Goal: Task Accomplishment & Management: Manage account settings

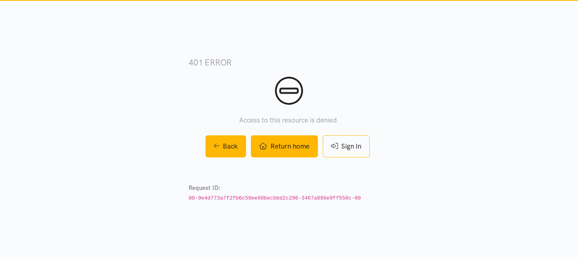
click at [281, 147] on link "Return home" at bounding box center [284, 146] width 67 height 22
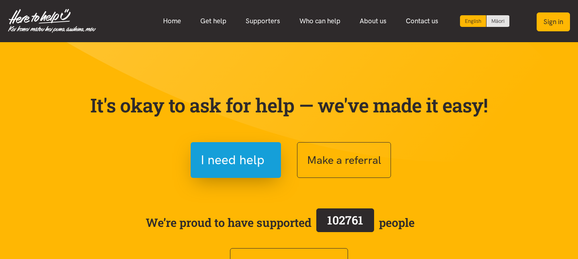
click at [549, 27] on button "Sign in" at bounding box center [553, 21] width 33 height 19
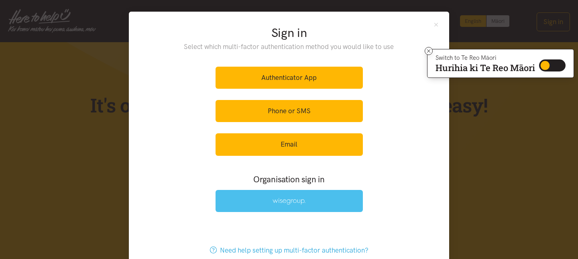
click at [249, 206] on link at bounding box center [289, 201] width 147 height 22
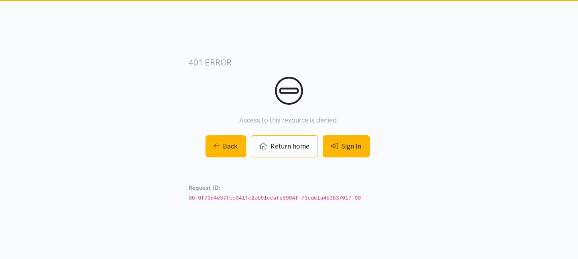
click at [352, 147] on link "Sign In" at bounding box center [346, 146] width 47 height 22
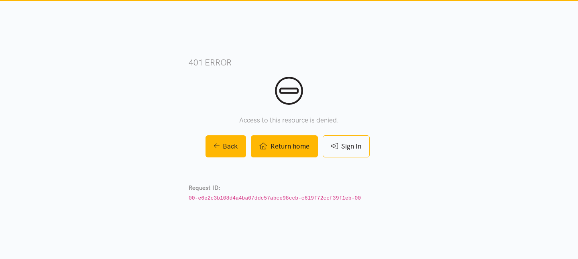
click at [282, 147] on link "Return home" at bounding box center [284, 146] width 67 height 22
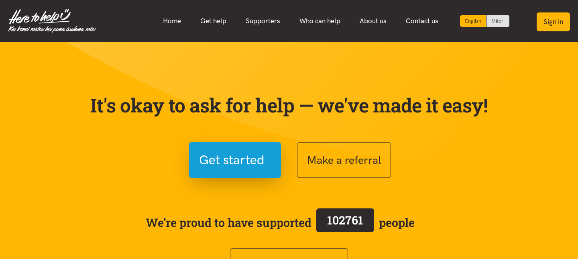
click at [553, 20] on button "Sign in" at bounding box center [553, 21] width 33 height 19
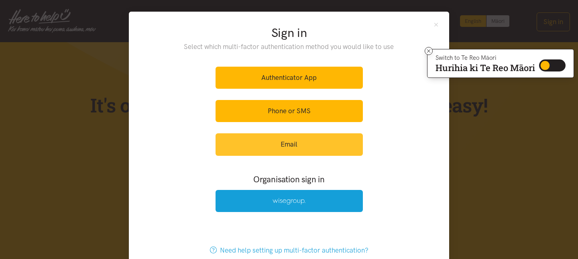
click at [259, 143] on link "Email" at bounding box center [289, 144] width 147 height 22
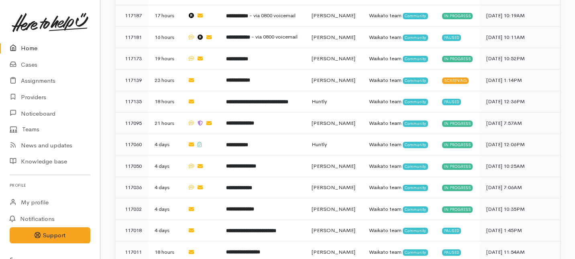
scroll to position [659, 0]
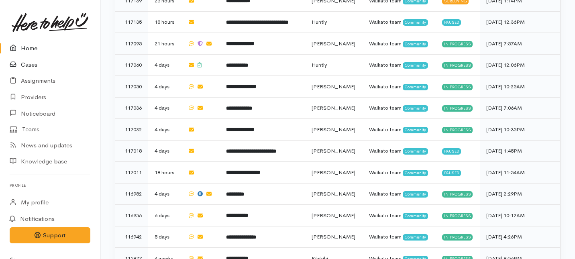
click at [29, 57] on link "Cases" at bounding box center [50, 65] width 100 height 16
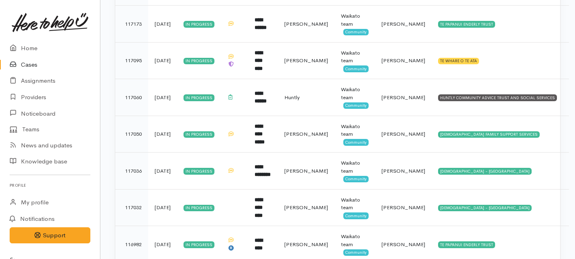
scroll to position [251, 0]
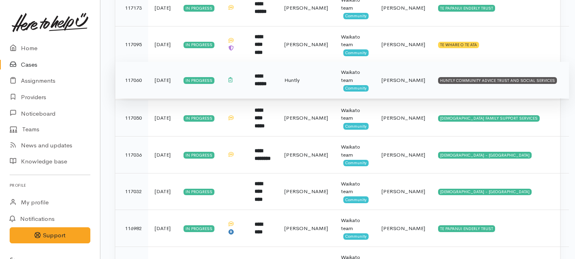
click at [306, 86] on td "Huntly" at bounding box center [306, 80] width 57 height 37
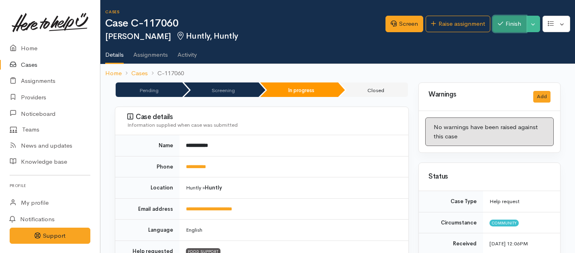
click at [505, 29] on button "Finish" at bounding box center [510, 24] width 34 height 16
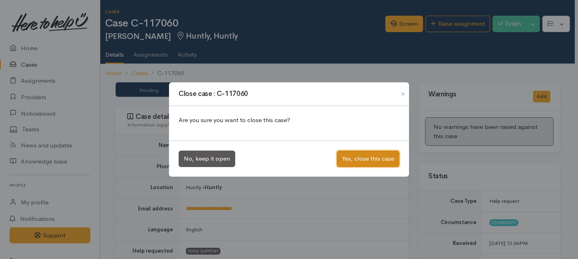
click at [378, 155] on button "Yes, close this case" at bounding box center [368, 159] width 63 height 16
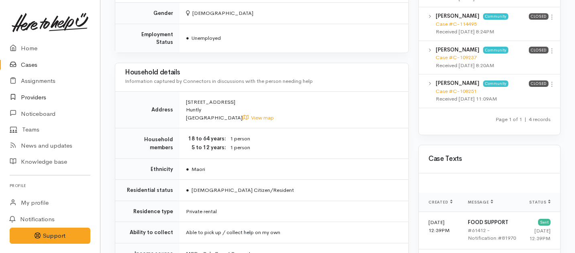
scroll to position [553, 0]
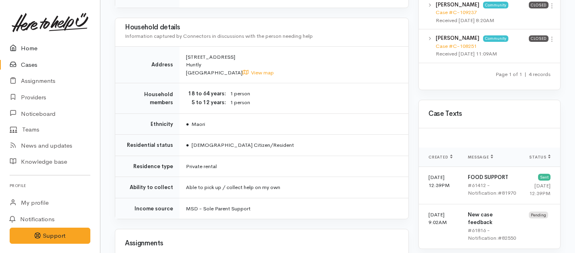
click at [32, 48] on link "Home" at bounding box center [50, 48] width 100 height 16
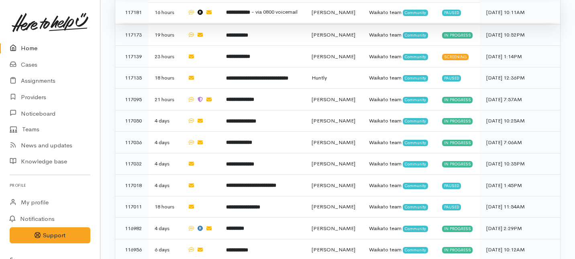
scroll to position [638, 0]
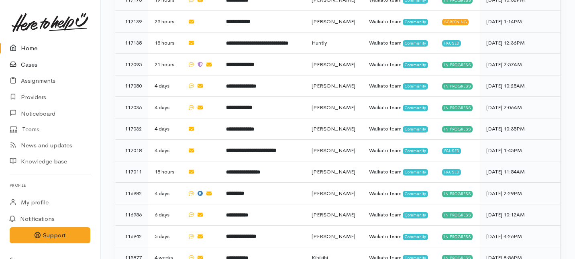
click at [28, 66] on link "Cases" at bounding box center [50, 65] width 100 height 16
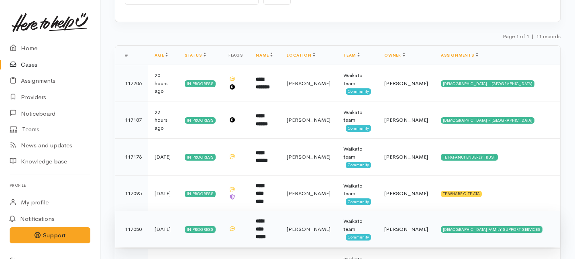
scroll to position [76, 0]
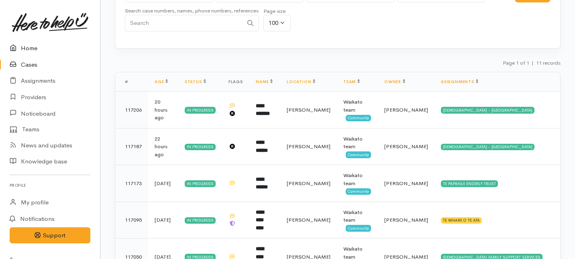
click at [24, 51] on link "Home" at bounding box center [50, 48] width 100 height 16
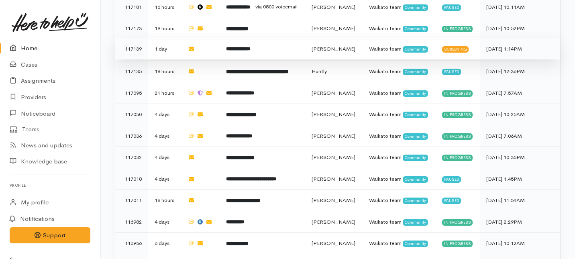
scroll to position [638, 0]
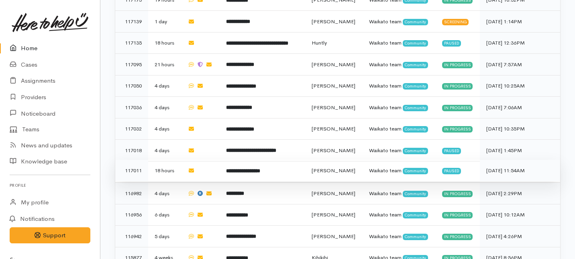
click at [260, 168] on b "**********" at bounding box center [243, 170] width 34 height 5
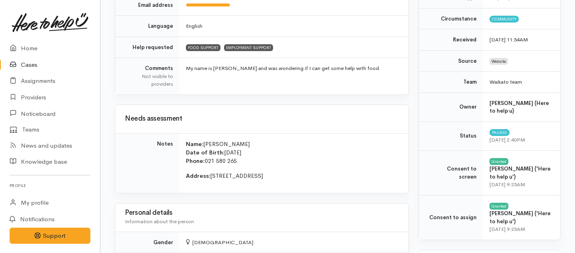
scroll to position [154, 0]
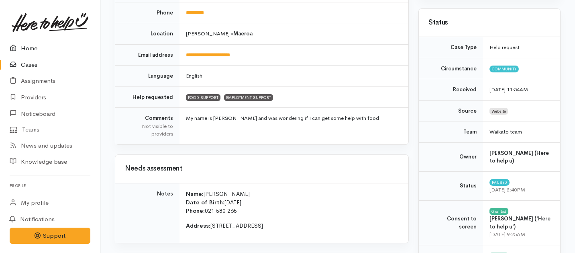
click at [27, 47] on link "Home" at bounding box center [50, 48] width 100 height 16
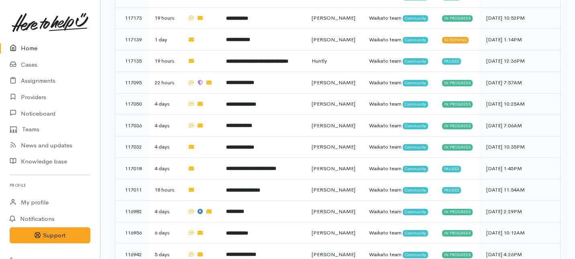
scroll to position [638, 0]
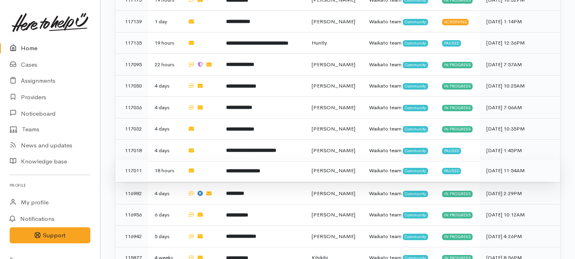
click at [305, 160] on td "**********" at bounding box center [263, 171] width 86 height 22
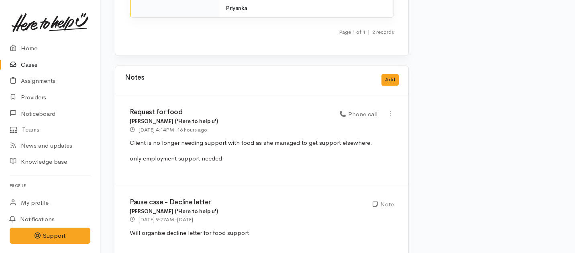
scroll to position [1694, 0]
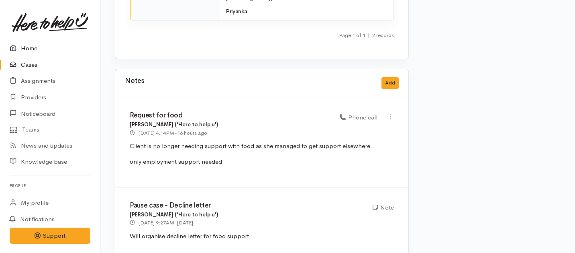
click at [27, 48] on link "Home" at bounding box center [50, 48] width 100 height 16
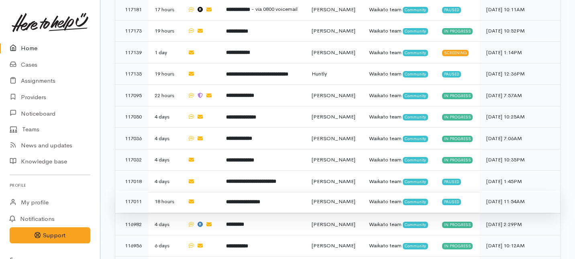
scroll to position [638, 0]
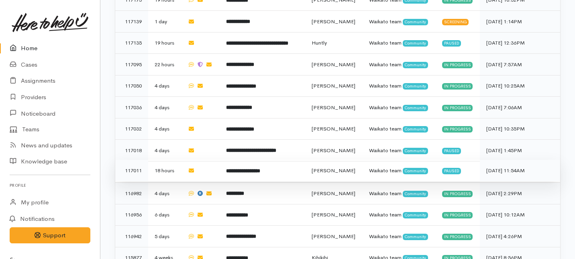
click at [260, 168] on b "**********" at bounding box center [243, 170] width 34 height 5
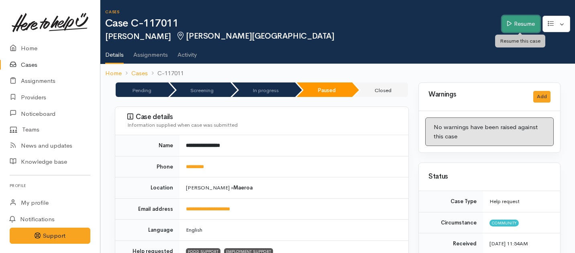
click at [519, 20] on link "Resume" at bounding box center [521, 24] width 38 height 16
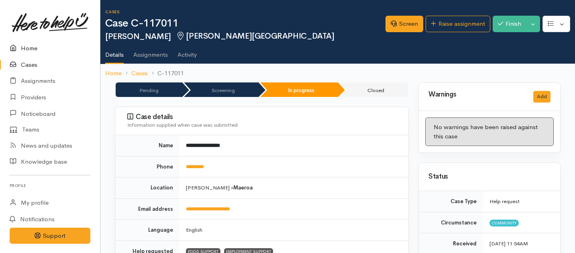
click at [26, 45] on link "Home" at bounding box center [50, 48] width 100 height 16
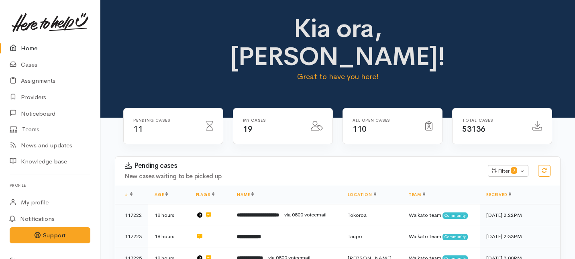
scroll to position [638, 0]
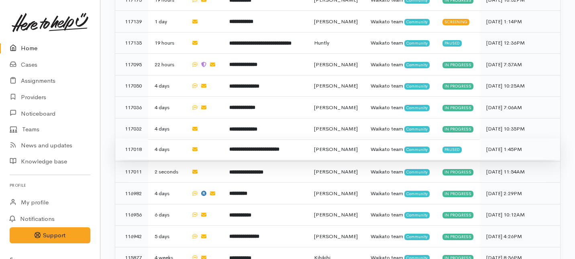
click at [305, 139] on td "**********" at bounding box center [265, 150] width 84 height 22
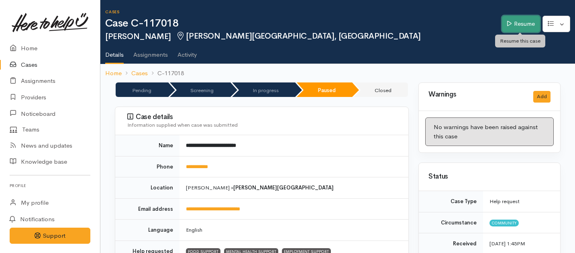
click at [516, 27] on link "Resume" at bounding box center [521, 24] width 38 height 16
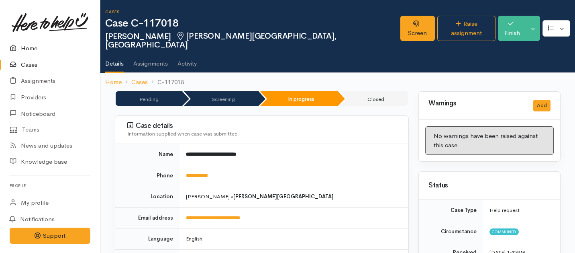
click at [20, 48] on icon at bounding box center [15, 48] width 11 height 10
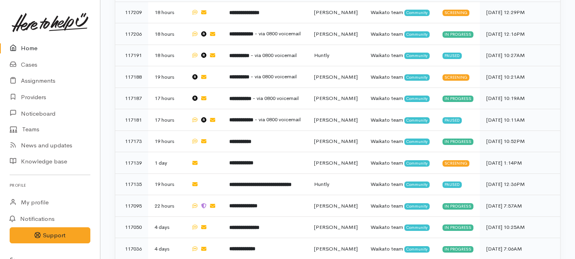
scroll to position [489, 0]
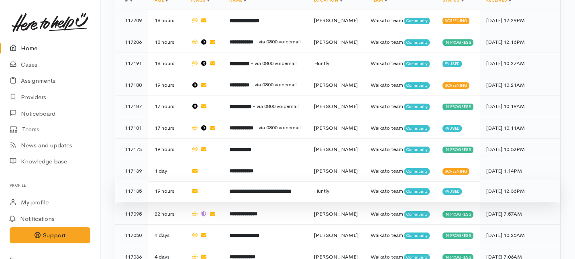
click at [254, 180] on td "**********" at bounding box center [265, 191] width 84 height 22
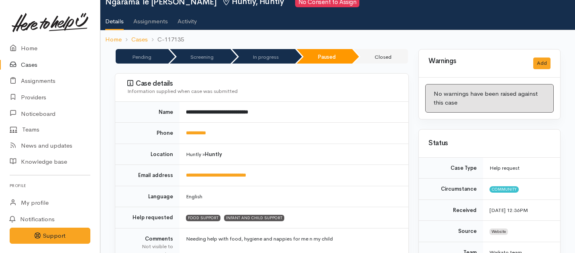
scroll to position [33, 0]
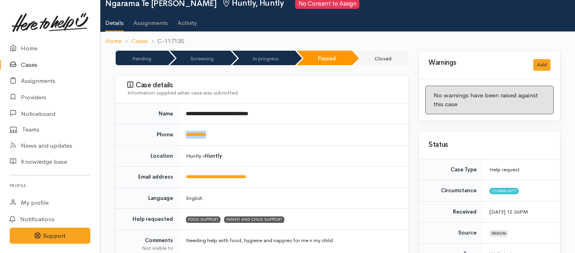
drag, startPoint x: 223, startPoint y: 138, endPoint x: 183, endPoint y: 134, distance: 40.0
click at [184, 135] on td "**********" at bounding box center [294, 134] width 229 height 21
copy link "**********"
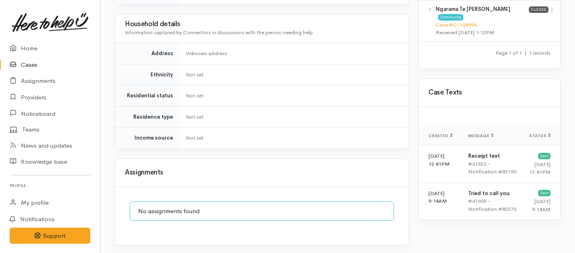
scroll to position [0, 0]
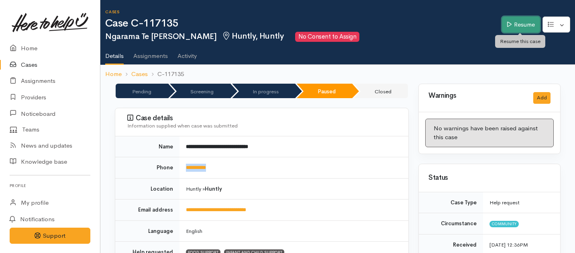
click at [514, 24] on link "Resume" at bounding box center [521, 24] width 38 height 16
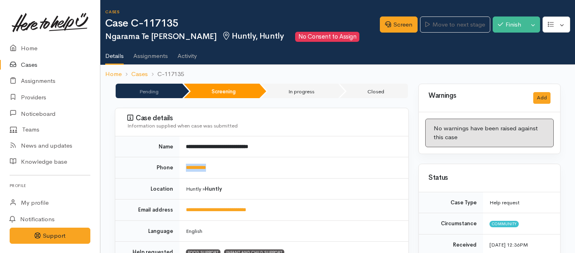
drag, startPoint x: 222, startPoint y: 171, endPoint x: 183, endPoint y: 169, distance: 39.4
click at [183, 169] on td "**********" at bounding box center [294, 167] width 229 height 21
copy link "**********"
click at [398, 28] on link "Screen" at bounding box center [399, 24] width 38 height 16
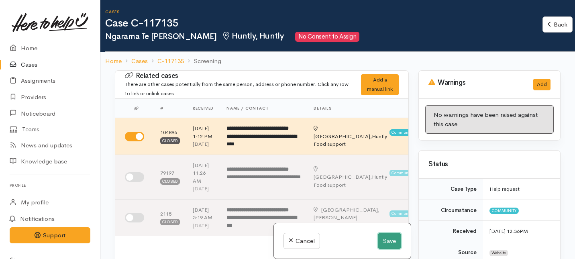
click at [389, 239] on button "Save" at bounding box center [389, 241] width 23 height 16
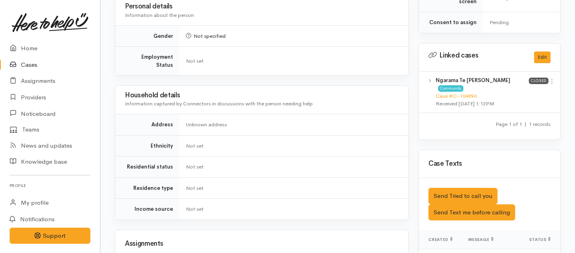
scroll to position [378, 0]
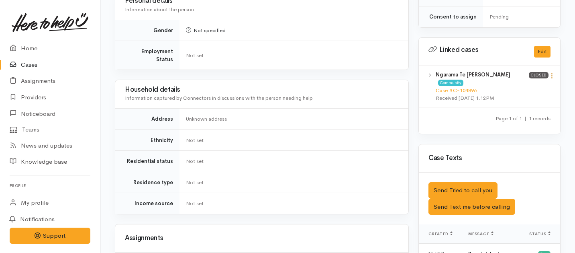
click at [553, 72] on icon at bounding box center [552, 75] width 7 height 7
click at [504, 85] on link "View case" at bounding box center [523, 91] width 63 height 12
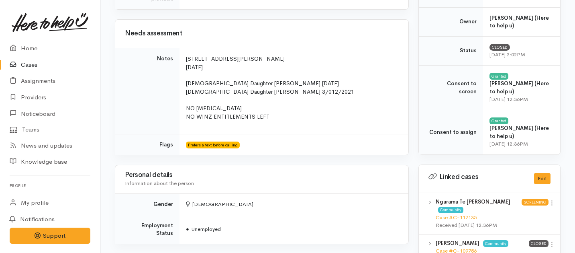
scroll to position [290, 0]
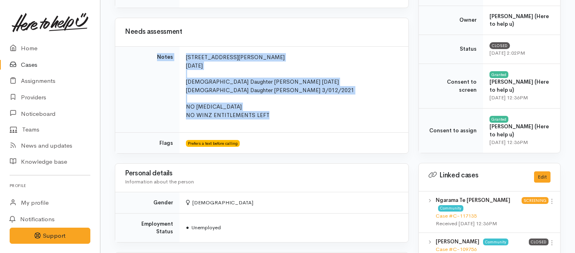
drag, startPoint x: 273, startPoint y: 116, endPoint x: 179, endPoint y: 50, distance: 115.0
click at [179, 50] on tr "Notes 3 Harris Street, Huntly, New Zealand 29/01/1985 11 yrs old Daughter Taama…" at bounding box center [261, 89] width 293 height 86
click at [274, 116] on p "3 Harris Street, Huntly, New Zealand 29/01/1985 11 yrs old Daughter Taamara Hoh…" at bounding box center [292, 86] width 213 height 66
drag, startPoint x: 274, startPoint y: 118, endPoint x: 184, endPoint y: 52, distance: 112.0
click at [184, 52] on td "[STREET_ADDRESS][PERSON_NAME] [DATE] [DEMOGRAPHIC_DATA] Daughter [PERSON_NAME] …" at bounding box center [294, 89] width 229 height 86
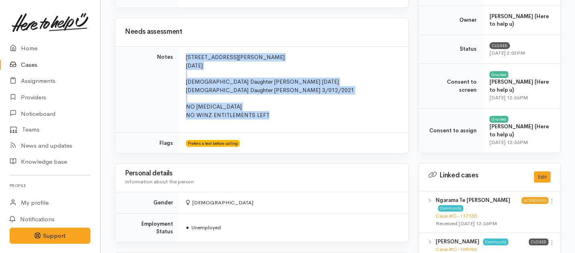
copy p "3 Harris Street, Huntly, New Zealand 29/01/1985 11 yrs old Daughter Taamara Hoh…"
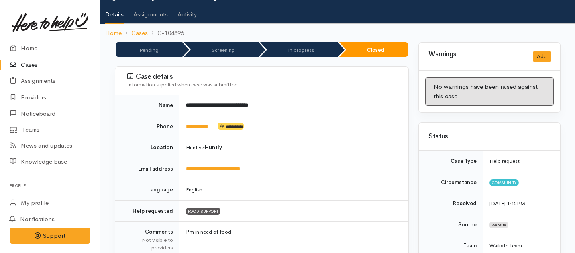
scroll to position [0, 0]
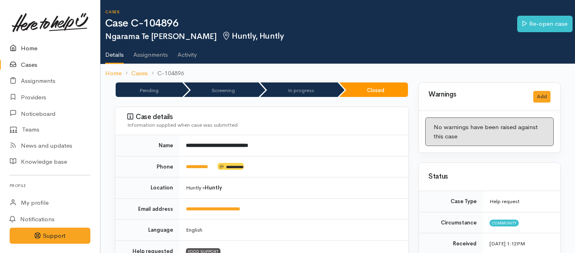
click at [30, 47] on link "Home" at bounding box center [50, 48] width 100 height 16
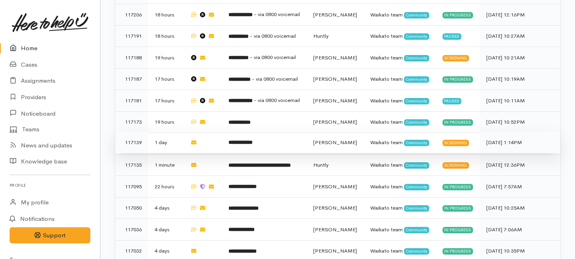
scroll to position [521, 0]
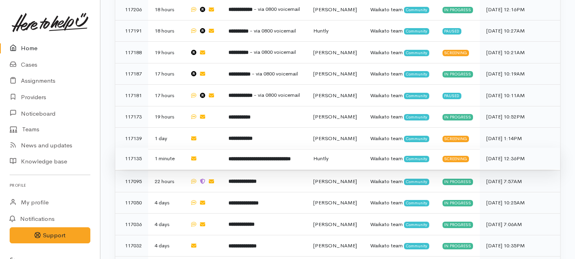
click at [274, 156] on b "**********" at bounding box center [260, 158] width 62 height 5
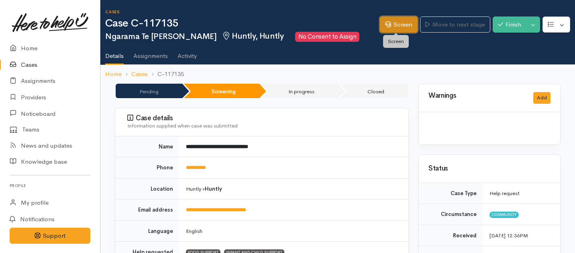
click at [400, 20] on link "Screen" at bounding box center [399, 24] width 38 height 16
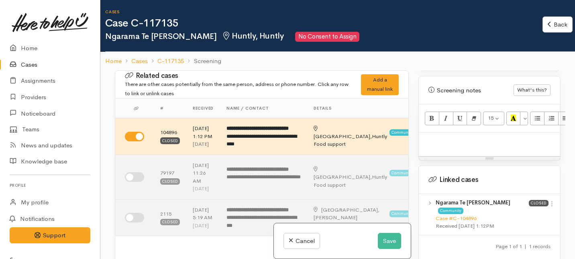
scroll to position [556, 0]
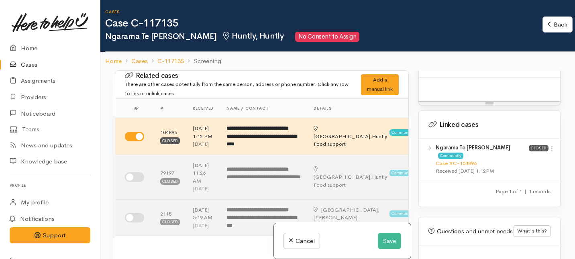
click at [428, 92] on div at bounding box center [489, 90] width 141 height 24
paste div
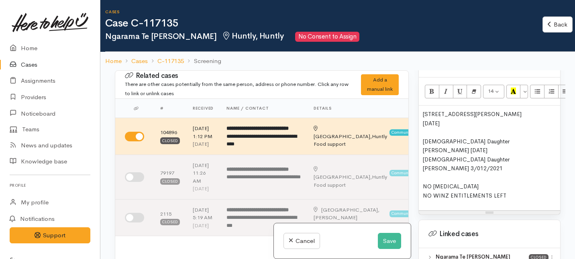
scroll to position [505, 0]
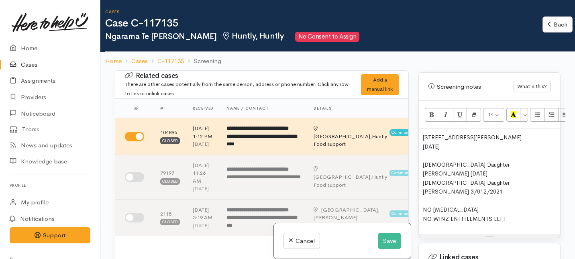
click at [421, 139] on div "3 Harris Street, Huntly, New Zealand 29/01/1985 11 yrs old Daughter Taamara Hoh…" at bounding box center [489, 181] width 141 height 105
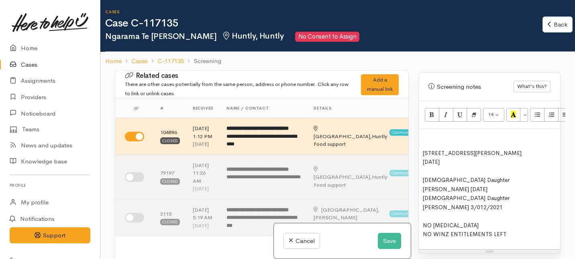
click at [423, 138] on p at bounding box center [489, 137] width 133 height 9
click at [425, 140] on p at bounding box center [489, 137] width 133 height 9
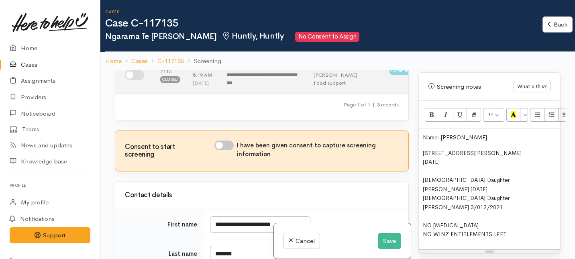
scroll to position [231, 0]
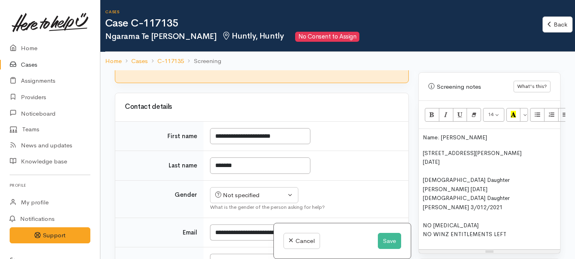
click at [227, 62] on input "I have been given consent to capture screening information" at bounding box center [223, 57] width 19 height 10
checkbox input "true"
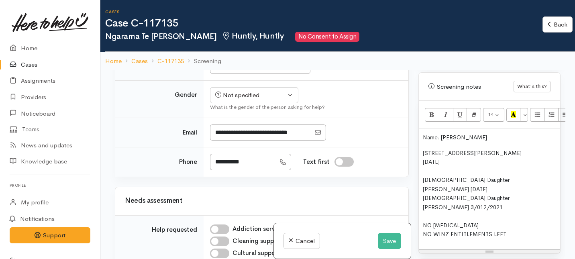
scroll to position [319, 0]
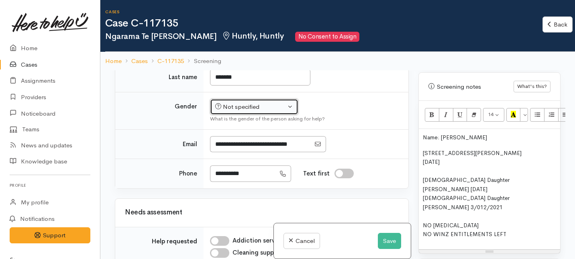
click at [233, 112] on div "Not specified" at bounding box center [250, 106] width 71 height 9
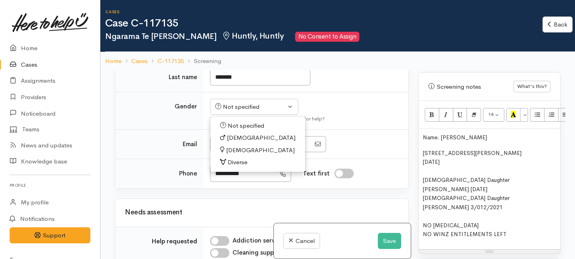
click at [237, 155] on span "[DEMOGRAPHIC_DATA]" at bounding box center [260, 150] width 69 height 9
select select "[DEMOGRAPHIC_DATA]"
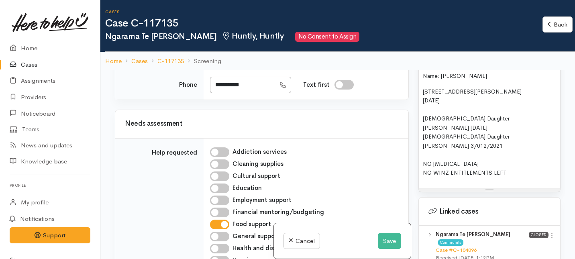
scroll to position [575, 0]
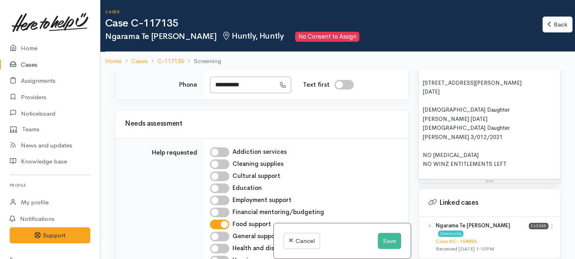
click at [466, 96] on p "3 Harris Street, Huntly, New Zealand 29/01/1985 11 yrs old Daughter Taamara Hoh…" at bounding box center [489, 123] width 133 height 90
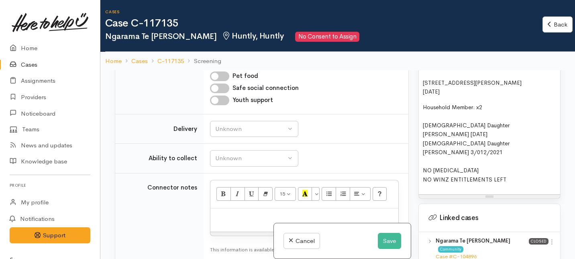
scroll to position [711, 0]
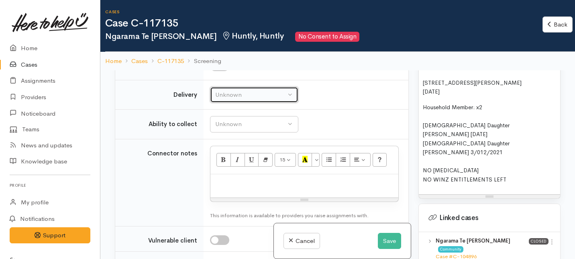
click at [237, 103] on button "Unknown" at bounding box center [254, 95] width 88 height 16
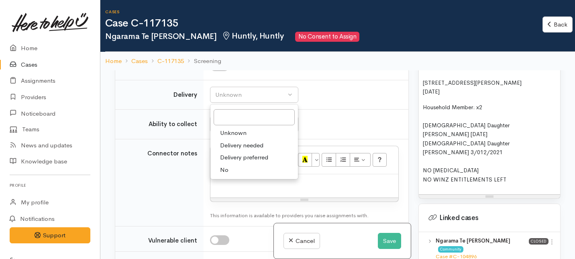
click at [231, 176] on link "No" at bounding box center [254, 170] width 88 height 12
select select "1"
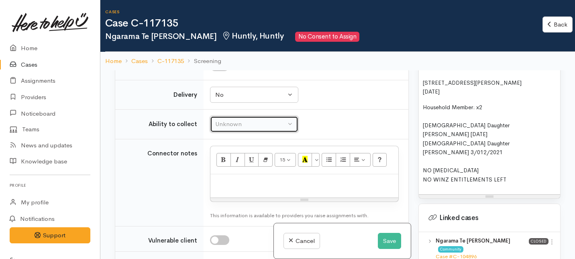
click at [246, 129] on div "Unknown" at bounding box center [250, 124] width 71 height 9
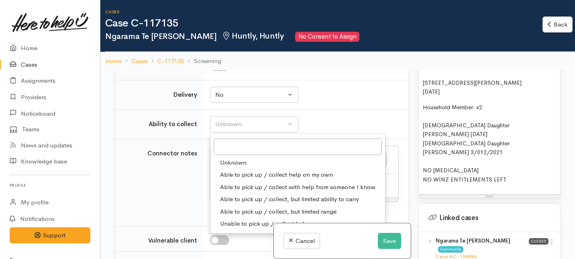
click at [229, 180] on span "Able to pick up / collect help on my own" at bounding box center [276, 174] width 113 height 9
select select "2"
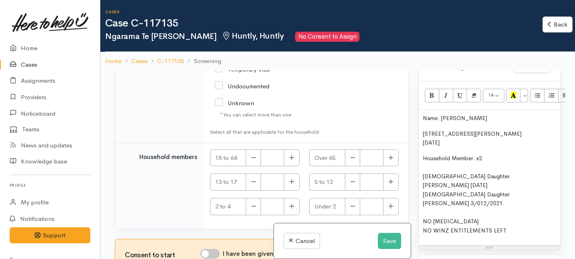
scroll to position [510, 0]
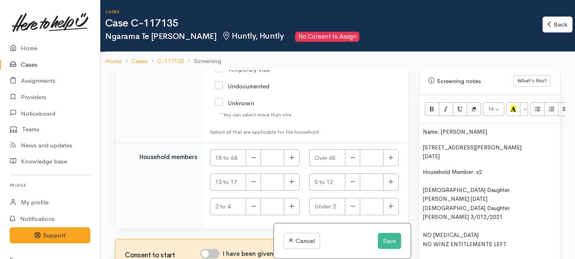
click at [423, 156] on div "Name: Ngarama Te Aroha Lorimer 3 Harris Street, Huntly, New Zealand 29/01/1985 …" at bounding box center [489, 191] width 141 height 136
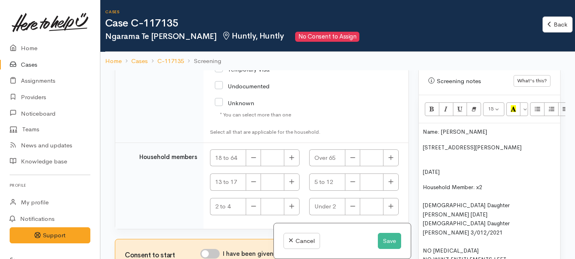
click at [422, 173] on div "Name: Ngarama Te Aroha Lorimer 3 Harris Street, Huntly, New Zealand 29/01/1985 …" at bounding box center [489, 198] width 141 height 151
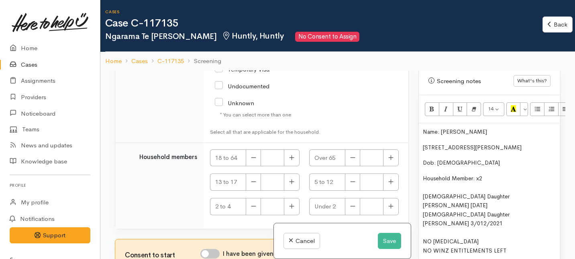
click at [488, 180] on p "Household Member: x2 11 yrs old Daughter Taamara Hohepa 12/09/2013 3 yrs old Da…" at bounding box center [489, 215] width 133 height 82
click at [482, 197] on span "11 yrs old Daughter Taamara Hohepa 12/09/2013" at bounding box center [466, 201] width 87 height 16
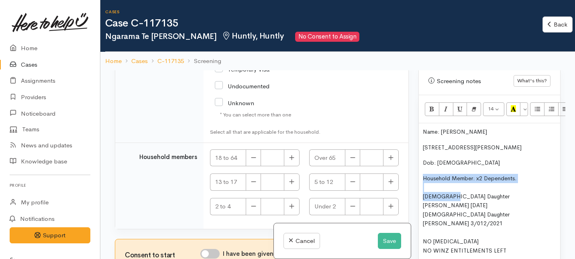
drag, startPoint x: 447, startPoint y: 196, endPoint x: 411, endPoint y: 191, distance: 36.5
click at [411, 191] on div "Related cases There are other cases potentially from the same person, address o…" at bounding box center [337, 199] width 455 height 259
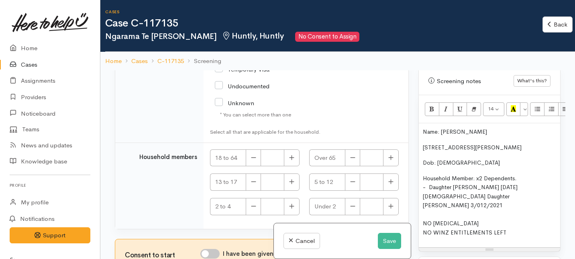
click at [533, 188] on p "Household Member: x2 Dependents. - Daughter Taamara Hohepa 12/09/2013 3 yrs old…" at bounding box center [489, 205] width 133 height 63
click at [498, 186] on span "- Daughter Taamara Hohepa 12/09/2013" at bounding box center [470, 187] width 95 height 7
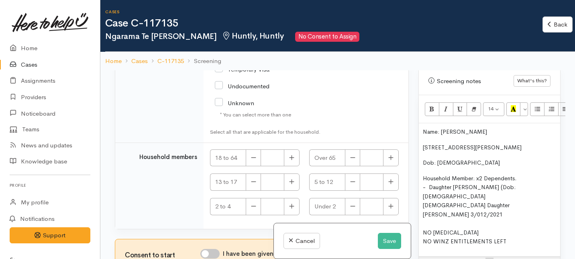
click at [516, 188] on span "- Daughter Taamara Hohepa (Dob: 12/09/2013" at bounding box center [469, 192] width 93 height 16
drag, startPoint x: 447, startPoint y: 197, endPoint x: 404, endPoint y: 197, distance: 42.2
click at [404, 197] on div "Related cases There are other cases potentially from the same person, address o…" at bounding box center [337, 199] width 455 height 259
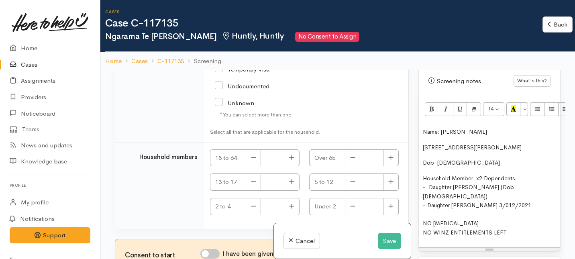
click at [500, 202] on span "- Daughter Kahurangi Tewene 3/012/2021" at bounding box center [477, 205] width 108 height 7
click at [546, 197] on p "Household Member: x2 Dependents. - Daughter Taamara Hohepa (Dob: 12/09/2013) - …" at bounding box center [489, 205] width 133 height 63
click at [522, 177] on p "Household Member: x2 Dependents. - Daughter Taamara Hohepa (Dob: 12/09/2013) - …" at bounding box center [489, 205] width 133 height 63
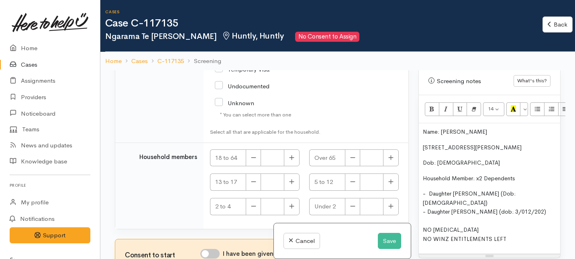
click at [421, 196] on div "Name: Ngarama Te Aroha Lorimer 3 Harris Street, Huntly, New Zealand Dob: 29/01/…" at bounding box center [489, 188] width 141 height 131
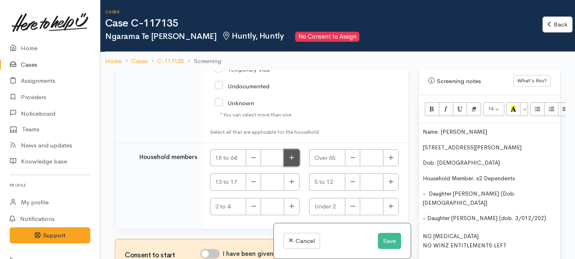
click at [292, 159] on icon "button" at bounding box center [291, 158] width 5 height 6
type input "1"
click at [387, 177] on button "button" at bounding box center [391, 182] width 16 height 17
type input "1"
click at [290, 206] on icon "button" at bounding box center [291, 206] width 5 height 5
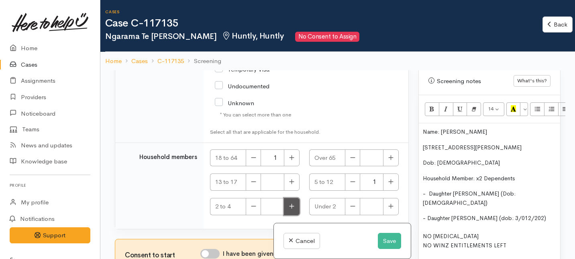
type input "1"
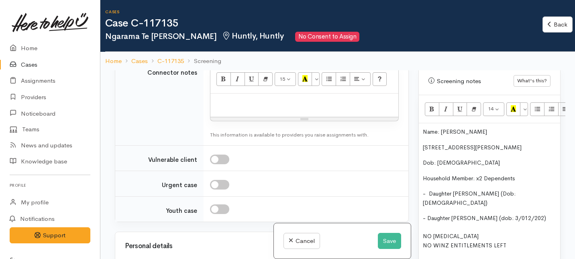
scroll to position [829, 0]
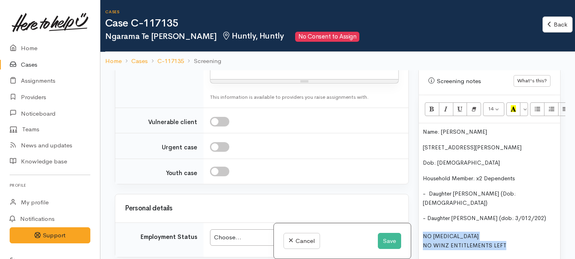
drag, startPoint x: 504, startPoint y: 235, endPoint x: 424, endPoint y: 225, distance: 81.0
click at [424, 225] on p "- Daughter Kahurangi Tewene (dob: 3/012/202) NO FOOD ALLERGIES NO WINZ ENTITLEM…" at bounding box center [489, 232] width 133 height 36
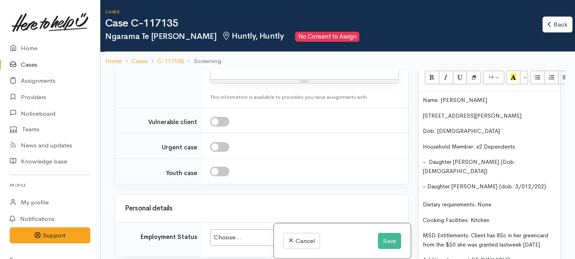
scroll to position [539, 0]
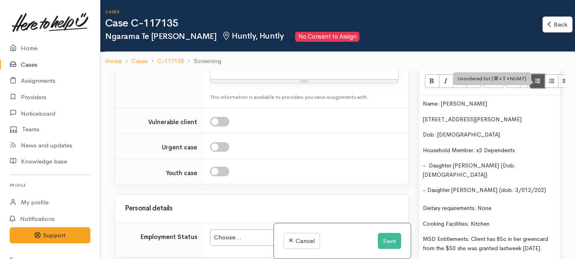
click at [537, 84] on icon "Unordered list (⌘+⇧+NUM7)" at bounding box center [537, 80] width 5 height 7
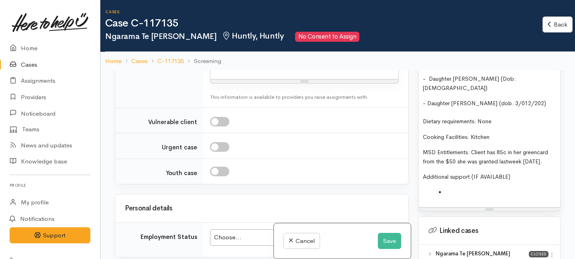
scroll to position [648, 0]
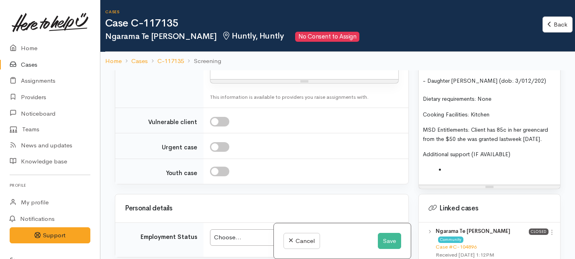
click at [526, 126] on span "MSD Entitlements: Client has 85c in her greencard from the $50 she was granted …" at bounding box center [485, 134] width 125 height 16
click at [459, 165] on li at bounding box center [497, 169] width 117 height 9
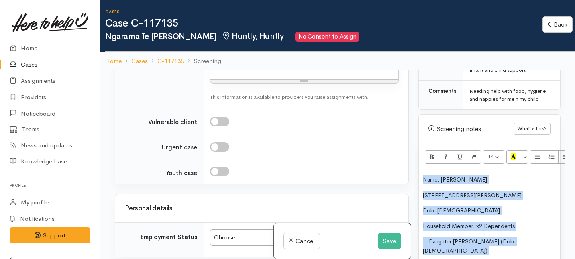
drag, startPoint x: 484, startPoint y: 189, endPoint x: 451, endPoint y: 63, distance: 130.4
click at [451, 63] on div "Cases Case C-117135 Ngarama Te Aroha Ramari Lorimer Huntly, Huntly No Consent t…" at bounding box center [337, 164] width 475 height 329
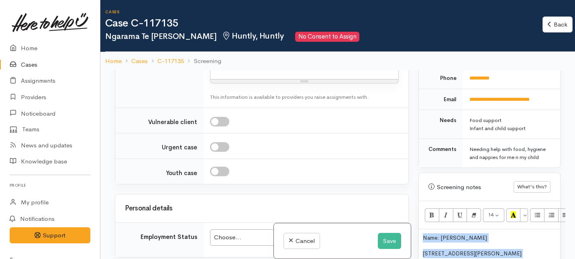
copy div "Name: Ngarama Te Aroha Lorimer 3 Harris Street, Huntly, New Zealand Dob: 29/01/…"
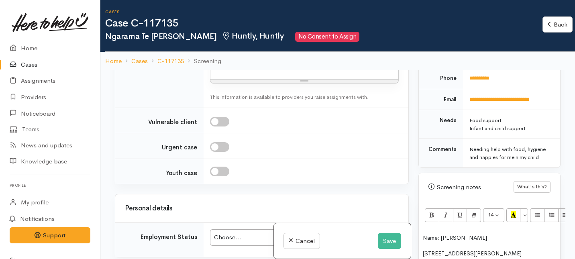
click at [216, 80] on div at bounding box center [304, 68] width 188 height 24
paste div
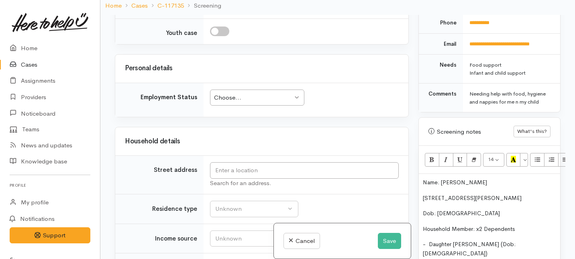
scroll to position [1117, 0]
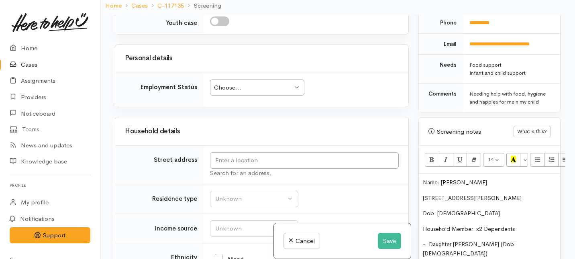
click at [226, 92] on div "Choose..." at bounding box center [253, 87] width 79 height 9
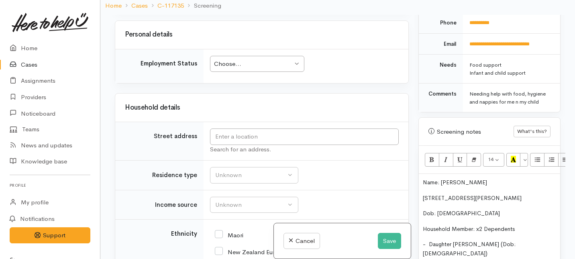
scroll to position [1145, 0]
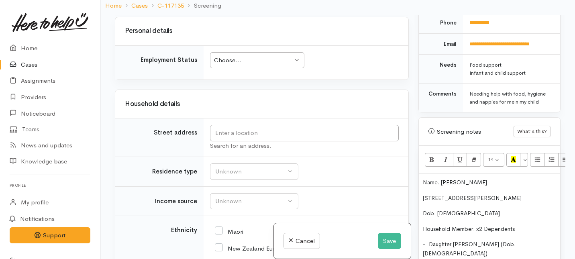
click at [239, 69] on div "Choose... Choose..." at bounding box center [257, 60] width 94 height 16
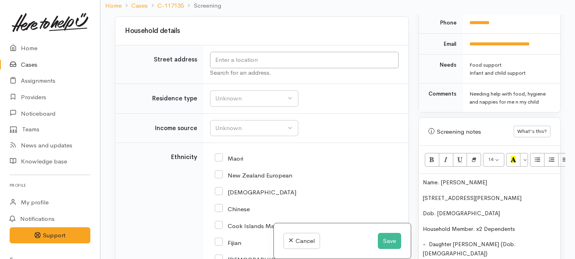
scroll to position [1222, 0]
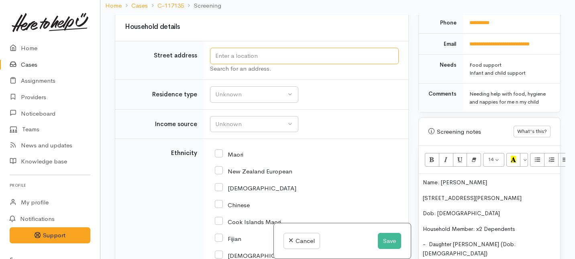
click at [229, 64] on input "text" at bounding box center [304, 56] width 189 height 16
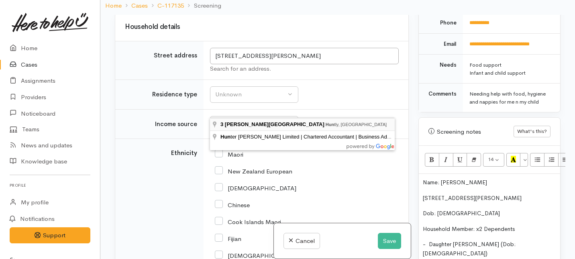
type input "3 Harris Street, Huntly, New Zealand"
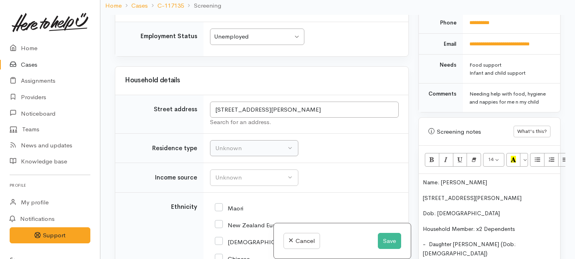
scroll to position [1580, 0]
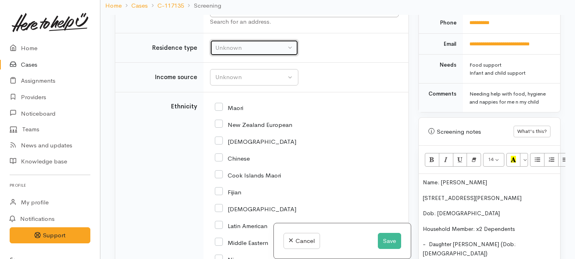
click at [239, 53] on div "Unknown" at bounding box center [250, 47] width 71 height 9
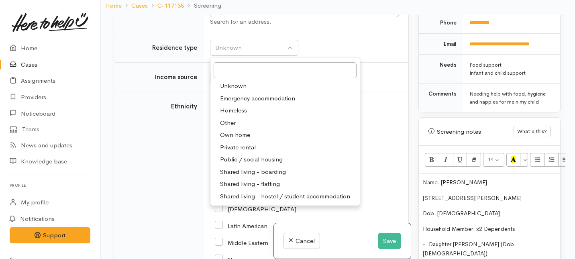
click at [235, 152] on span "Private rental" at bounding box center [238, 147] width 36 height 9
select select "2"
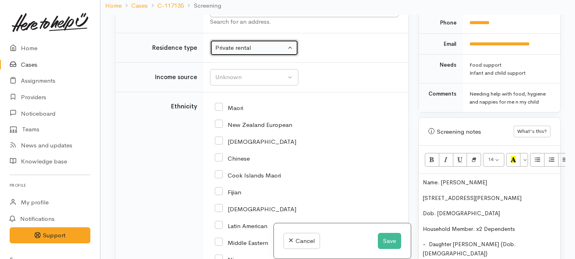
scroll to position [1614, 0]
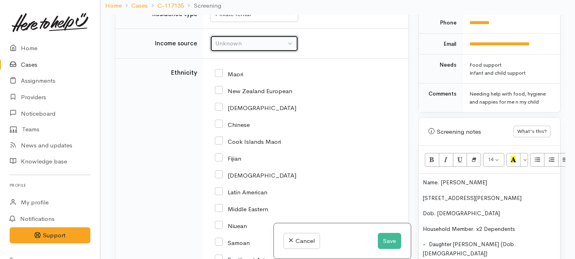
click at [241, 48] on div "Unknown" at bounding box center [250, 43] width 71 height 9
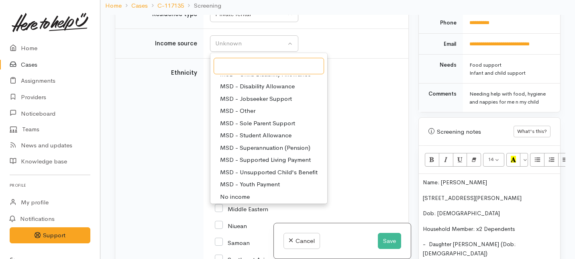
scroll to position [58, 0]
click at [240, 127] on span "MSD - Sole Parent Support" at bounding box center [257, 122] width 75 height 9
select select "7"
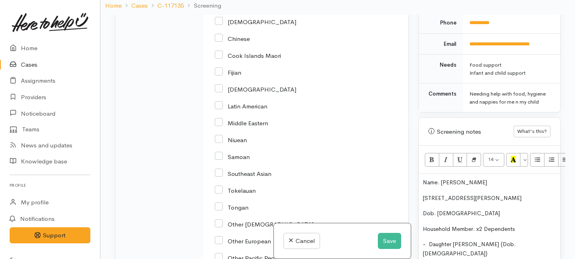
scroll to position [1678, 0]
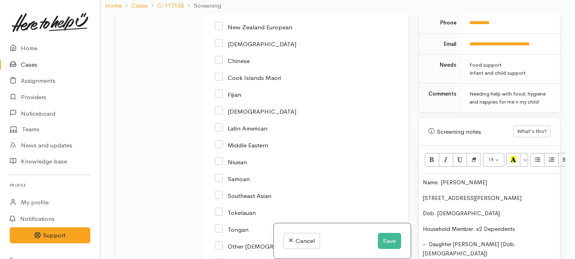
click at [218, 13] on input "Maori" at bounding box center [229, 9] width 29 height 7
checkbox input "true"
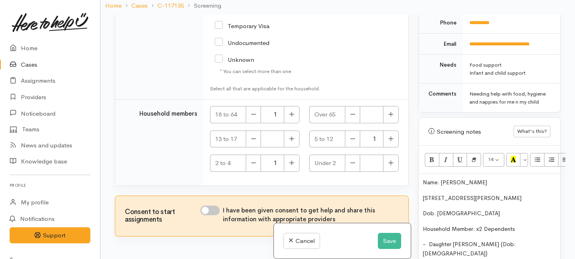
click at [220, 17] on div "[DEMOGRAPHIC_DATA] Citizen/Resident" at bounding box center [273, 5] width 116 height 23
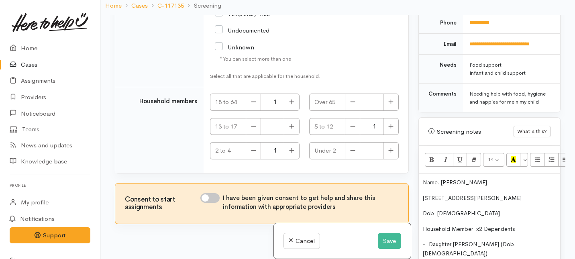
scroll to position [2084, 0]
checkbox input "true"
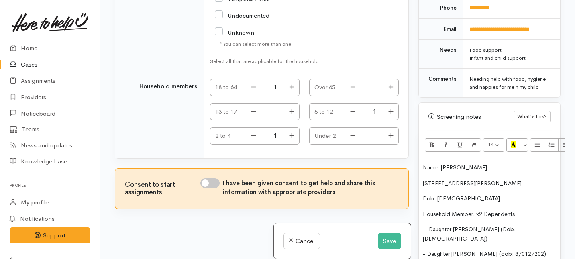
click at [211, 181] on input "I have been given consent to get help and share this information with appropria…" at bounding box center [209, 183] width 19 height 10
checkbox input "true"
click at [390, 244] on button "Save" at bounding box center [389, 241] width 23 height 16
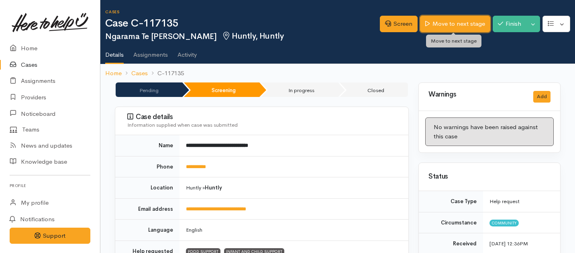
click at [443, 26] on link "Move to next stage" at bounding box center [455, 24] width 70 height 16
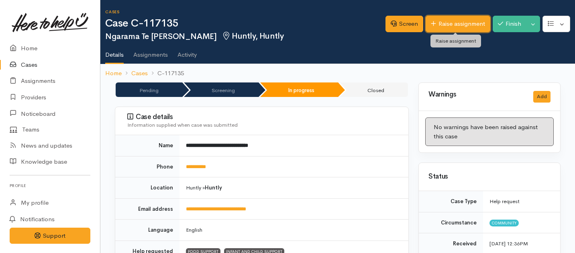
click at [443, 24] on link "Raise assignment" at bounding box center [458, 24] width 65 height 16
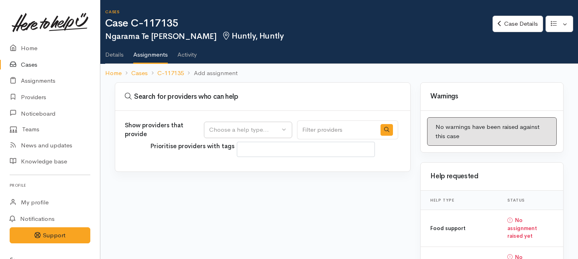
select select
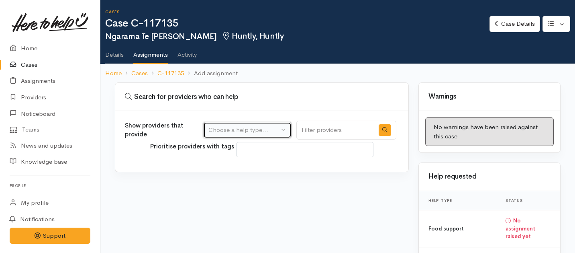
click at [279, 126] on div "Choose a help type..." at bounding box center [243, 129] width 71 height 9
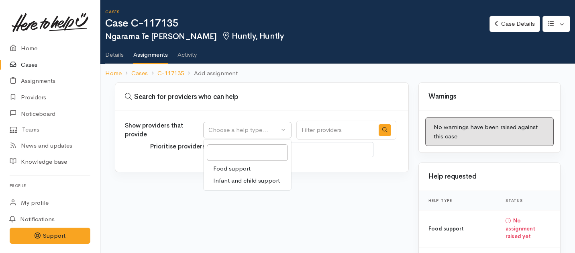
click at [240, 166] on span "Food support" at bounding box center [231, 168] width 37 height 9
select select "3"
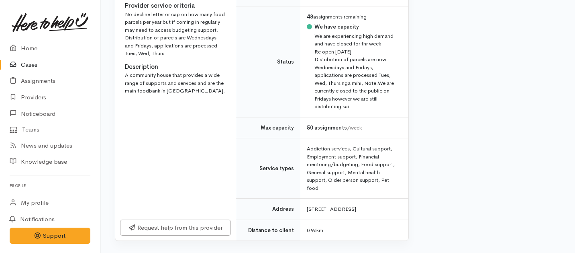
scroll to position [564, 0]
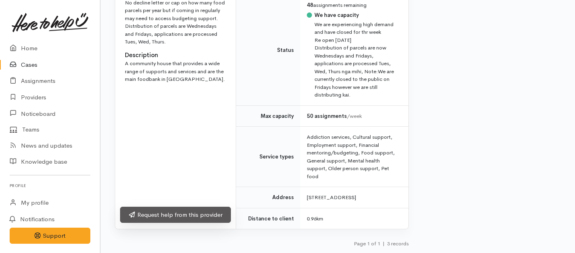
click at [194, 220] on link "Request help from this provider" at bounding box center [175, 214] width 111 height 16
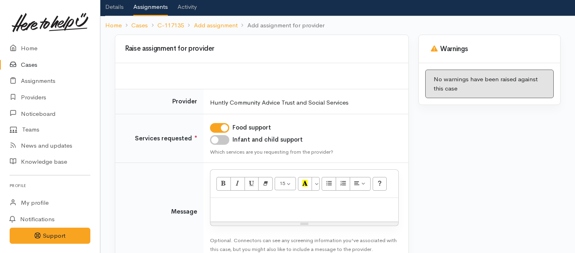
scroll to position [57, 0]
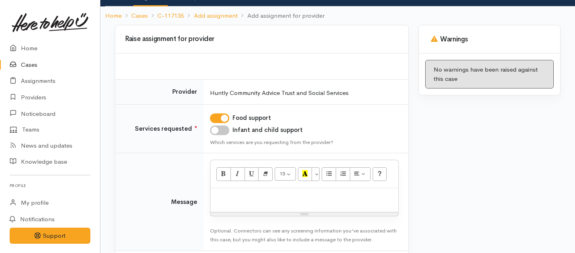
click at [222, 131] on input "Infant and child support" at bounding box center [219, 130] width 19 height 10
checkbox input "true"
click at [233, 201] on div at bounding box center [304, 200] width 188 height 24
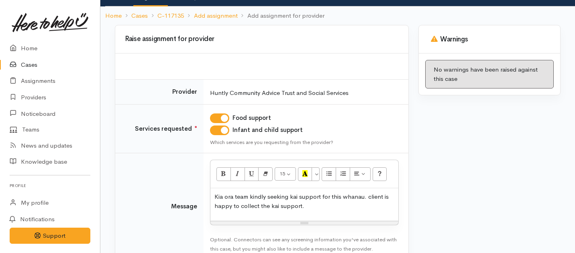
scroll to position [106, 0]
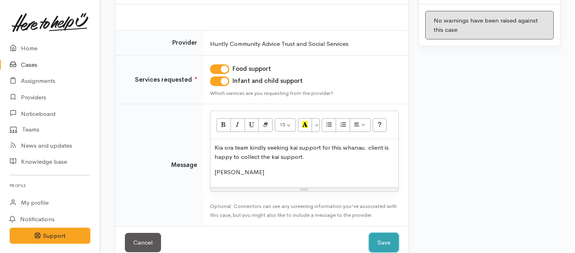
click at [381, 239] on button "Save" at bounding box center [384, 243] width 30 height 20
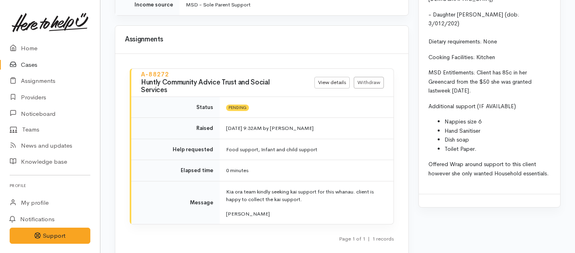
scroll to position [989, 0]
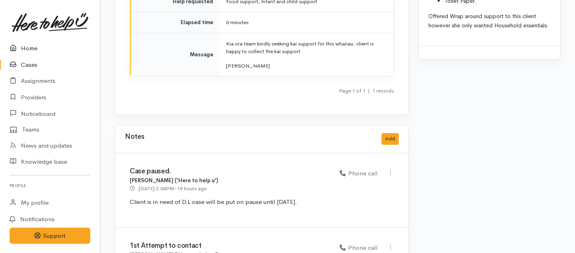
click at [31, 49] on link "Home" at bounding box center [50, 48] width 100 height 16
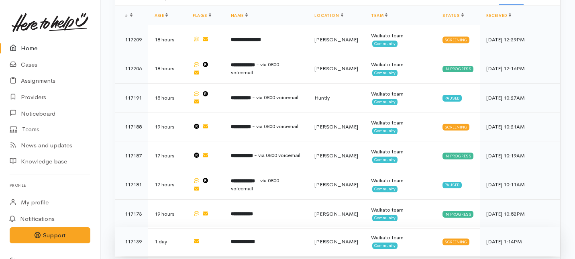
scroll to position [484, 0]
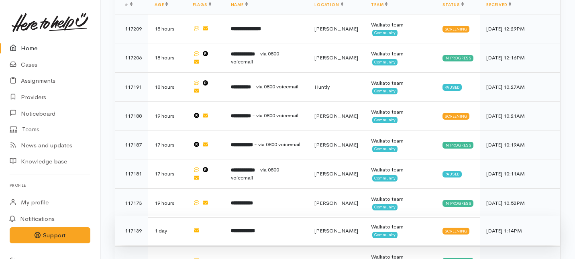
click at [308, 216] on td "**********" at bounding box center [267, 230] width 84 height 29
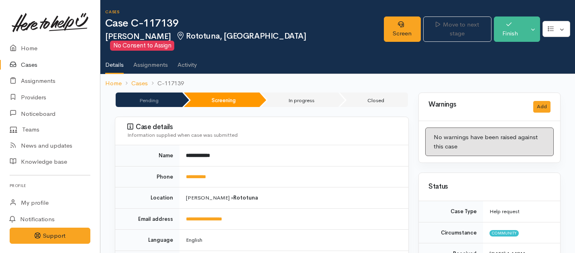
scroll to position [29, 0]
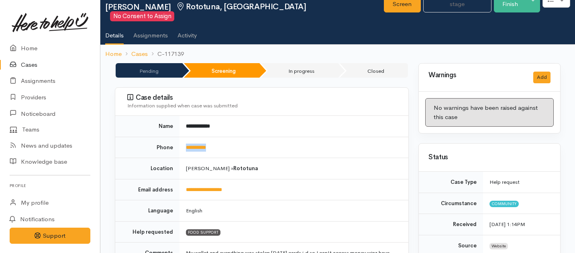
drag, startPoint x: 219, startPoint y: 137, endPoint x: 186, endPoint y: 133, distance: 33.2
click at [186, 137] on td "**********" at bounding box center [294, 147] width 229 height 21
copy link "**********"
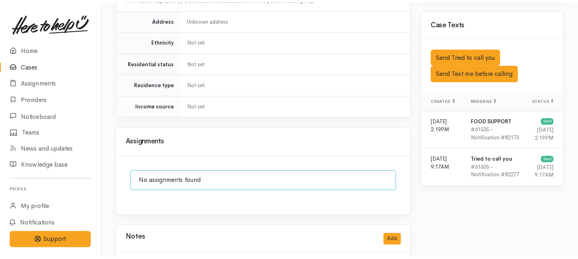
scroll to position [378, 0]
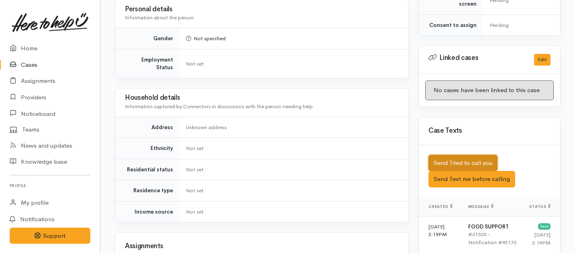
click at [451, 155] on button "Send Tried to call you" at bounding box center [463, 163] width 69 height 16
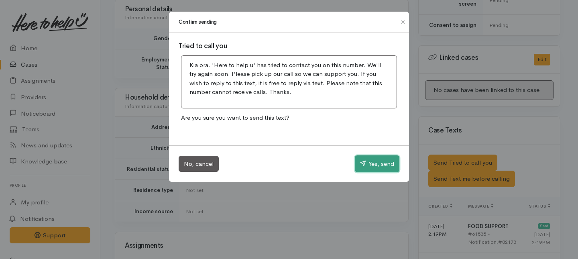
click at [381, 164] on button "Yes, send" at bounding box center [377, 163] width 45 height 17
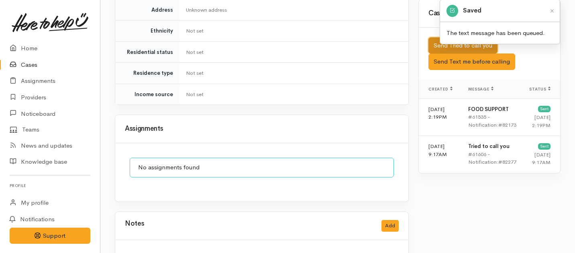
scroll to position [624, 0]
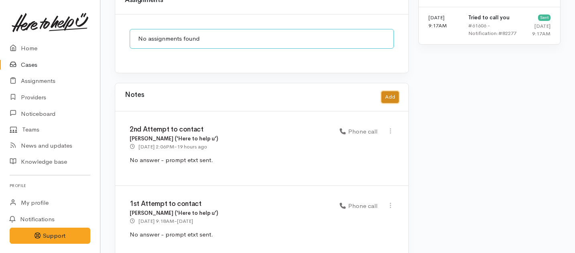
click at [388, 91] on button "Add" at bounding box center [390, 97] width 17 height 12
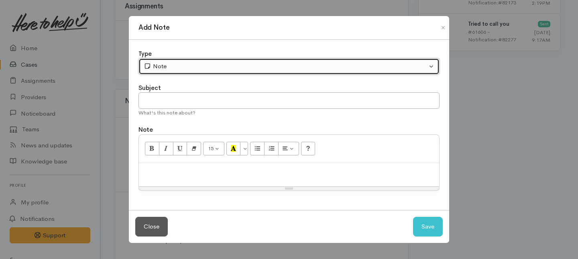
click at [197, 70] on div "Note" at bounding box center [286, 66] width 284 height 9
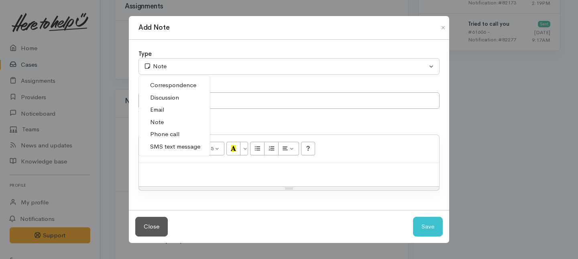
click at [157, 136] on span "Phone call" at bounding box center [164, 134] width 29 height 9
select select "3"
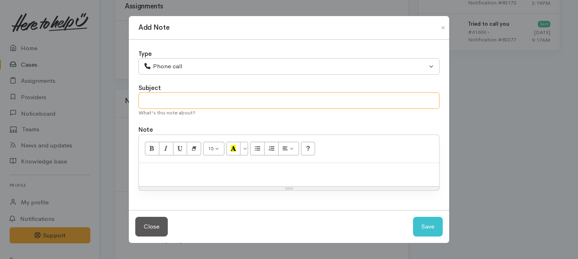
click at [158, 102] on input "text" at bounding box center [289, 100] width 301 height 16
type input "Attempt to contact"
click at [159, 173] on p at bounding box center [289, 171] width 292 height 9
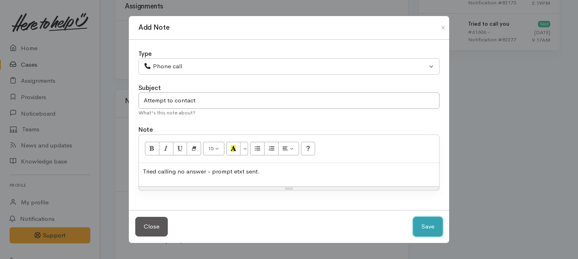
click at [422, 228] on button "Save" at bounding box center [428, 227] width 30 height 20
select select "1"
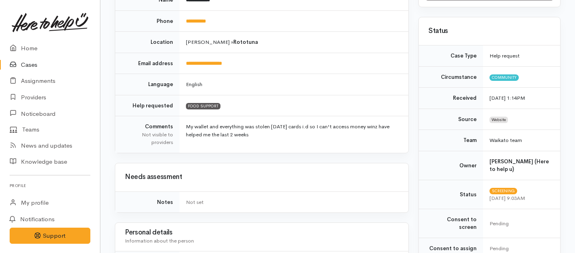
scroll to position [0, 0]
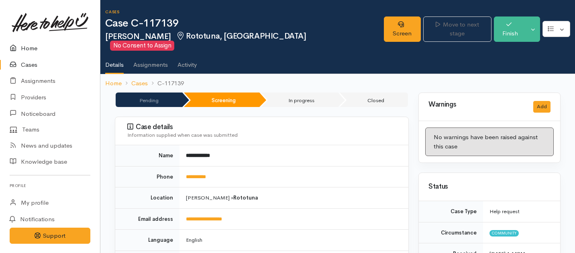
click at [26, 51] on link "Home" at bounding box center [50, 48] width 100 height 16
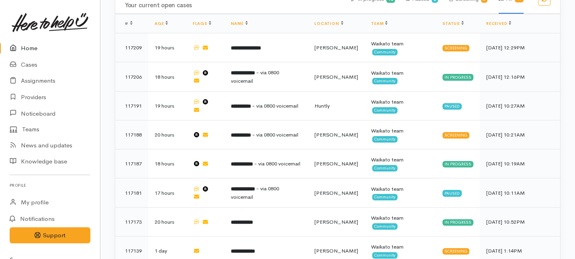
scroll to position [488, 0]
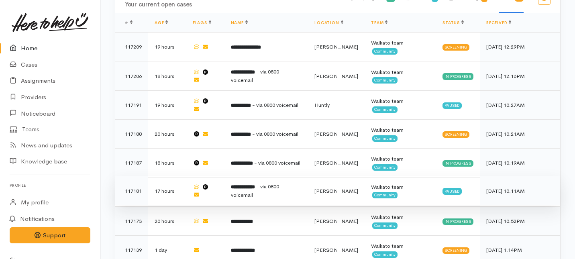
click at [272, 176] on td "**********" at bounding box center [267, 190] width 84 height 29
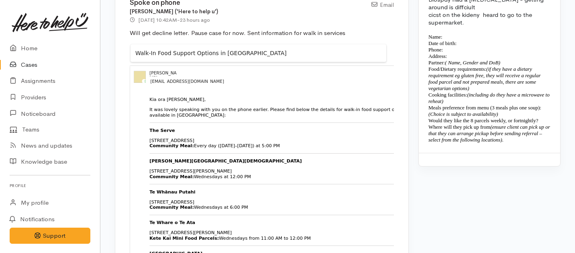
scroll to position [982, 0]
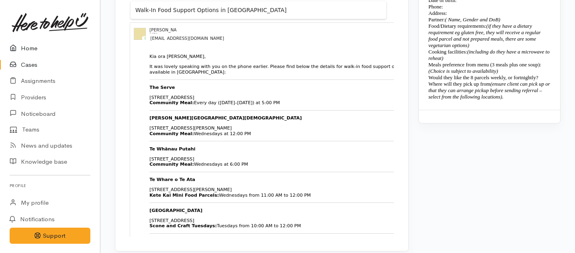
click at [25, 47] on link "Home" at bounding box center [50, 48] width 100 height 16
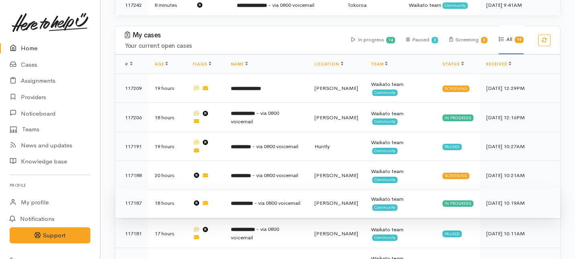
scroll to position [445, 0]
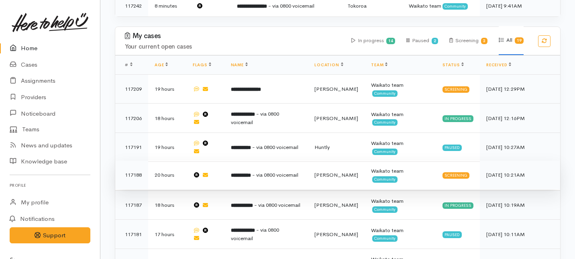
click at [251, 173] on b "**********" at bounding box center [241, 175] width 20 height 5
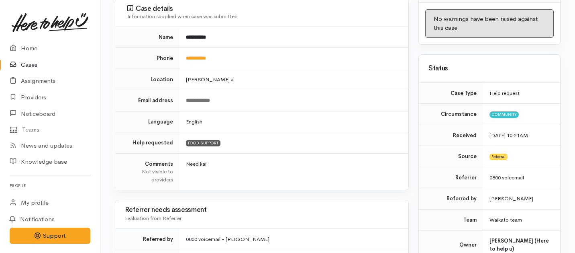
scroll to position [81, 0]
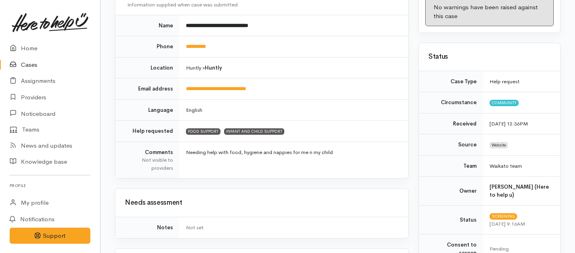
scroll to position [526, 0]
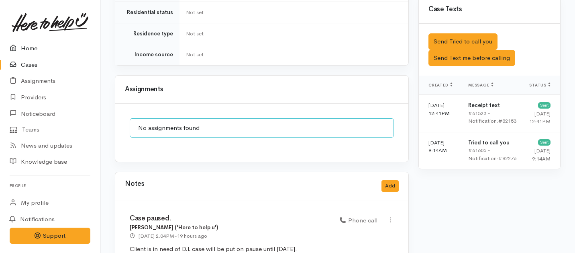
click at [25, 45] on link "Home" at bounding box center [50, 48] width 100 height 16
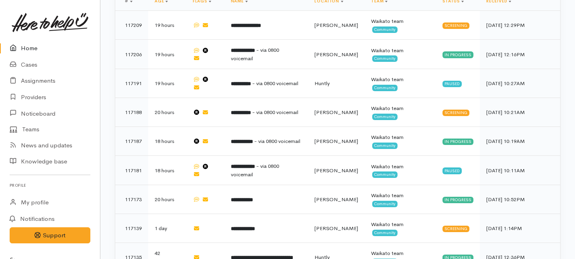
scroll to position [508, 0]
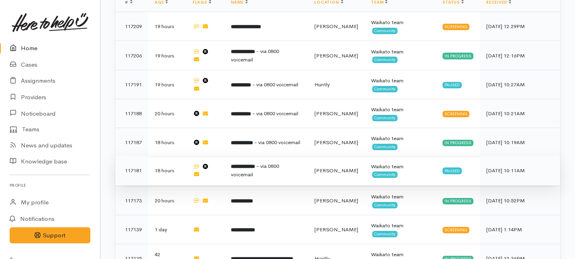
click at [249, 156] on td "**********" at bounding box center [267, 170] width 84 height 29
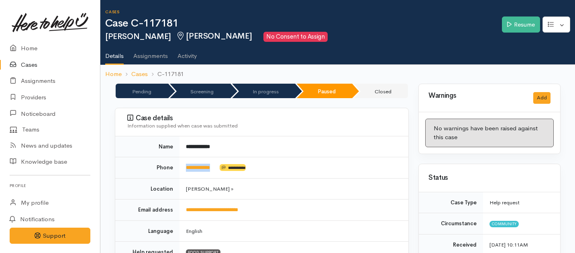
drag, startPoint x: 221, startPoint y: 168, endPoint x: 183, endPoint y: 165, distance: 38.7
click at [183, 165] on td "**********" at bounding box center [294, 167] width 229 height 21
copy td "**********"
click at [514, 26] on link "Resume" at bounding box center [521, 24] width 38 height 16
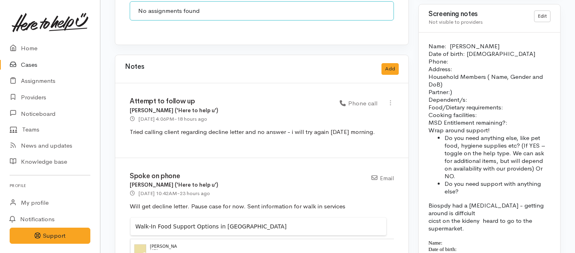
scroll to position [779, 0]
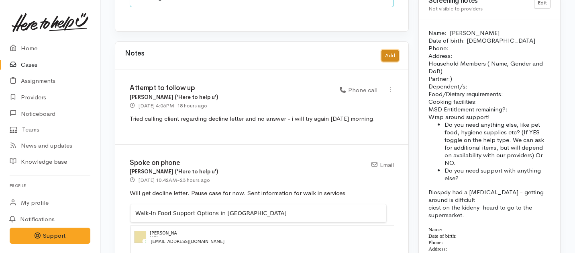
click at [388, 50] on button "Add" at bounding box center [390, 56] width 17 height 12
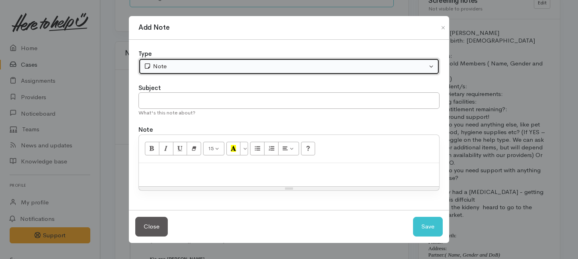
click at [169, 65] on div "Note" at bounding box center [286, 66] width 284 height 9
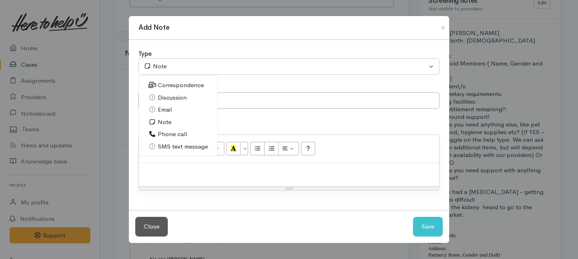
click at [161, 132] on span "Phone call" at bounding box center [172, 134] width 29 height 9
select select "3"
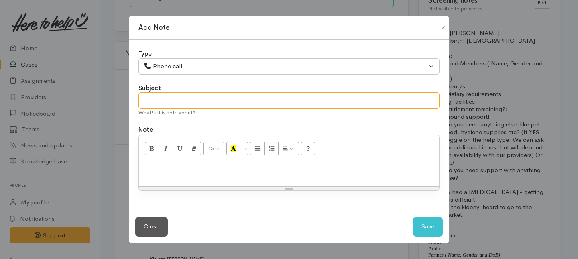
click at [160, 96] on input "text" at bounding box center [289, 100] width 301 height 16
type input "3"
type input "2nd Attempt to follow up."
click at [194, 171] on p at bounding box center [289, 171] width 292 height 9
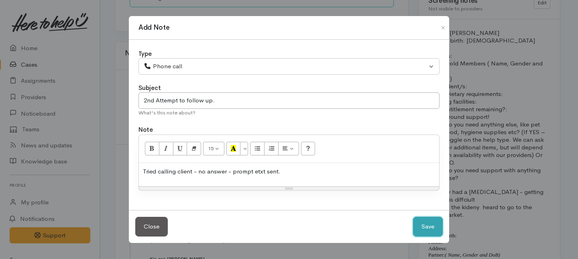
click at [422, 222] on button "Save" at bounding box center [428, 227] width 30 height 20
select select "1"
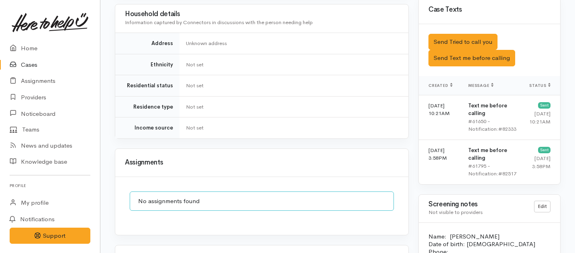
scroll to position [573, 0]
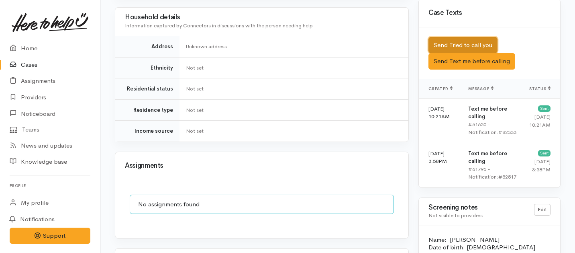
click at [458, 39] on button "Send Tried to call you" at bounding box center [463, 45] width 69 height 16
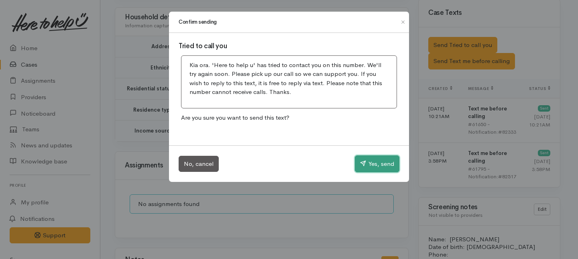
click at [382, 166] on button "Yes, send" at bounding box center [377, 163] width 45 height 17
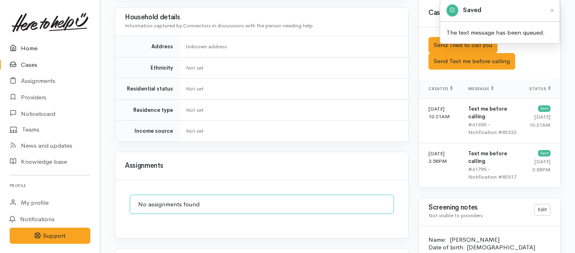
click at [23, 47] on link "Home" at bounding box center [50, 48] width 100 height 16
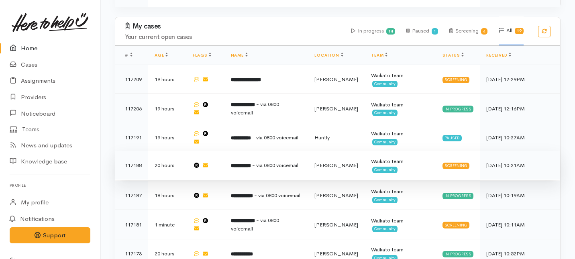
scroll to position [497, 0]
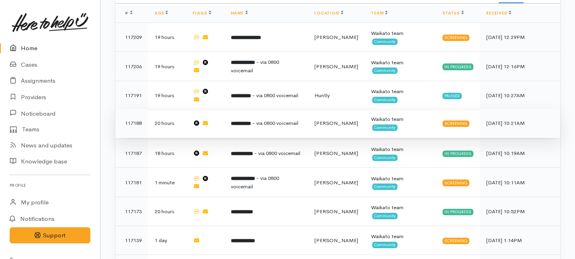
click at [282, 120] on span "- via 0800 voicemail" at bounding box center [275, 123] width 46 height 7
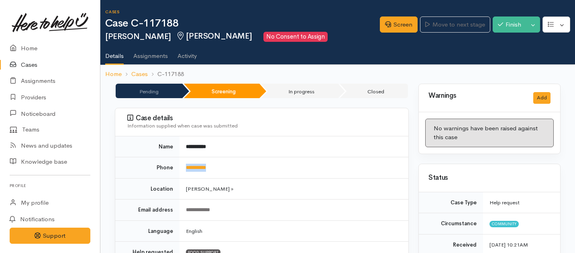
drag, startPoint x: 225, startPoint y: 173, endPoint x: 180, endPoint y: 168, distance: 44.4
click at [180, 168] on td "**********" at bounding box center [294, 167] width 229 height 21
copy link "**********"
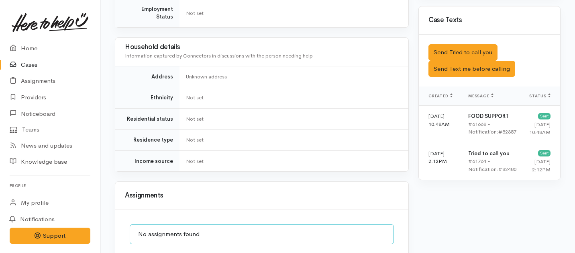
scroll to position [494, 0]
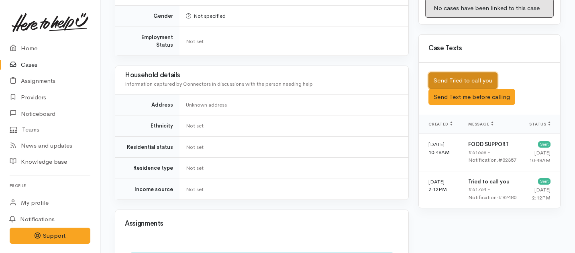
click at [454, 72] on button "Send Tried to call you" at bounding box center [463, 80] width 69 height 16
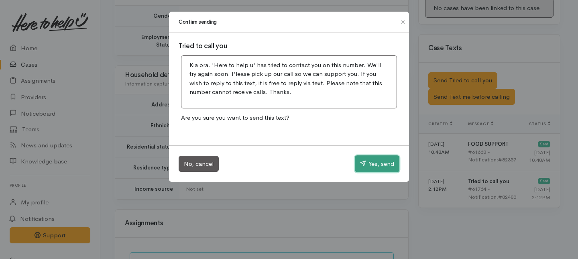
click at [384, 165] on button "Yes, send" at bounding box center [377, 163] width 45 height 17
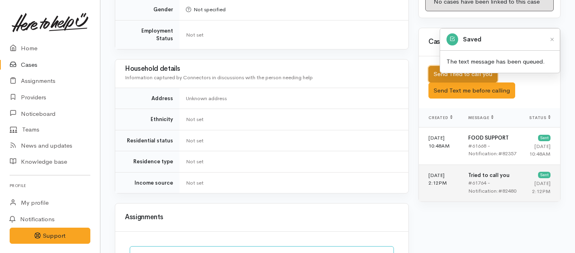
scroll to position [726, 0]
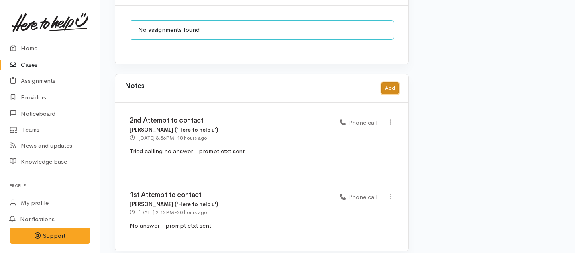
click at [388, 84] on button "Add" at bounding box center [390, 88] width 17 height 12
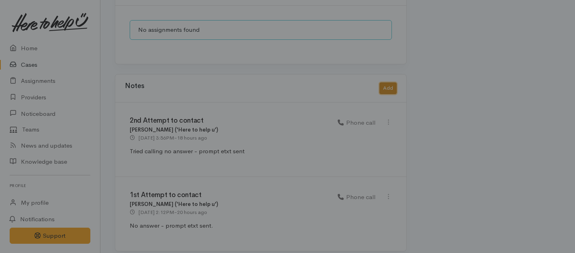
scroll to position [719, 0]
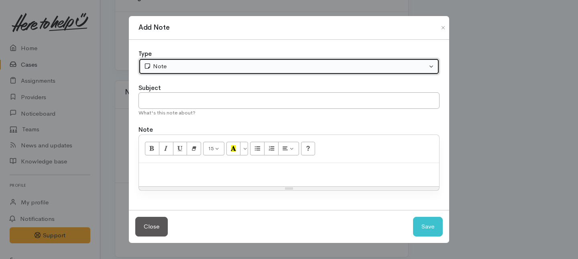
click at [159, 62] on div "Note" at bounding box center [286, 66] width 284 height 9
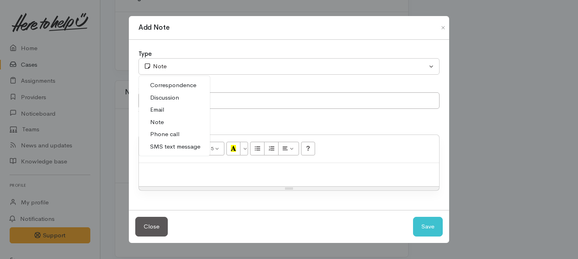
click at [163, 138] on span "Phone call" at bounding box center [164, 134] width 29 height 9
select select "3"
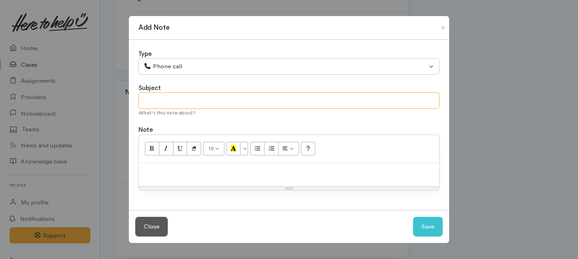
click at [159, 96] on input "text" at bounding box center [289, 100] width 301 height 16
type input "3rd Attempt to contact"
click at [169, 172] on p at bounding box center [289, 171] width 292 height 9
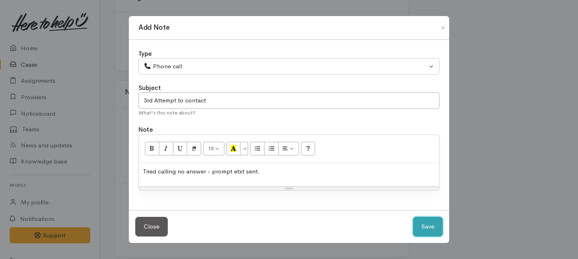
click at [426, 227] on button "Save" at bounding box center [428, 227] width 30 height 20
select select "1"
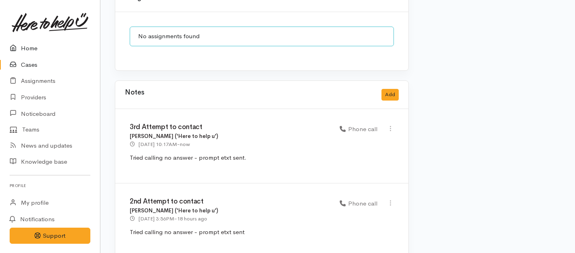
click at [39, 49] on link "Home" at bounding box center [50, 48] width 100 height 16
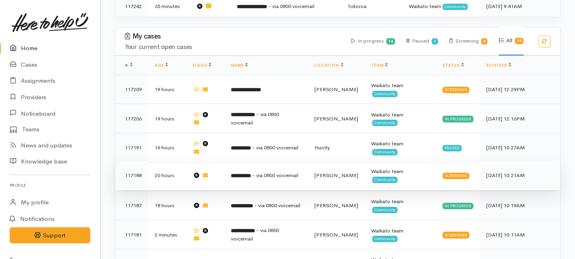
scroll to position [441, 0]
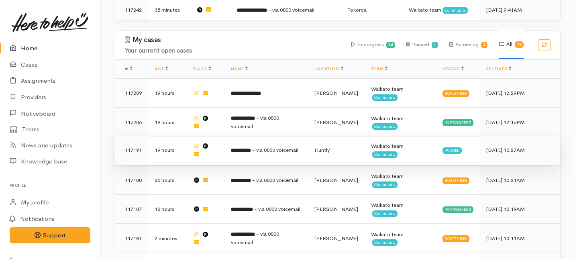
click at [251, 136] on td "**********" at bounding box center [267, 150] width 84 height 29
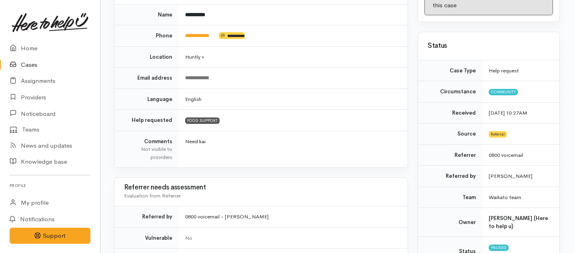
scroll to position [0, 1]
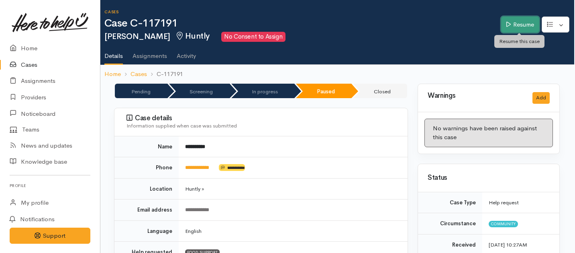
click at [523, 26] on link "Resume" at bounding box center [520, 24] width 38 height 16
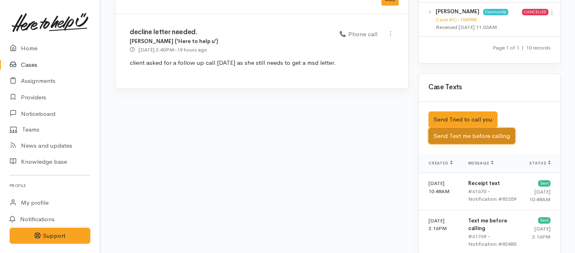
click at [485, 131] on button "Send Text me before calling" at bounding box center [472, 136] width 87 height 16
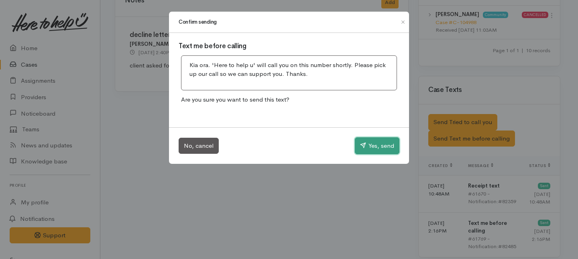
click at [380, 151] on button "Yes, send" at bounding box center [377, 145] width 45 height 17
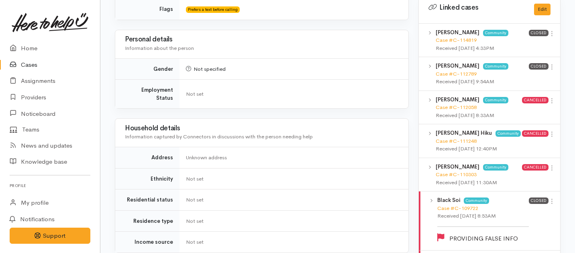
scroll to position [335, 0]
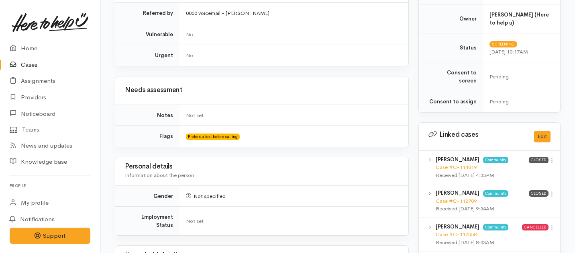
click at [25, 38] on link at bounding box center [50, 22] width 81 height 35
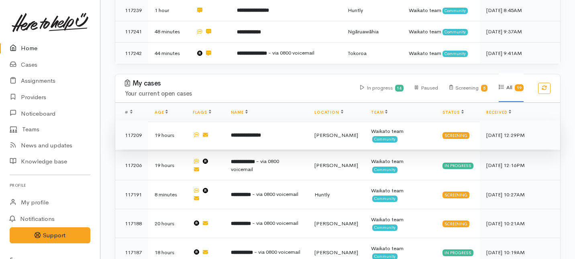
scroll to position [379, 0]
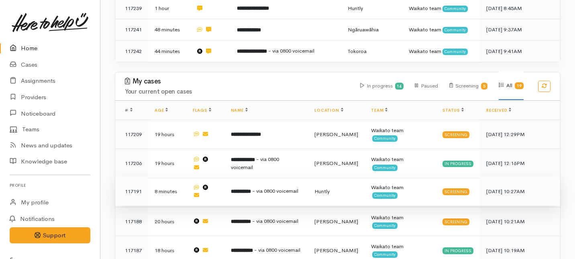
click at [251, 189] on b "**********" at bounding box center [241, 191] width 20 height 5
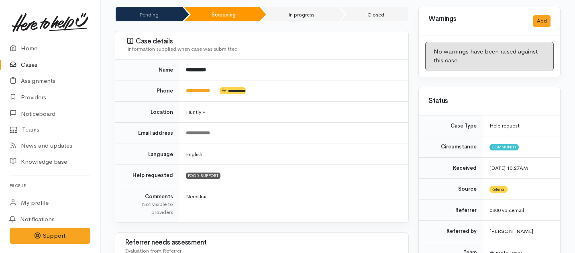
scroll to position [60, 0]
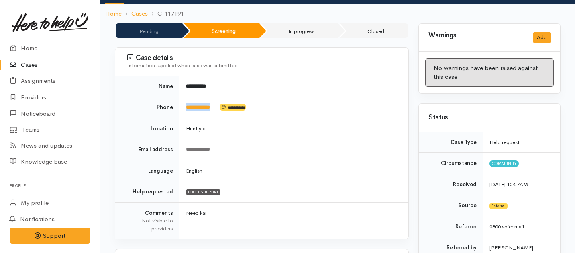
drag, startPoint x: 221, startPoint y: 108, endPoint x: 182, endPoint y: 108, distance: 39.0
click at [182, 108] on td "**********" at bounding box center [294, 107] width 229 height 21
copy td "**********"
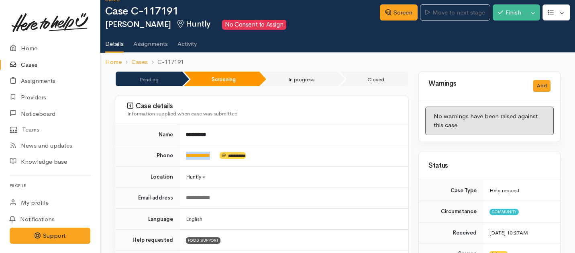
scroll to position [0, 0]
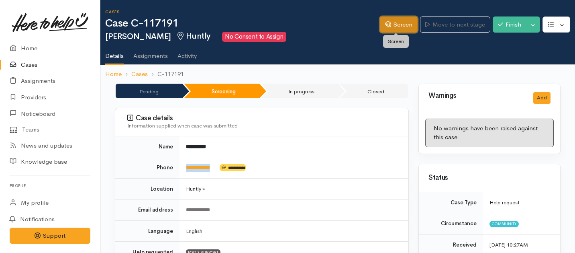
click at [399, 25] on link "Screen" at bounding box center [399, 24] width 38 height 16
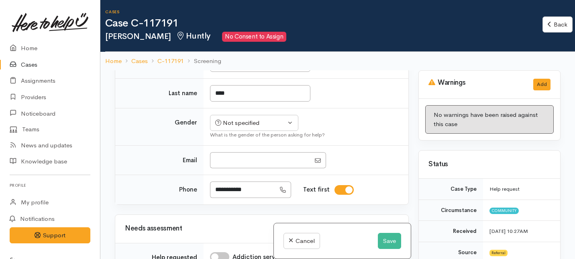
scroll to position [612, 0]
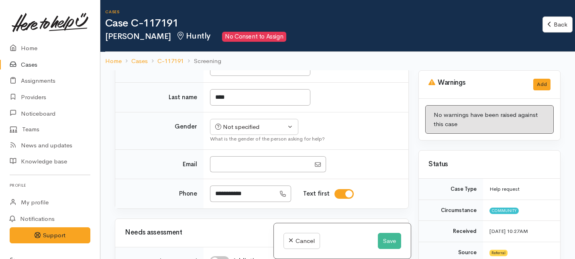
checkbox input "true"
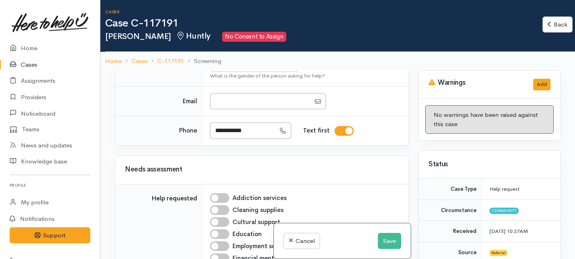
scroll to position [675, 0]
click at [388, 241] on button "Save" at bounding box center [389, 241] width 23 height 16
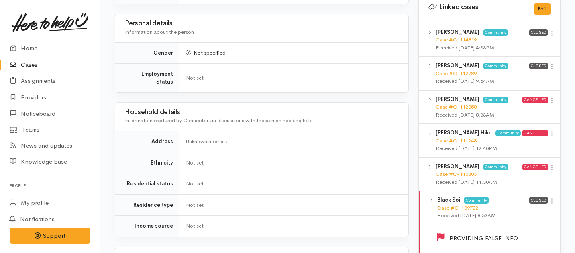
scroll to position [470, 0]
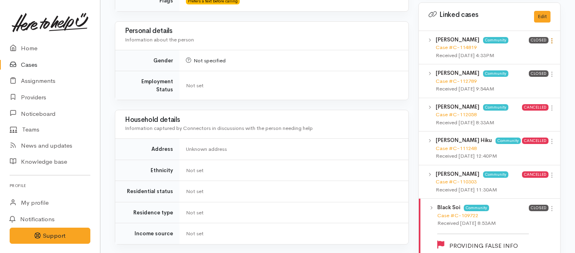
click at [552, 37] on icon at bounding box center [552, 40] width 7 height 7
click at [507, 50] on link "View case" at bounding box center [523, 56] width 63 height 12
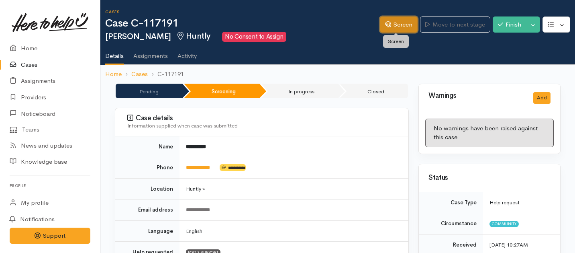
click at [398, 27] on link "Screen" at bounding box center [399, 24] width 38 height 16
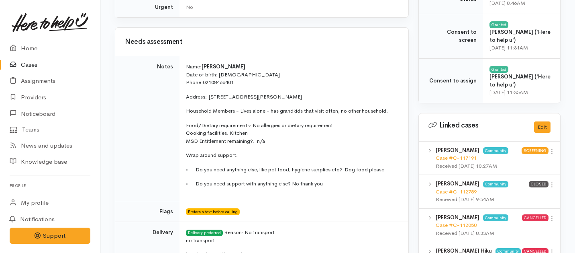
scroll to position [420, 0]
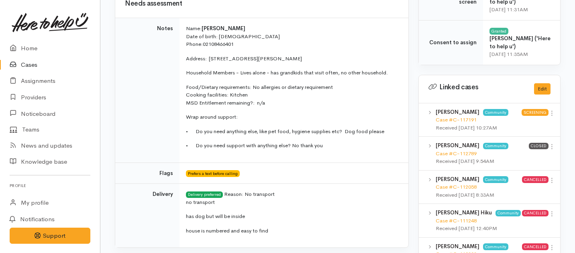
drag, startPoint x: 186, startPoint y: 27, endPoint x: 333, endPoint y: 147, distance: 190.2
click at [333, 147] on td "Name: [PERSON_NAME] Date of birth: [DEMOGRAPHIC_DATA] Phone:  02108466401 Addre…" at bounding box center [294, 90] width 229 height 145
copy td "Name: [PERSON_NAME] Date of birth: [DEMOGRAPHIC_DATA] Phone:  02108466401 Addre…"
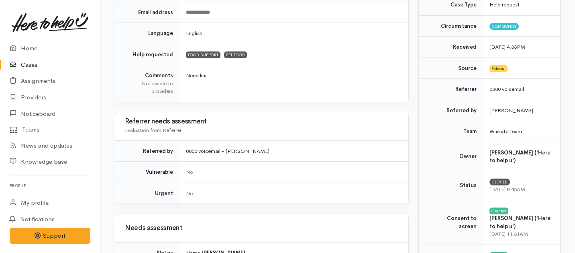
scroll to position [182, 0]
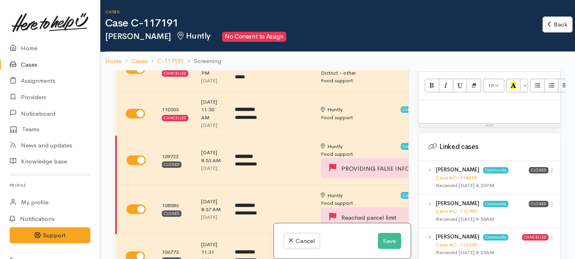
scroll to position [554, 0]
click at [444, 105] on p at bounding box center [489, 109] width 133 height 9
paste div
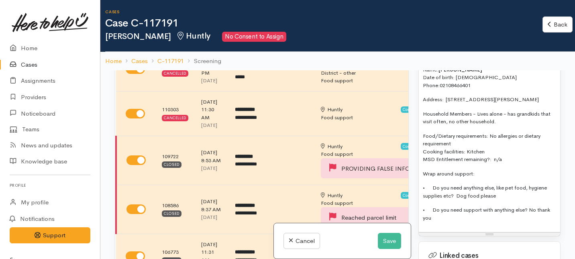
scroll to position [593, 0]
drag, startPoint x: 503, startPoint y: 115, endPoint x: 509, endPoint y: 104, distance: 12.4
click at [509, 110] on p "Household Members - Lives alone - has grandkids that visit often, no other hous…" at bounding box center [489, 118] width 133 height 16
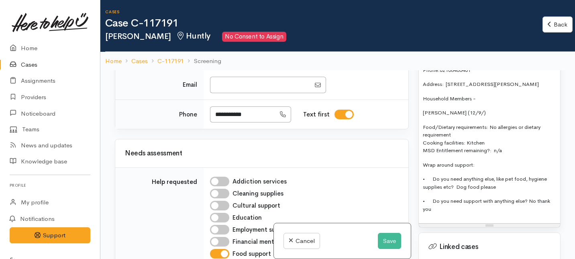
scroll to position [723, 0]
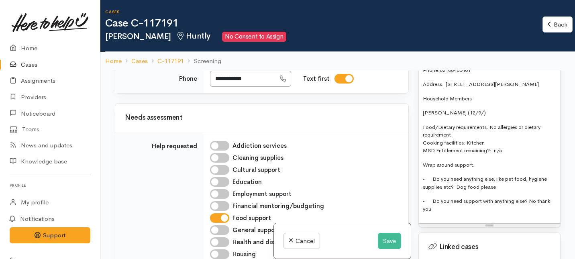
click at [264, 16] on div "Not specified" at bounding box center [250, 11] width 71 height 9
click at [239, 60] on span "Female" at bounding box center [260, 55] width 69 height 9
select select "Female"
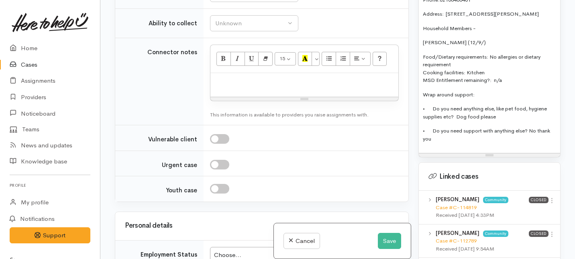
scroll to position [1059, 0]
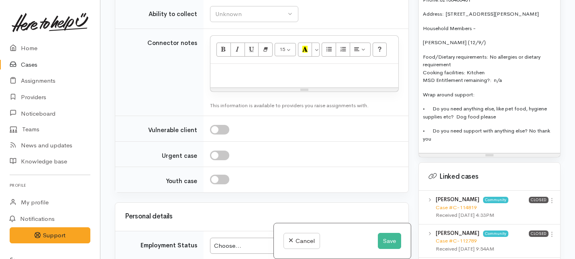
click at [243, 66] on link "No" at bounding box center [254, 59] width 88 height 12
select select "1"
click at [233, 19] on div "Unknown" at bounding box center [250, 14] width 71 height 9
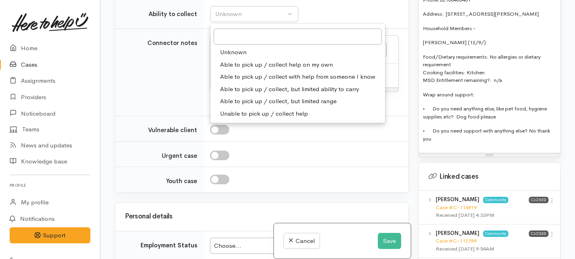
click at [226, 69] on span "Able to pick up / collect help on my own" at bounding box center [276, 64] width 113 height 9
select select "2"
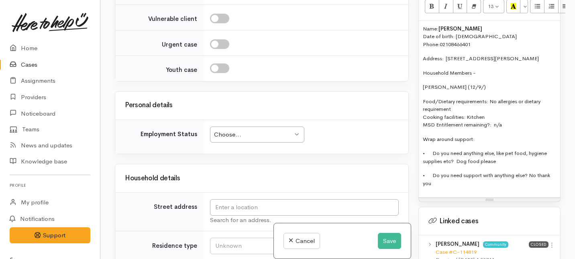
scroll to position [560, 0]
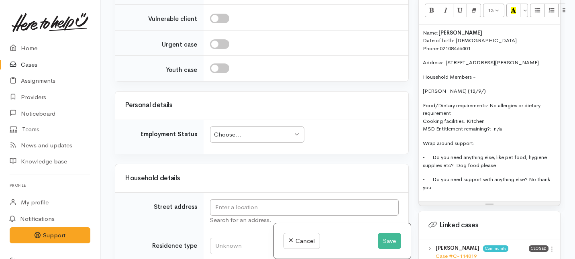
click at [477, 87] on p "Tamara Hohepa (12/9/)" at bounding box center [489, 91] width 133 height 8
click at [501, 87] on p "Tamara Hohepa (12/9/2012)" at bounding box center [489, 91] width 133 height 8
click at [420, 83] on div "Name: Karen Hiku Date of birth: 01/12/1964 Phone:  02108466401 Address:  16 Web…" at bounding box center [489, 113] width 141 height 177
click at [536, 87] on p "Granddaughter - Tamara Hohepa (12/9/2012)" at bounding box center [489, 91] width 133 height 8
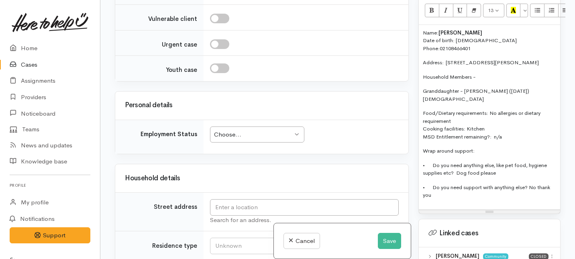
click at [442, 87] on p "Granddaughter - Tamara Hohepa (12/9/2012) 12 years old" at bounding box center [489, 95] width 133 height 16
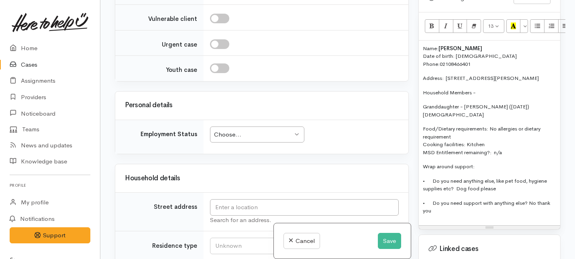
scroll to position [536, 0]
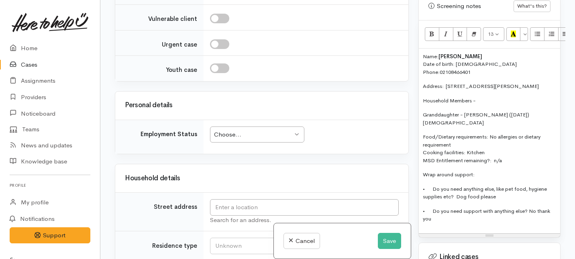
click at [444, 115] on p "Granddaughter - Tamara Hohepa (12/9/2012) 12 years old" at bounding box center [489, 119] width 133 height 16
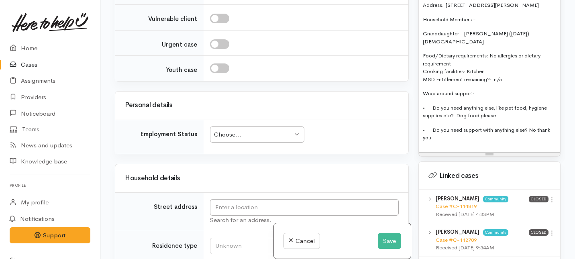
scroll to position [618, 0]
click at [422, 71] on div "Name: Karen Hiku Date of birth: 01/12/1964 Phone:  02108466401 Address:  16 Web…" at bounding box center [489, 59] width 141 height 185
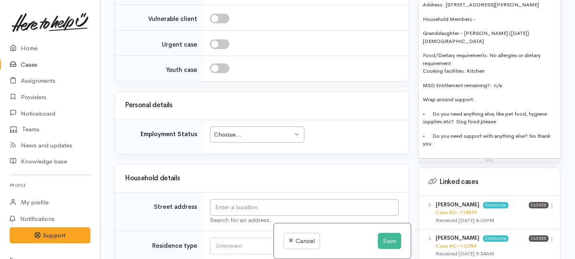
click at [420, 63] on div "Name: Karen Hiku Date of birth: 01/12/1964 Phone:  02108466401 Address:  16 Web…" at bounding box center [489, 62] width 141 height 191
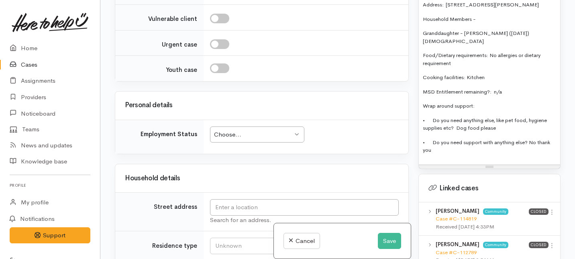
drag, startPoint x: 455, startPoint y: 145, endPoint x: 428, endPoint y: 93, distance: 58.7
click at [428, 93] on div "Name: Karen Hiku Date of birth: 01/12/1964 Phone:  02108466401 Address:  16 Web…" at bounding box center [489, 66] width 141 height 198
click at [472, 116] on p "• Do you need anything else, like pet food, hygiene supplies etc? Dog food plea…" at bounding box center [489, 124] width 133 height 16
click at [515, 88] on div "Name: Karen Hiku Date of birth: 01/12/1964 Phone:  02108466401 Address:  16 Web…" at bounding box center [489, 66] width 141 height 198
click at [515, 88] on p "MSD Entitlement remaining?: n/a" at bounding box center [489, 92] width 133 height 8
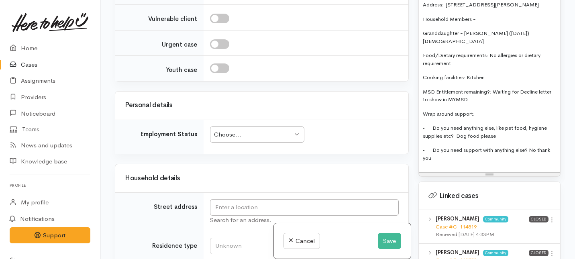
click at [485, 98] on div "Name: Karen Hiku Date of birth: 01/12/1964 Phone:  02108466401 Address:  16 Web…" at bounding box center [489, 70] width 141 height 206
click at [499, 130] on p "• Do you need anything else, like pet food, hygiene supplies etc? Dog food plea…" at bounding box center [489, 132] width 133 height 16
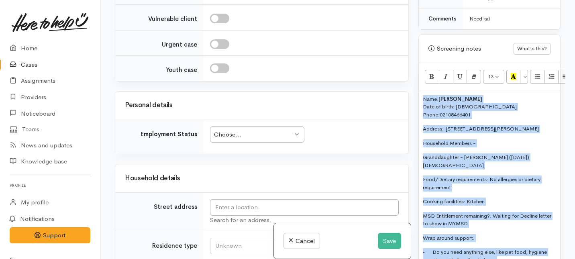
scroll to position [446, 0]
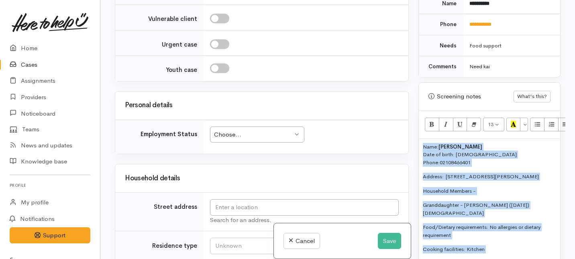
drag, startPoint x: 499, startPoint y: 130, endPoint x: 455, endPoint y: -2, distance: 139.6
click at [455, 0] on html "Support Feedback I've got something to say Back" at bounding box center [287, 59] width 575 height 259
copy div "Name: Karen Hiku Date of birth: 01/12/1964 Phone:  02108466401 Address:  16 Web…"
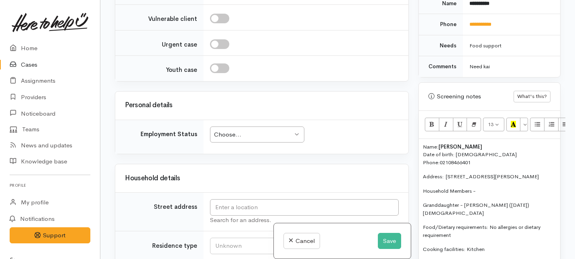
paste div
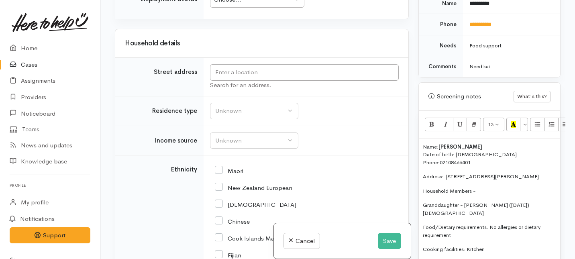
scroll to position [1452, 0]
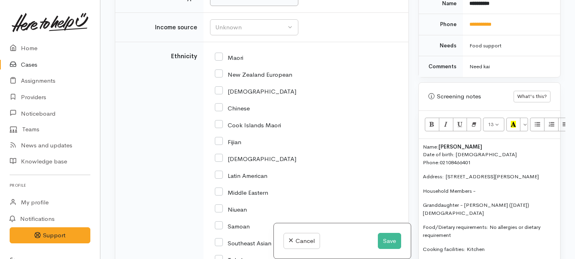
scroll to position [1586, 0]
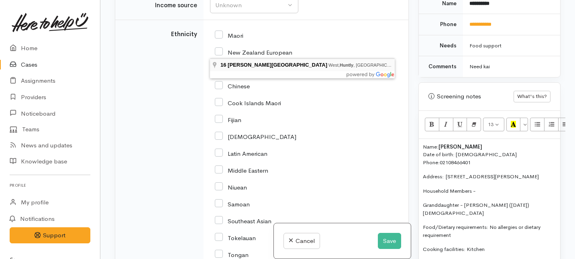
type input "16 Webb Street, West, Huntly, New Zealand"
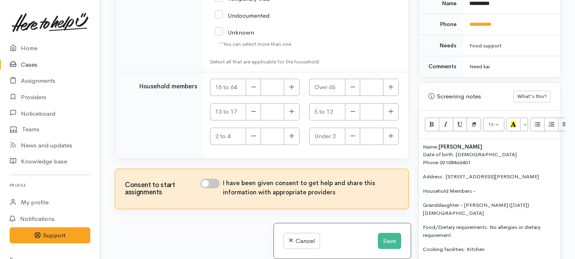
scroll to position [990, 0]
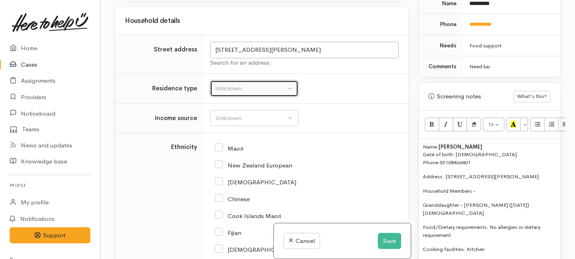
click at [245, 87] on div "Unknown" at bounding box center [250, 88] width 71 height 9
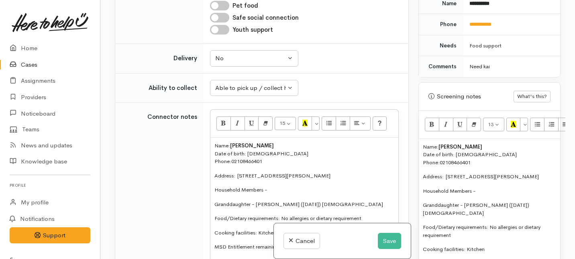
scroll to position [1586, 0]
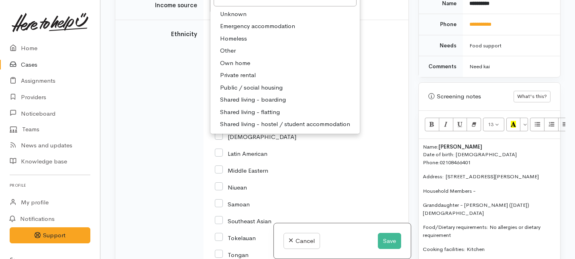
click at [240, 80] on span "Private rental" at bounding box center [238, 75] width 36 height 9
select select "2"
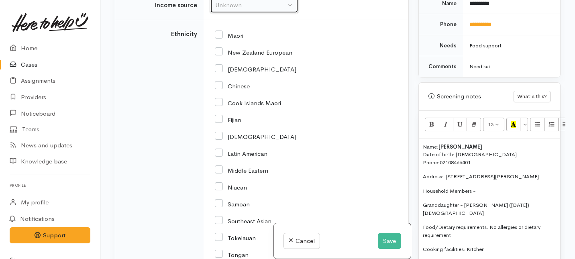
click at [237, 10] on div "Unknown" at bounding box center [250, 5] width 71 height 9
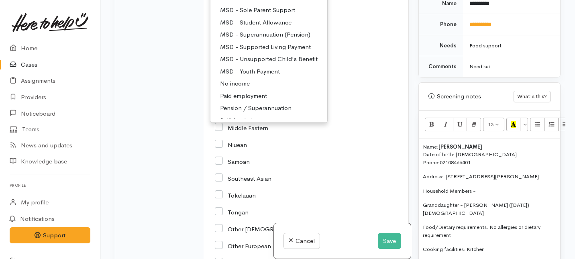
scroll to position [83, 0]
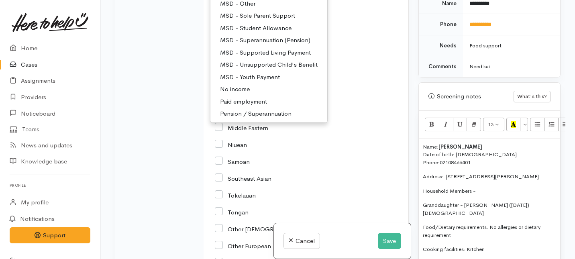
click at [229, 20] on span "MSD - Sole Parent Support" at bounding box center [257, 15] width 75 height 9
select select "7"
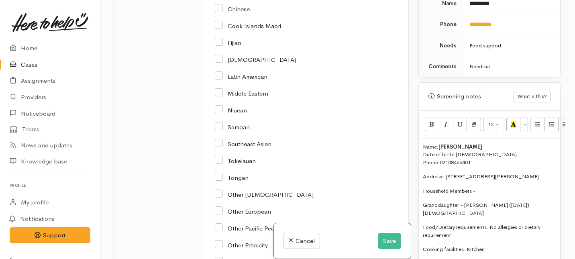
scroll to position [1674, 0]
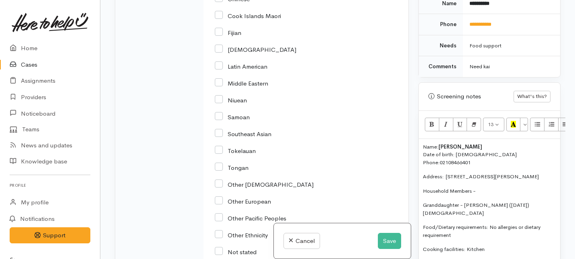
checkbox input "true"
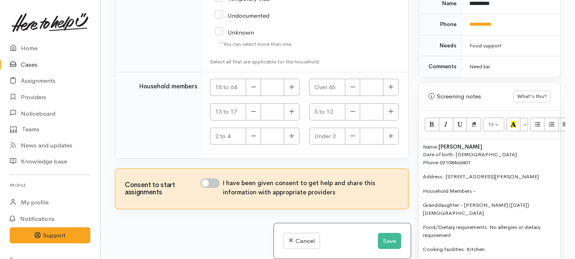
scroll to position [2043, 0]
checkbox input "true"
click at [289, 88] on icon "button" at bounding box center [291, 87] width 5 height 6
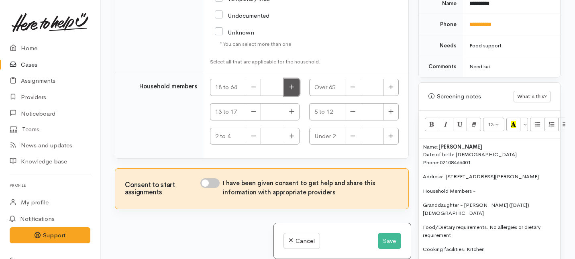
type input "1"
click at [388, 113] on icon "button" at bounding box center [390, 111] width 5 height 6
type input "1"
click at [214, 181] on input "I have been given consent to get help and share this information with appropria…" at bounding box center [209, 183] width 19 height 10
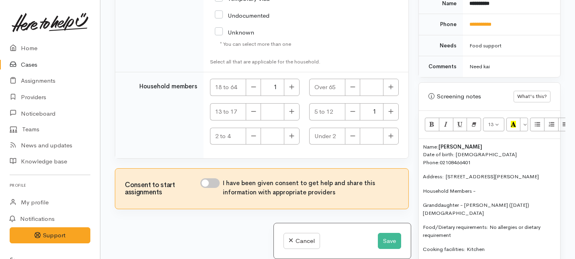
checkbox input "true"
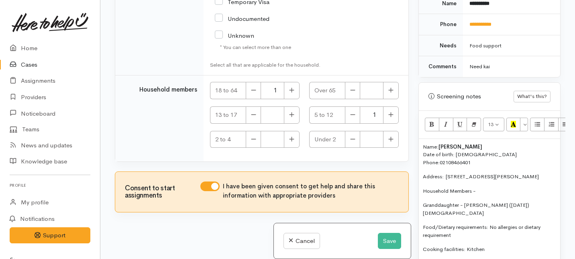
scroll to position [2112, 0]
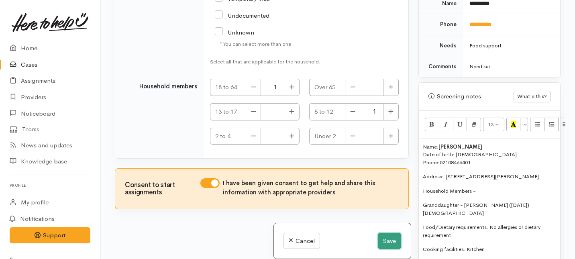
click at [390, 242] on button "Save" at bounding box center [389, 241] width 23 height 16
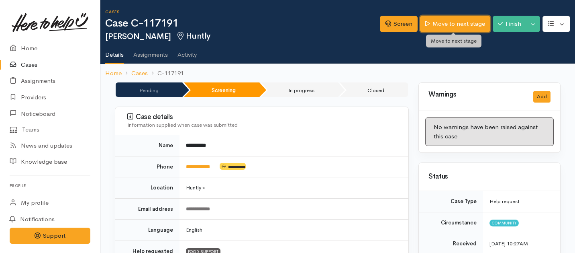
click at [448, 19] on link "Move to next stage" at bounding box center [455, 24] width 70 height 16
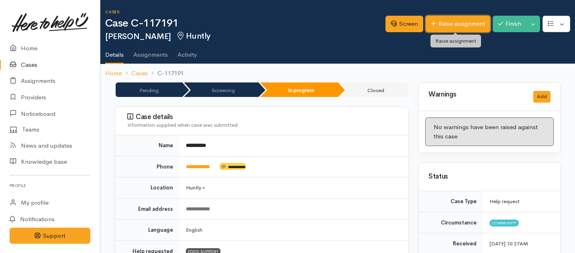
click at [446, 25] on link "Raise assignment" at bounding box center [458, 24] width 65 height 16
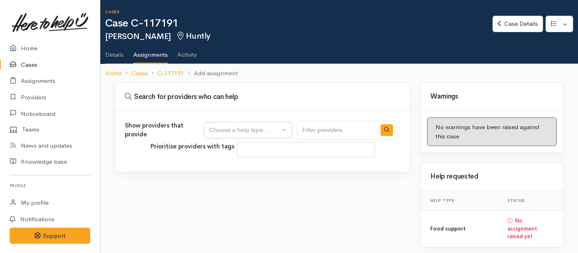
select select
click at [264, 130] on div "Choose a help type..." at bounding box center [244, 129] width 71 height 9
click at [236, 170] on span "Food support" at bounding box center [232, 168] width 37 height 9
select select "3"
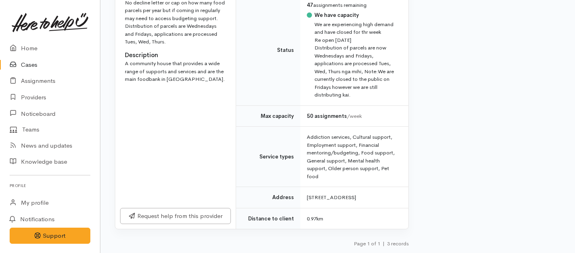
scroll to position [563, 0]
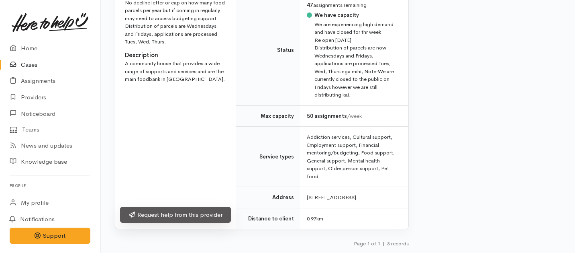
click at [216, 218] on link "Request help from this provider" at bounding box center [175, 214] width 111 height 16
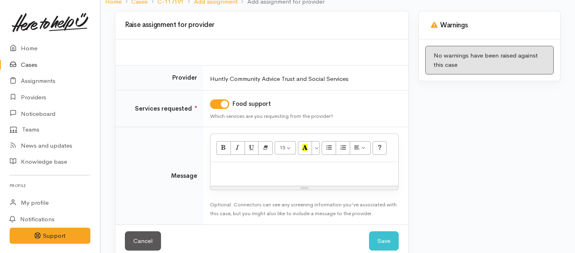
scroll to position [76, 0]
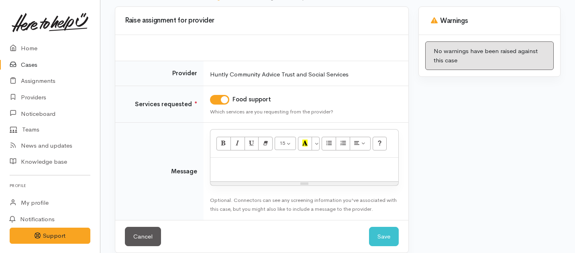
click at [264, 176] on div at bounding box center [304, 169] width 188 height 24
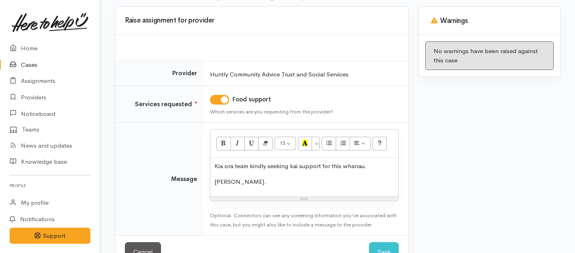
scroll to position [101, 0]
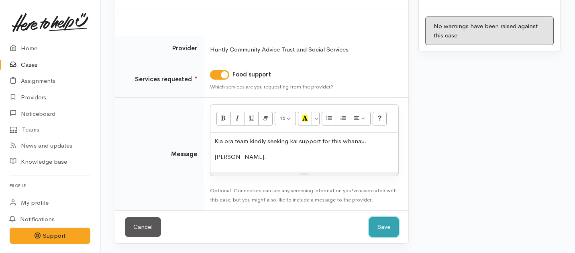
click at [381, 226] on button "Save" at bounding box center [384, 227] width 30 height 20
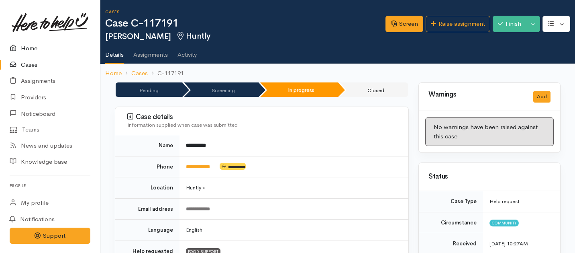
click at [18, 50] on icon at bounding box center [15, 48] width 11 height 10
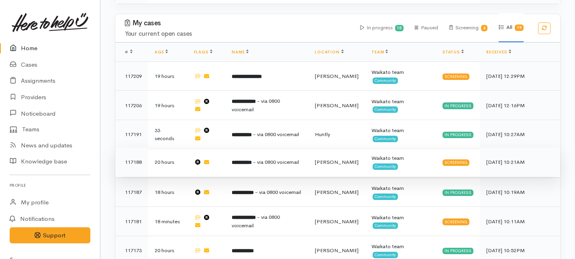
scroll to position [412, 0]
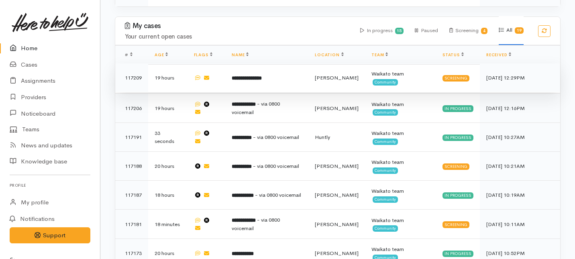
click at [247, 63] on td "**********" at bounding box center [266, 77] width 83 height 29
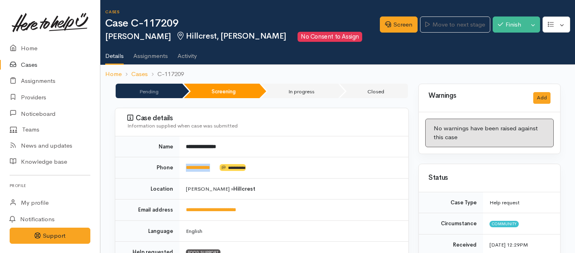
drag, startPoint x: 222, startPoint y: 169, endPoint x: 182, endPoint y: 169, distance: 40.6
click at [182, 169] on td "**********" at bounding box center [294, 167] width 229 height 21
copy td "**********"
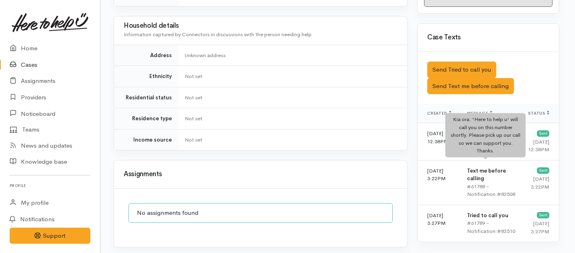
scroll to position [460, 1]
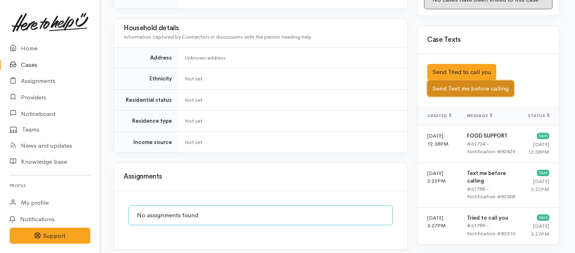
click at [450, 83] on button "Send Text me before calling" at bounding box center [470, 88] width 87 height 16
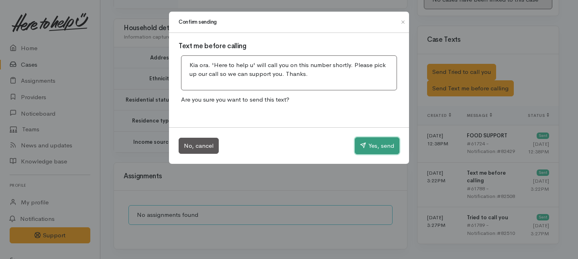
click at [378, 149] on button "Yes, send" at bounding box center [377, 145] width 45 height 17
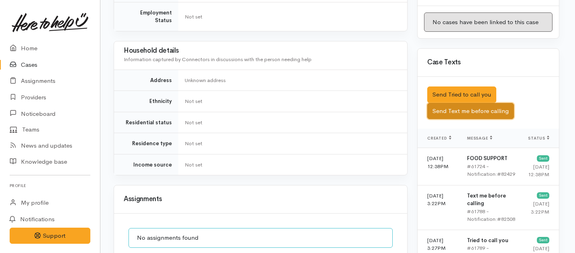
scroll to position [571, 1]
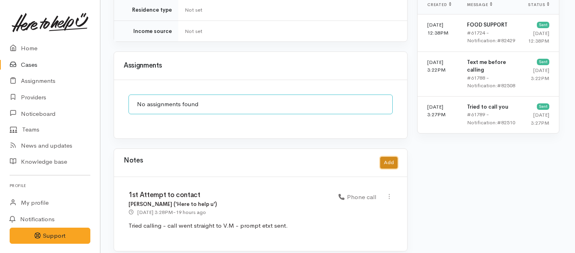
click at [393, 157] on button "Add" at bounding box center [388, 163] width 17 height 12
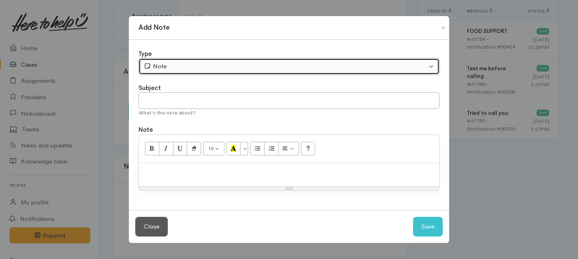
click at [177, 72] on button "Note" at bounding box center [289, 66] width 301 height 16
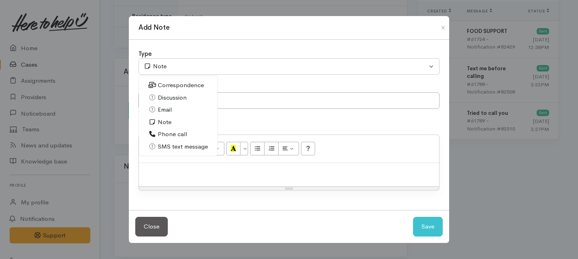
click at [162, 134] on span "Phone call" at bounding box center [172, 134] width 29 height 9
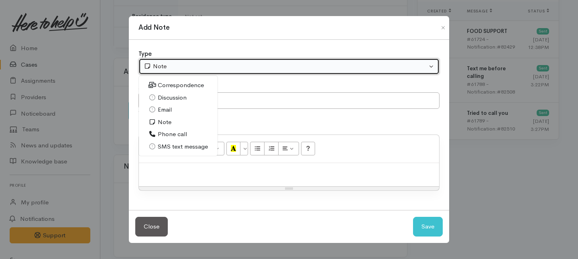
select select "3"
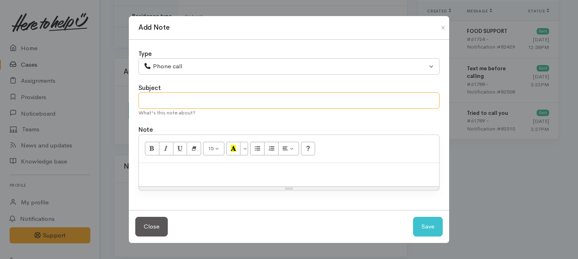
click at [160, 100] on input "text" at bounding box center [289, 100] width 301 height 16
type input "2nd Attempt to contact"
click at [157, 178] on div at bounding box center [289, 175] width 300 height 24
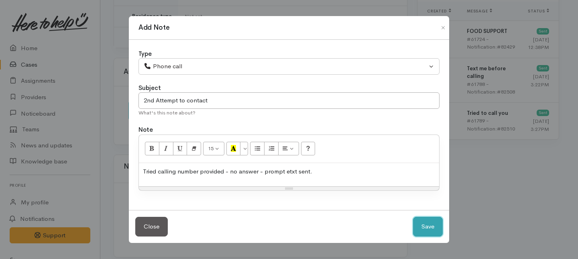
click at [422, 227] on button "Save" at bounding box center [428, 227] width 30 height 20
select select "1"
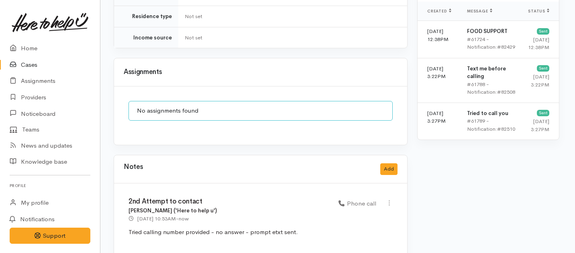
scroll to position [645, 1]
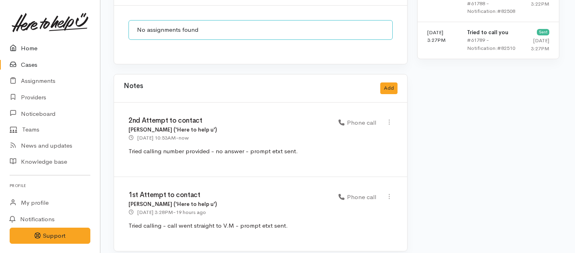
click at [33, 48] on link "Home" at bounding box center [50, 48] width 100 height 16
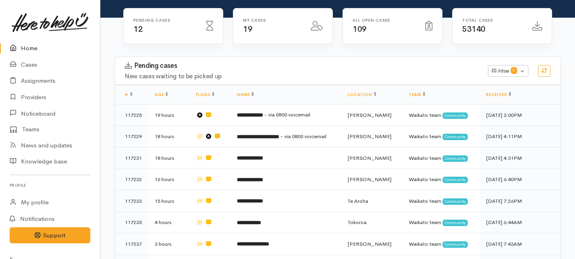
scroll to position [84, 0]
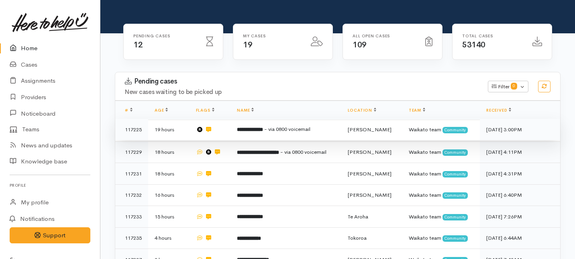
click at [276, 126] on span "- via 0800 voicemail" at bounding box center [287, 129] width 46 height 7
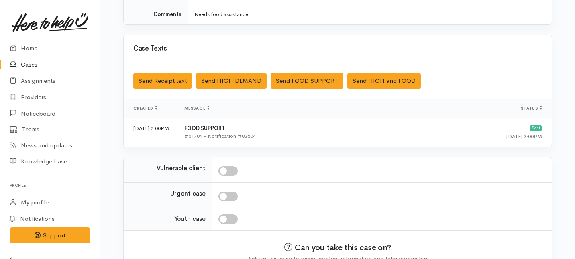
scroll to position [288, 0]
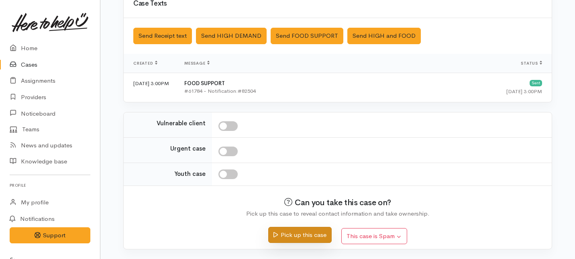
click at [290, 236] on button "Pick up this case" at bounding box center [299, 235] width 63 height 16
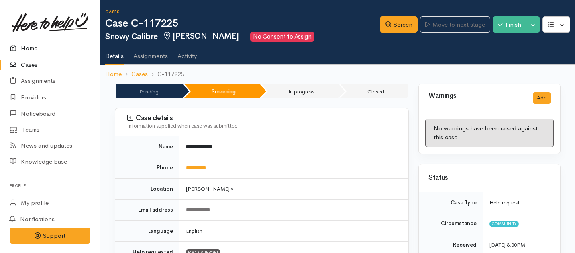
click at [33, 52] on link "Home" at bounding box center [50, 48] width 100 height 16
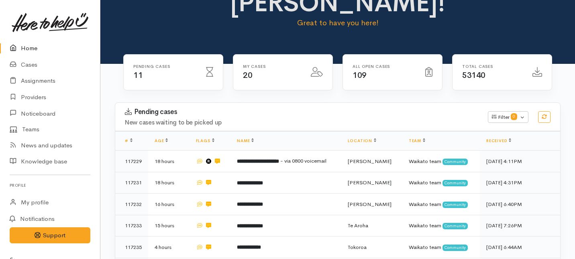
scroll to position [65, 0]
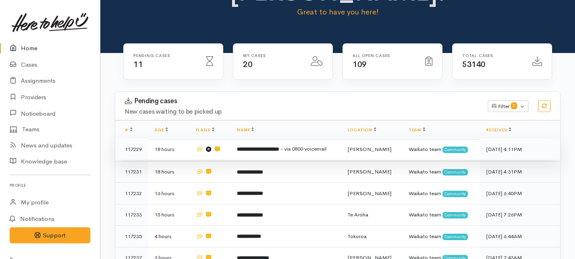
click at [253, 147] on b "**********" at bounding box center [258, 149] width 42 height 5
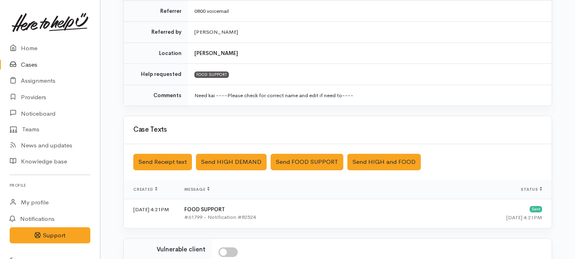
scroll to position [288, 0]
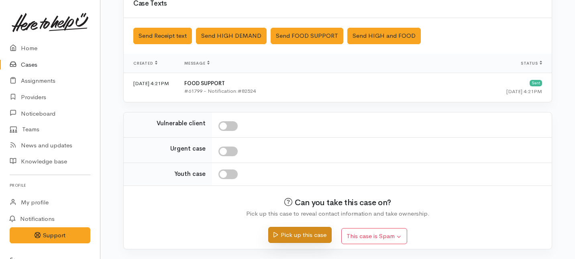
click at [303, 229] on button "Pick up this case" at bounding box center [299, 235] width 63 height 16
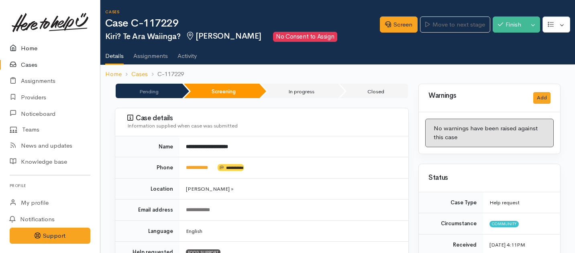
click at [29, 46] on link "Home" at bounding box center [50, 48] width 100 height 16
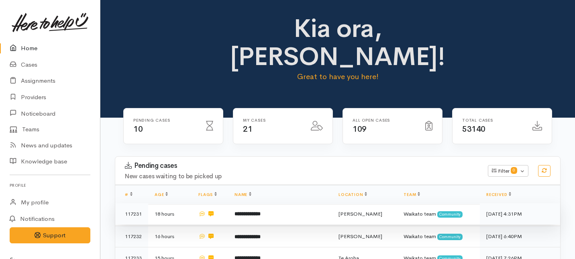
click at [281, 203] on td "**********" at bounding box center [280, 214] width 104 height 22
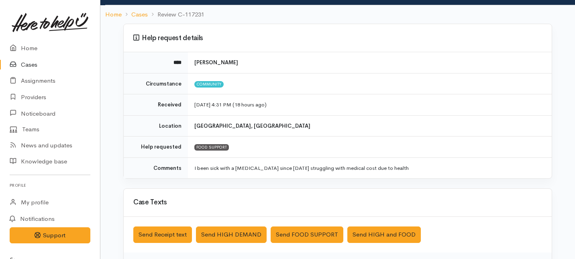
scroll to position [48, 0]
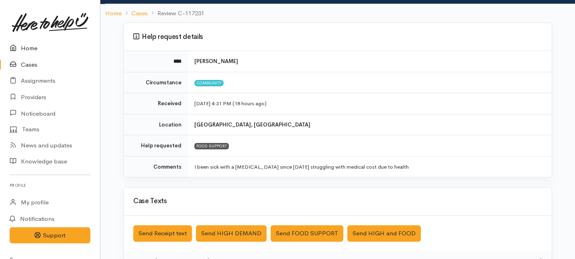
click at [29, 48] on link "Home" at bounding box center [50, 48] width 100 height 16
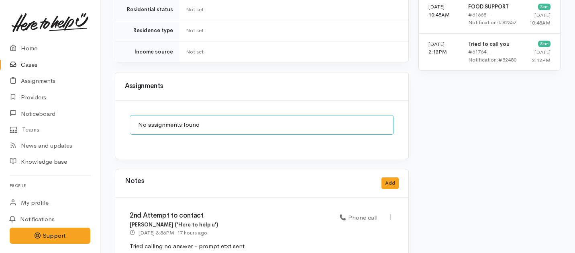
scroll to position [726, 0]
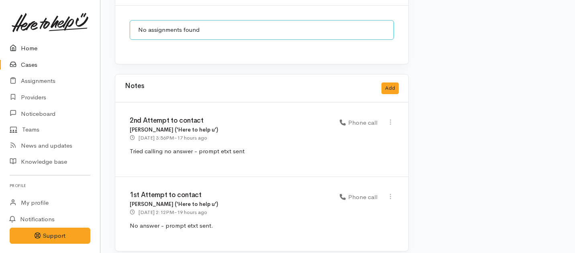
click at [31, 49] on link "Home" at bounding box center [50, 48] width 100 height 16
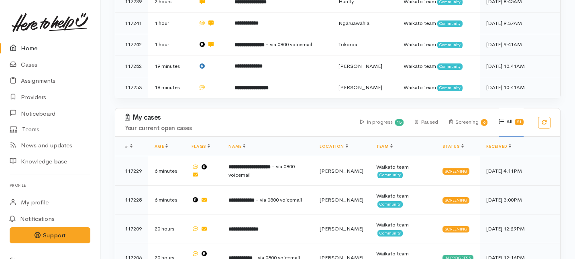
scroll to position [314, 0]
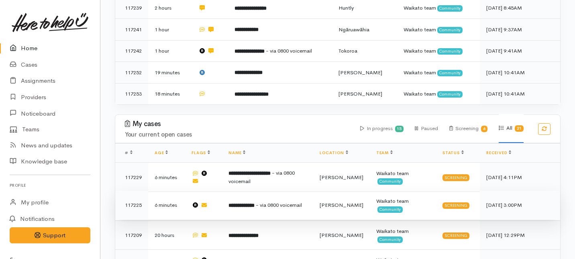
click at [253, 191] on td "**********" at bounding box center [267, 205] width 91 height 29
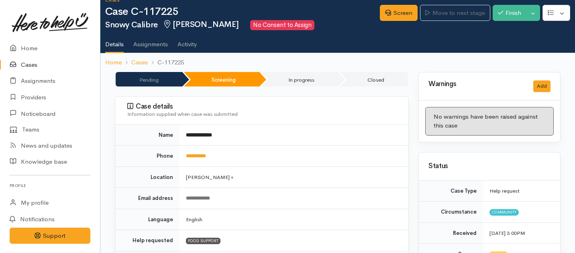
scroll to position [14, 0]
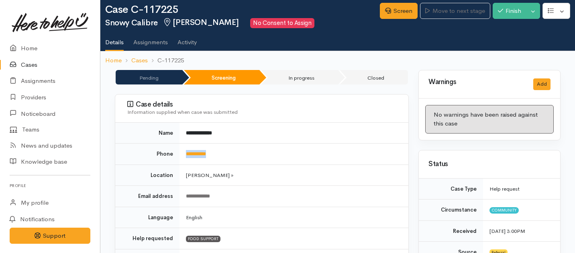
drag, startPoint x: 225, startPoint y: 154, endPoint x: 184, endPoint y: 153, distance: 41.0
click at [184, 153] on td "**********" at bounding box center [294, 153] width 229 height 21
copy link "**********"
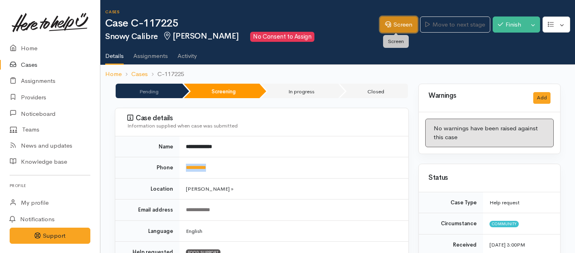
click at [392, 29] on link "Screen" at bounding box center [399, 24] width 38 height 16
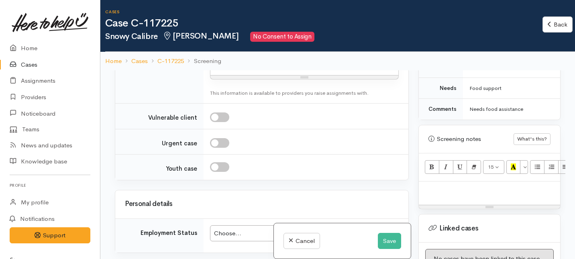
scroll to position [463, 0]
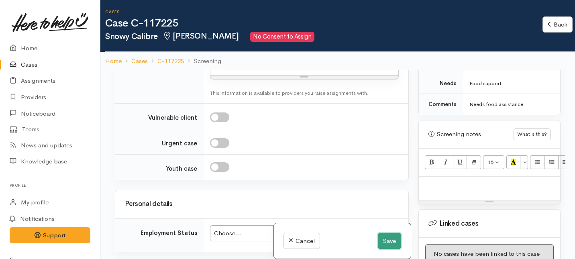
click at [384, 241] on button "Save" at bounding box center [389, 241] width 23 height 16
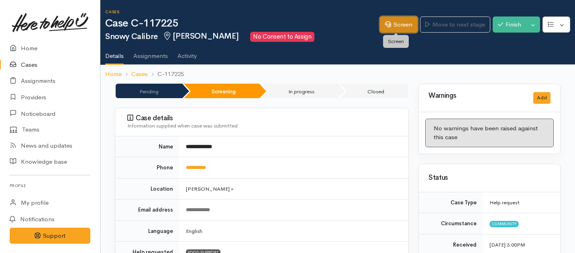
click at [387, 21] on icon at bounding box center [388, 24] width 6 height 6
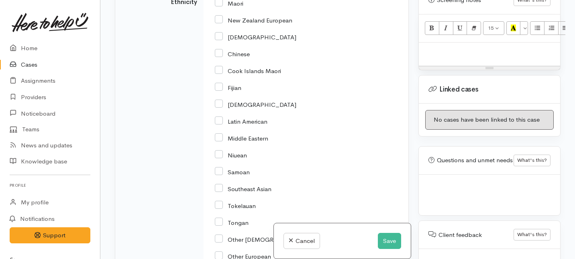
scroll to position [446, 0]
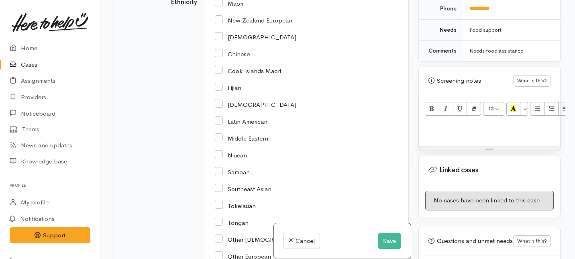
click at [439, 110] on div "15 8 9 10 11 12 14 18 24 36 Background Color Transparent Select #ffff00 Text Co…" at bounding box center [489, 109] width 141 height 28
click at [421, 125] on div at bounding box center [489, 135] width 141 height 24
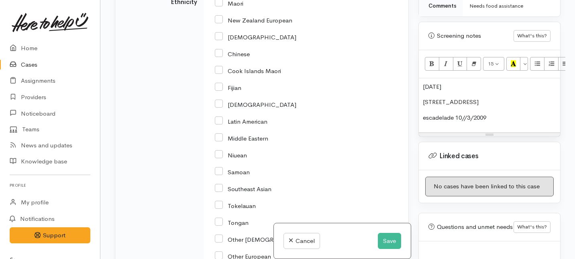
scroll to position [510, 0]
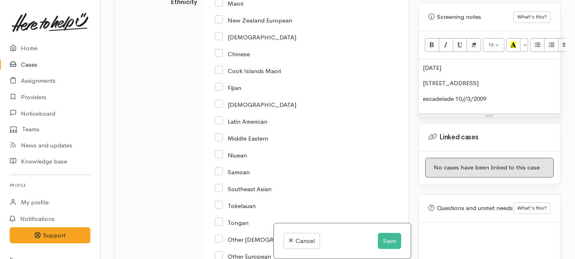
click at [467, 94] on p "escadelade 10//3/2009" at bounding box center [489, 98] width 133 height 9
click at [494, 94] on p "escadelade 10/3/2009" at bounding box center [489, 98] width 133 height 9
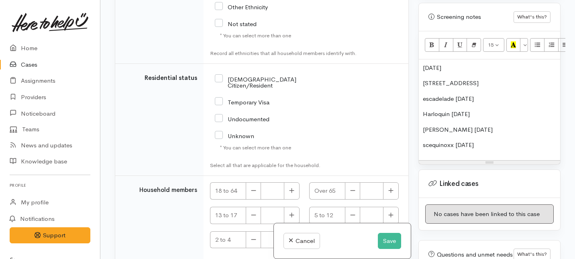
scroll to position [1334, 0]
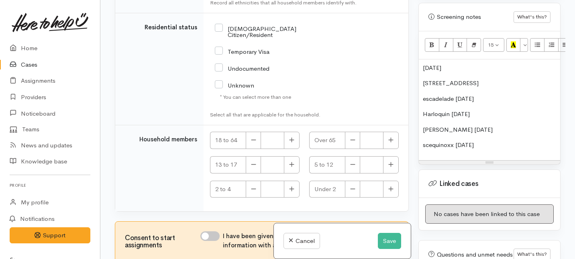
click at [218, 27] on input "[DEMOGRAPHIC_DATA] Citizen/Resident" at bounding box center [270, 30] width 110 height 13
checkbox input "true"
click at [290, 137] on icon "button" at bounding box center [291, 139] width 5 height 5
type input "1"
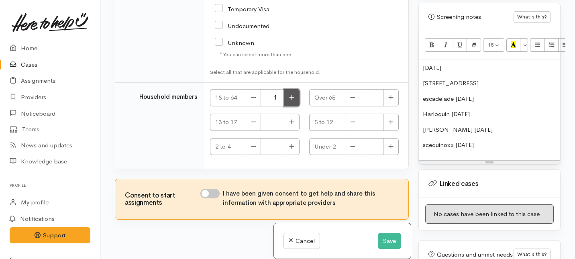
scroll to position [1381, 0]
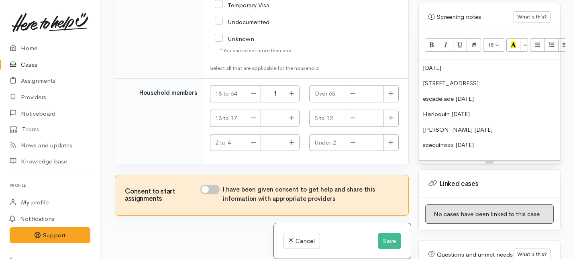
click at [506, 128] on div "22/9/88 22 Bankwood road, Chartwell escadelade 10/3/2009 Harloquin 22/10/2010 g…" at bounding box center [489, 109] width 141 height 101
click at [426, 141] on p "scequinoxx 5/2/2017" at bounding box center [489, 145] width 133 height 9
click at [467, 141] on p "Scequinoxx 5/2/2017" at bounding box center [489, 145] width 133 height 9
click at [496, 141] on p "Scequinoxx 5/2/2017" at bounding box center [489, 145] width 133 height 9
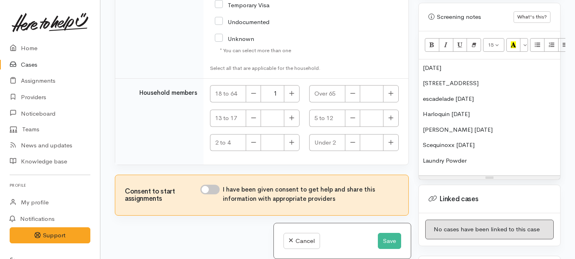
click at [425, 94] on p "escadelade 10/3/2009" at bounding box center [489, 98] width 133 height 9
click at [452, 94] on p "Escadelade 10/3/2009" at bounding box center [489, 98] width 133 height 9
click at [436, 110] on p "Harloquin 22/10/2010" at bounding box center [489, 114] width 133 height 9
click at [436, 110] on p "Harleyquin 22/10/2010" at bounding box center [489, 114] width 133 height 9
click at [441, 110] on p "Harleyquin 22/10/2010" at bounding box center [489, 114] width 133 height 9
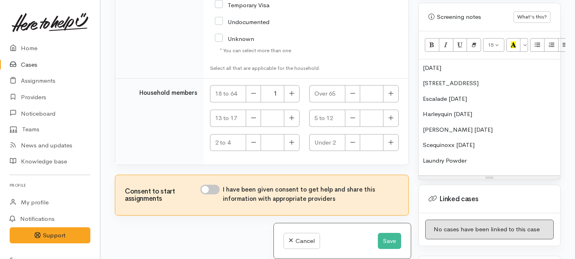
click at [478, 125] on p "gabriel 7/11/2012" at bounding box center [489, 129] width 133 height 9
click at [425, 125] on p "gabriel 7/11/2012" at bounding box center [489, 129] width 133 height 9
click at [450, 141] on p "Scequinoxx 5/2/2017" at bounding box center [489, 145] width 133 height 9
click at [214, 185] on input "I have been given consent to get help and share this information with appropria…" at bounding box center [209, 190] width 19 height 10
checkbox input "true"
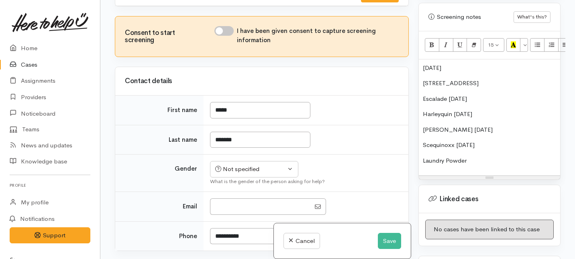
scroll to position [0, 0]
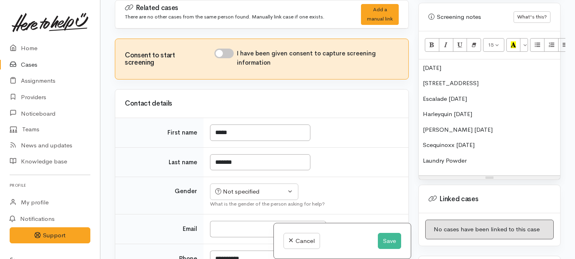
click at [230, 54] on input "I have been given consent to capture screening information" at bounding box center [223, 54] width 19 height 10
checkbox input "true"
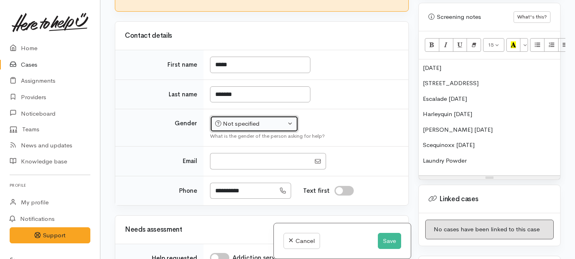
click at [277, 127] on div "Not specified" at bounding box center [250, 123] width 71 height 9
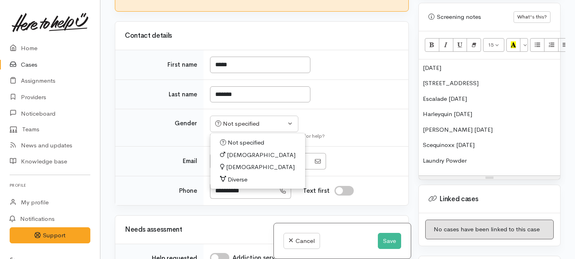
click at [238, 155] on span "Male" at bounding box center [261, 155] width 69 height 9
select select "Male"
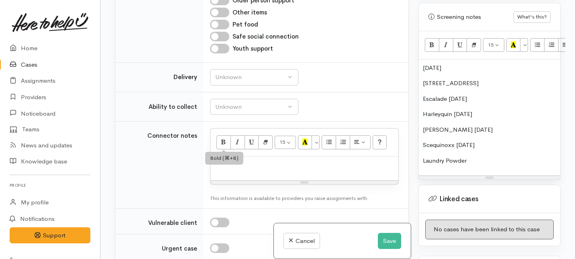
scroll to position [494, 0]
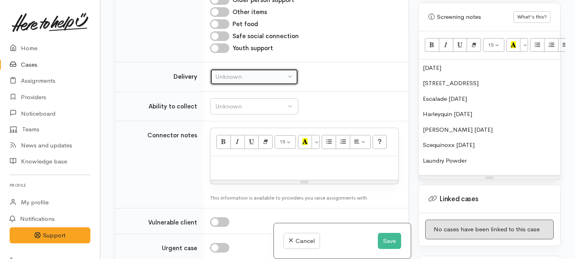
click at [280, 73] on div "Unknown" at bounding box center [250, 76] width 71 height 9
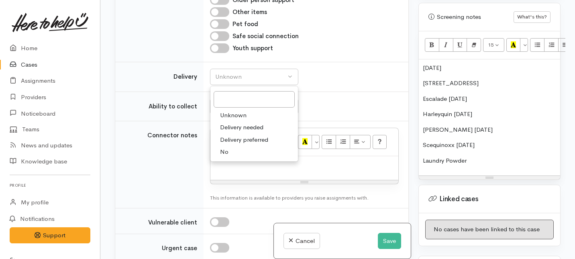
click at [225, 153] on span "No" at bounding box center [224, 151] width 8 height 9
select select "1"
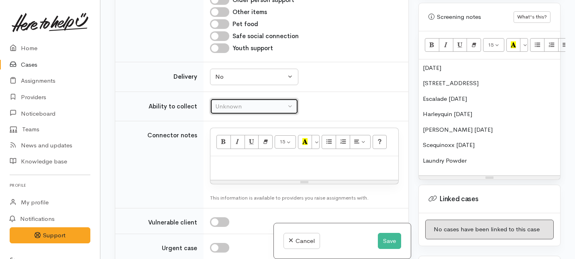
click at [230, 106] on div "Unknown" at bounding box center [250, 106] width 71 height 9
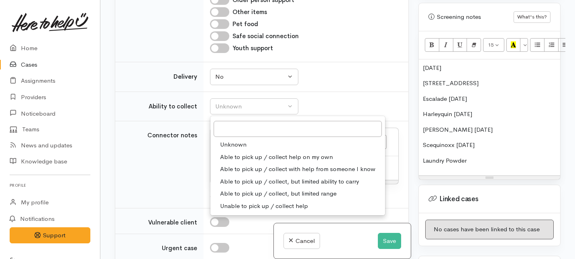
click at [227, 155] on span "Able to pick up / collect help on my own" at bounding box center [276, 157] width 113 height 9
select select "2"
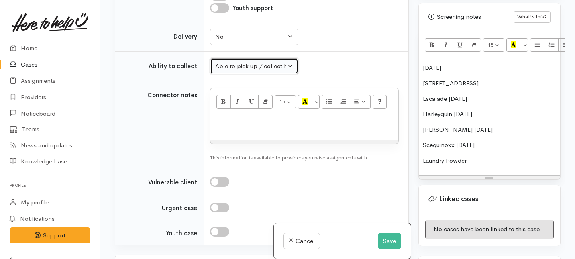
scroll to position [536, 0]
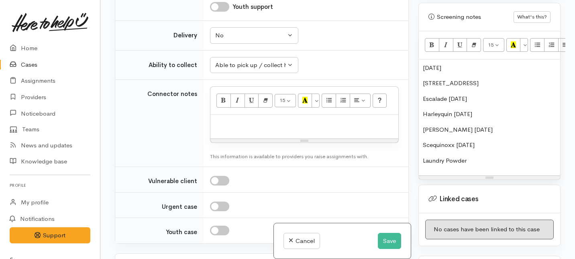
click at [423, 63] on p "22/9/88" at bounding box center [489, 67] width 133 height 9
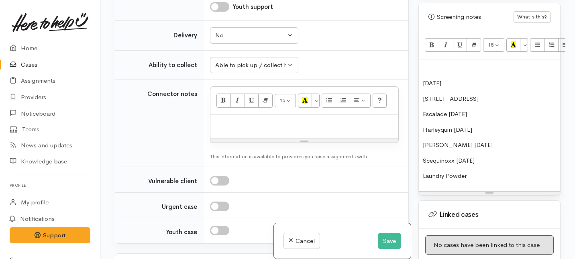
click at [424, 63] on p at bounding box center [489, 67] width 133 height 9
click at [422, 74] on div "Name: Snowy Calibre 22/9/88 22 Bankwood road, Chartwell Escalade 10/3/2009 Harl…" at bounding box center [489, 125] width 141 height 132
click at [423, 94] on p "22 Bankwood road, Chartwell" at bounding box center [489, 98] width 133 height 9
click at [533, 94] on p "Address: 22 Bankwood road, Chartwell" at bounding box center [489, 98] width 133 height 9
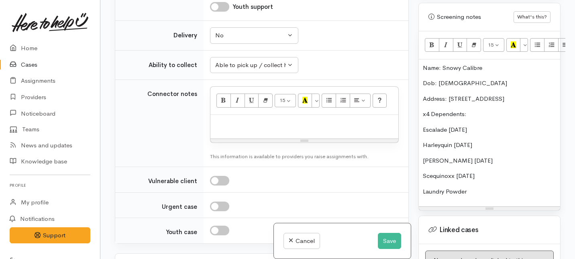
click at [422, 122] on div "Name: Snowy Calibre Dob: 22/9/88 Address: 22 Bankwood road, Chartwell x4 Depend…" at bounding box center [489, 132] width 141 height 147
click at [468, 125] on p "- Son: Escalade 10/3/2009" at bounding box center [489, 129] width 133 height 9
click at [513, 125] on p "- Son: Escalade (dob: 10/3/2009" at bounding box center [489, 129] width 133 height 9
click at [423, 137] on div "Name: Snowy Calibre Dob: 22/9/88 Address: 22 Bankwood road, Chartwell x4 Depend…" at bounding box center [489, 132] width 141 height 147
click at [486, 141] on p "- Daughter: Harleyquin 22/10/2010" at bounding box center [489, 145] width 133 height 9
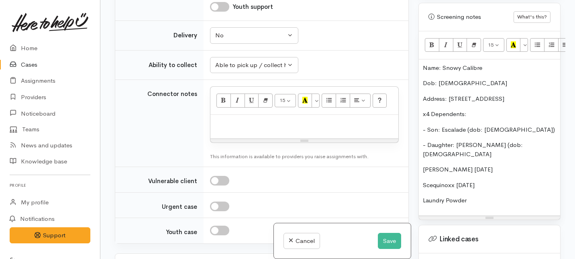
click at [503, 141] on p "- Daughter: Harleyquin (dob: 22/10/2010" at bounding box center [489, 150] width 133 height 18
click at [538, 141] on p "- Daughter: Harleyquin (dob: 22/10/2010" at bounding box center [489, 150] width 133 height 18
click at [422, 153] on div "Name: Snowy Calibre Dob: 22/9/88 Address: 22 Bankwood road, Chartwell x4 Depend…" at bounding box center [489, 137] width 141 height 156
click at [462, 165] on p "- Son: Gabriel 7/11/2012" at bounding box center [489, 169] width 133 height 9
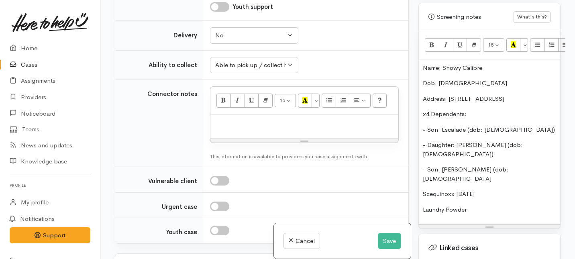
click at [509, 165] on p "- Son: Gabriel (dob: 7/11/2012" at bounding box center [489, 174] width 133 height 18
click at [422, 168] on div "Name: Snowy Calibre Dob: 22/9/88 Address: 22 Bankwood road, Chartwell x4 Depend…" at bounding box center [489, 141] width 141 height 165
click at [475, 190] on p "- Son: Scequinoxx 5/2/2017" at bounding box center [489, 194] width 133 height 9
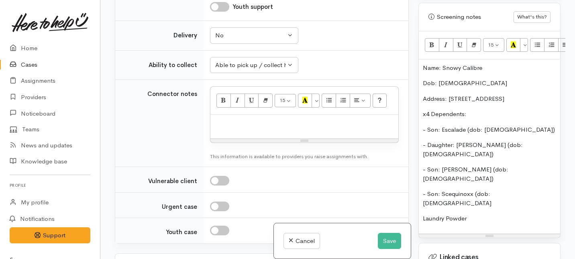
click at [519, 190] on p "- Son: Scequinoxx (dob: 5/2/2017" at bounding box center [489, 199] width 133 height 18
click at [474, 190] on p "- Son: Scequinoxx (dob: 5/2/2017)" at bounding box center [489, 199] width 133 height 18
click at [462, 165] on p "- Son: Gabriel (dob: 7/11/2012)" at bounding box center [489, 174] width 133 height 18
click at [486, 141] on p "- Daughter: Harleyquin (dob: 22/10/2010)" at bounding box center [489, 150] width 133 height 18
click at [466, 125] on p "- Son: Escalade (dob: 10/3/2009)" at bounding box center [489, 129] width 133 height 9
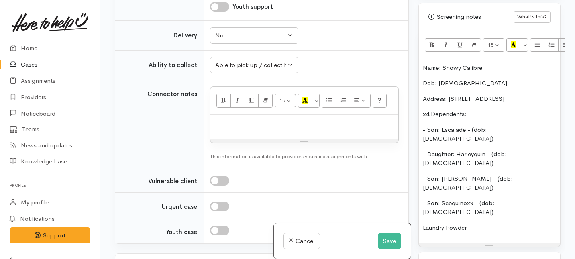
click at [475, 223] on p "Laundry Powder" at bounding box center [489, 227] width 133 height 9
drag, startPoint x: 475, startPoint y: 185, endPoint x: 418, endPoint y: 187, distance: 56.7
click at [418, 187] on div "Screening notes What's this? <p>Name: Snowy Calibre</p><p>Dob: 22/9/88</p><p>Ad…" at bounding box center [489, 125] width 142 height 245
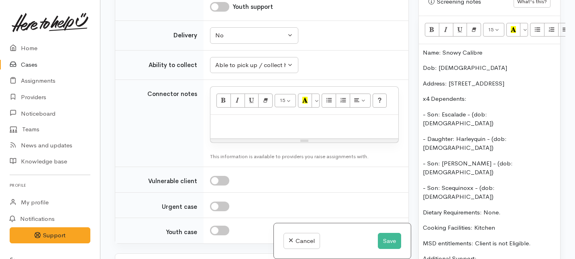
scroll to position [513, 0]
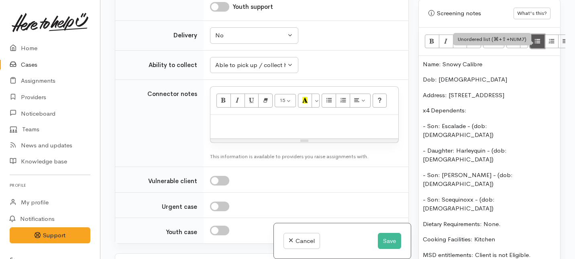
click at [531, 35] on button "Unordered list (⌘+⇧+NUM7)" at bounding box center [537, 42] width 14 height 14
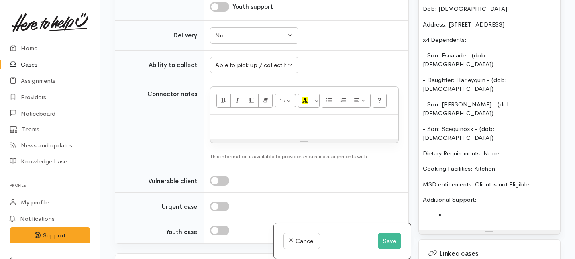
scroll to position [594, 0]
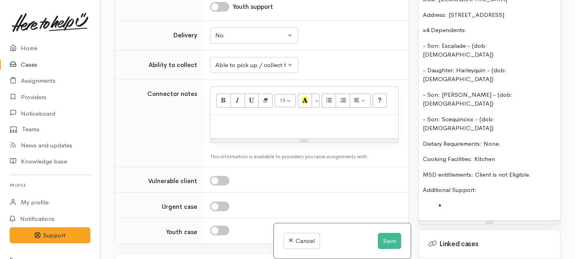
click at [482, 186] on p "Additional Support:" at bounding box center [489, 190] width 133 height 9
click at [451, 201] on li at bounding box center [497, 205] width 117 height 9
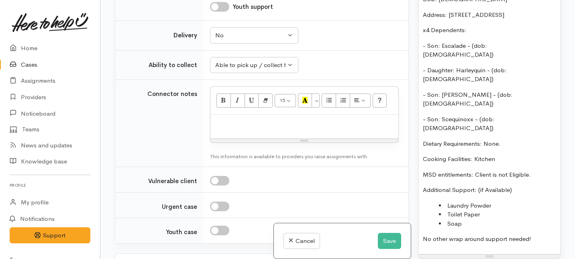
click at [466, 219] on li "Soap" at bounding box center [497, 223] width 117 height 9
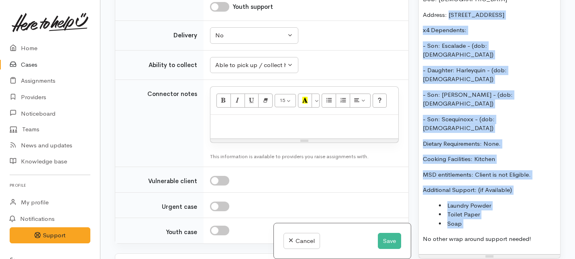
scroll to position [70, 0]
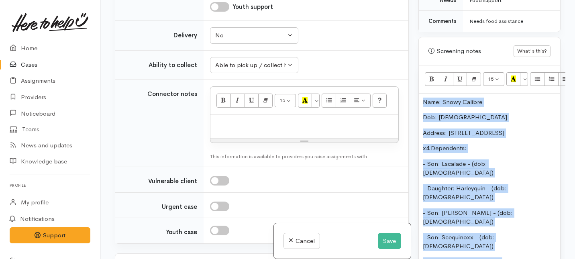
drag, startPoint x: 466, startPoint y: 181, endPoint x: 451, endPoint y: -1, distance: 183.0
click at [451, 0] on html "Support Feedback I've got something to say Back" at bounding box center [287, 59] width 575 height 259
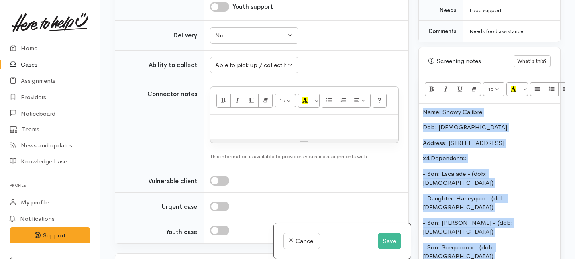
copy div "Name: Snowy Calibre Dob: 22/9/88 Address: 22 Bankwood road, Chartwell x4 Depend…"
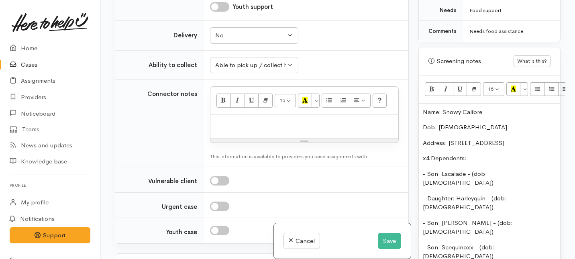
click at [256, 124] on p at bounding box center [304, 123] width 180 height 9
paste div
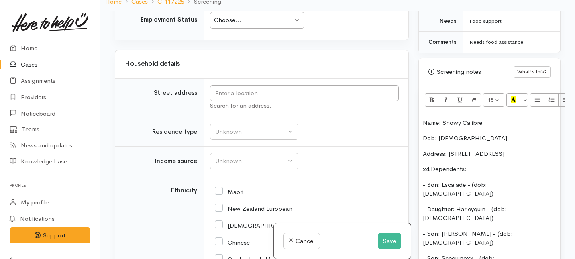
scroll to position [998, 0]
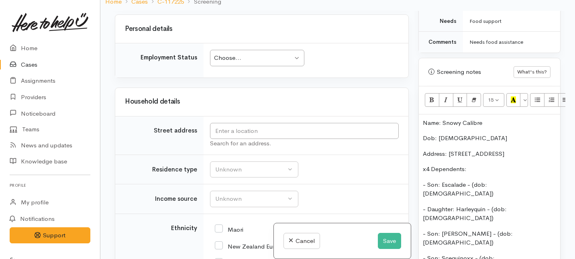
click at [251, 52] on div "Choose... Choose..." at bounding box center [257, 58] width 94 height 16
click at [228, 131] on input "text" at bounding box center [304, 131] width 189 height 16
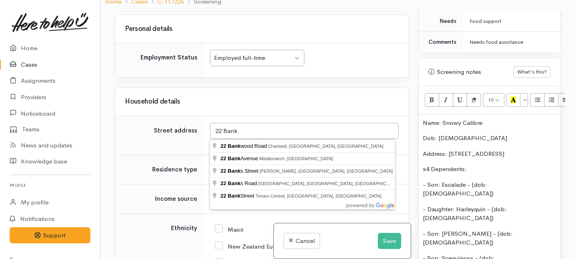
type input "22 Bankwood Road, Chartwell, Hamilton, New Zealand"
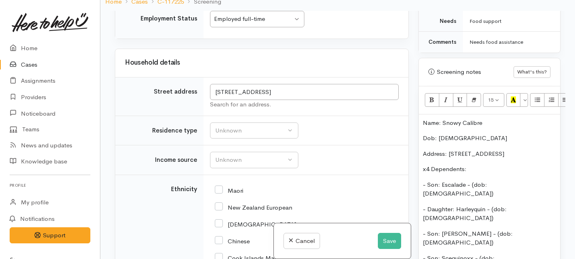
scroll to position [1185, 0]
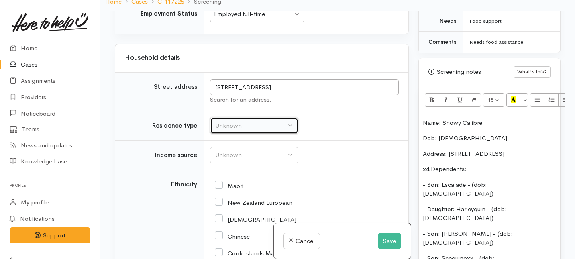
click at [225, 134] on button "Unknown" at bounding box center [254, 126] width 88 height 16
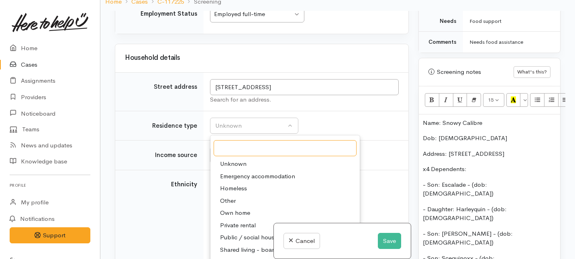
scroll to position [1212, 0]
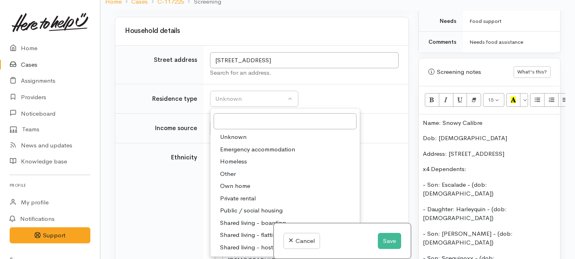
click at [234, 203] on span "Private rental" at bounding box center [238, 198] width 36 height 9
select select "2"
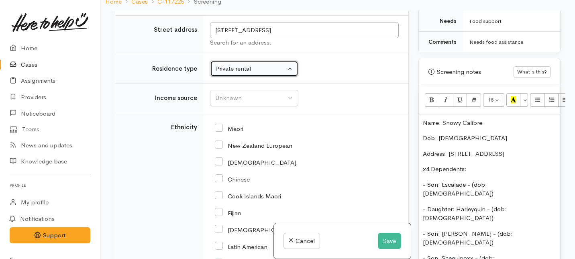
scroll to position [1248, 0]
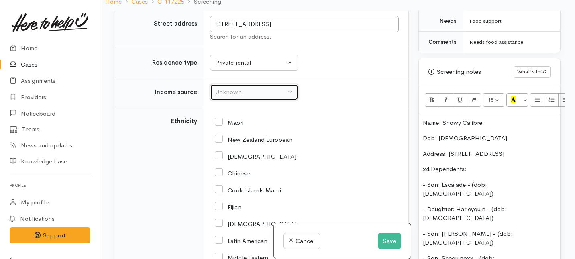
click at [255, 100] on button "Unknown" at bounding box center [254, 92] width 88 height 16
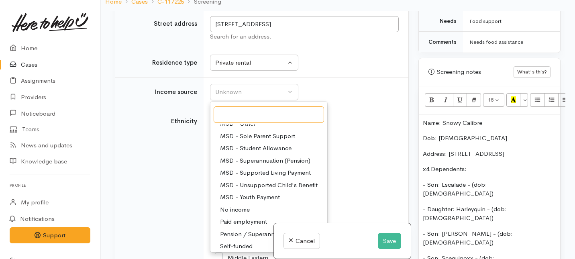
scroll to position [107, 0]
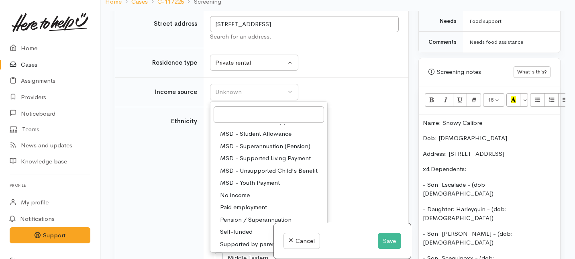
click at [241, 212] on span "Paid employment" at bounding box center [243, 207] width 47 height 9
select select "1"
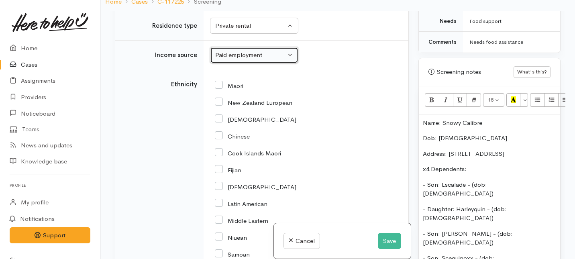
scroll to position [1303, 0]
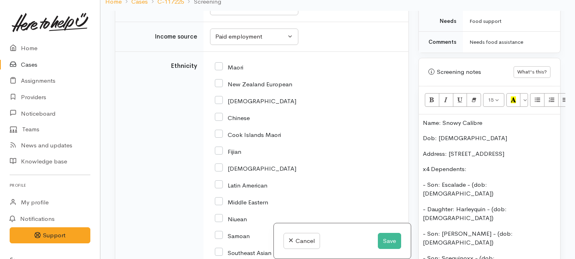
click at [218, 70] on input "Maori" at bounding box center [229, 66] width 29 height 7
checkbox input "true"
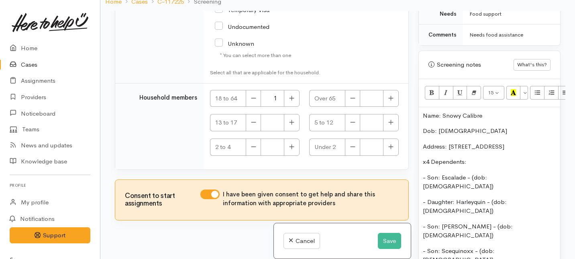
scroll to position [475, 0]
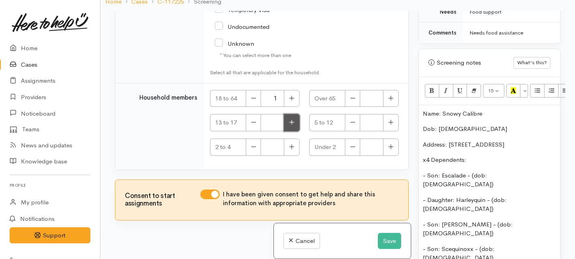
click at [292, 122] on icon "button" at bounding box center [291, 122] width 5 height 6
type input "2"
click at [392, 125] on button "button" at bounding box center [391, 122] width 16 height 17
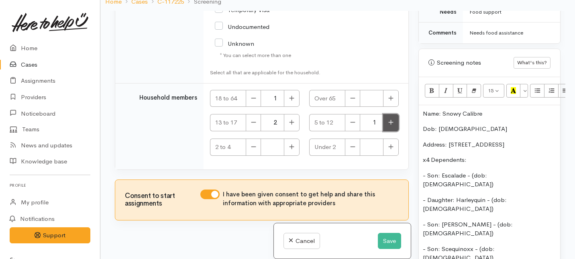
type input "2"
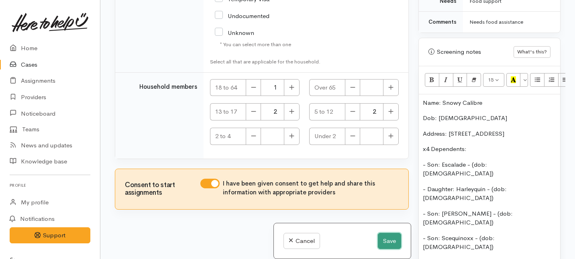
click at [387, 242] on button "Save" at bounding box center [389, 241] width 23 height 16
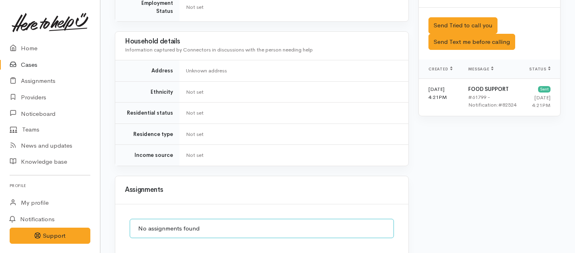
scroll to position [632, 0]
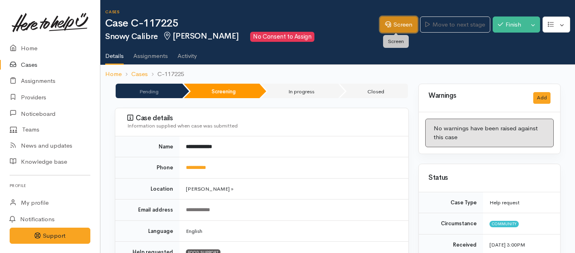
click at [393, 27] on link "Screen" at bounding box center [399, 24] width 38 height 16
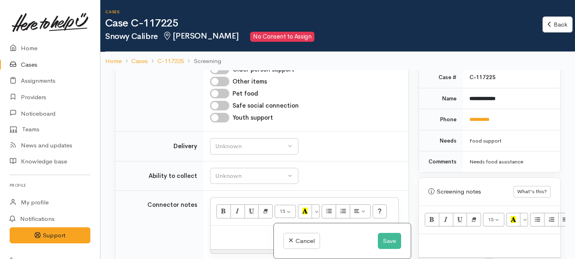
scroll to position [437, 0]
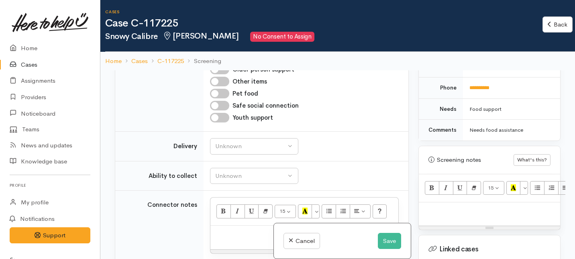
click at [453, 211] on div at bounding box center [489, 214] width 141 height 24
paste div
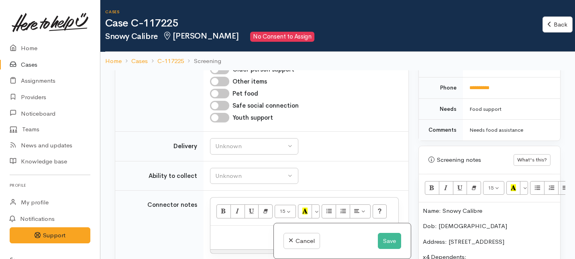
scroll to position [533, 0]
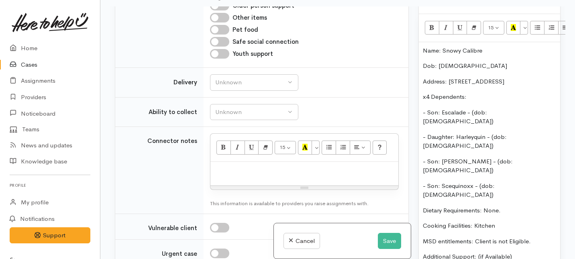
click at [235, 167] on p at bounding box center [304, 170] width 180 height 9
paste div
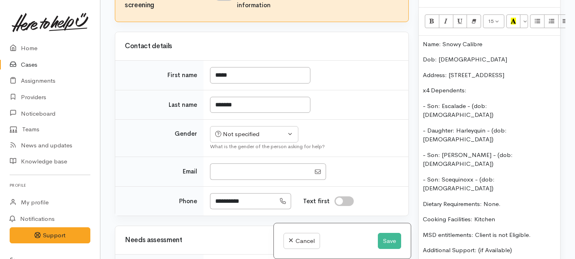
scroll to position [51, 0]
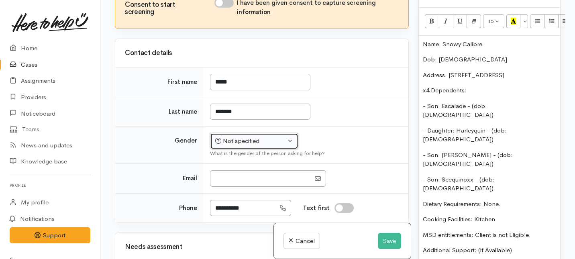
click at [241, 143] on div "Not specified" at bounding box center [250, 141] width 71 height 9
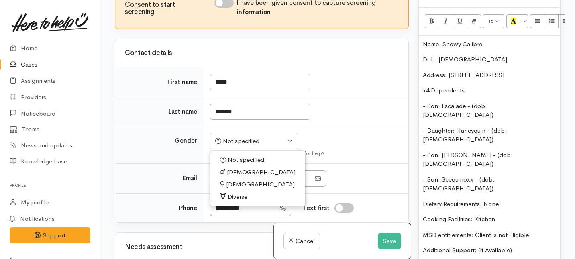
click at [233, 169] on span "[DEMOGRAPHIC_DATA]" at bounding box center [261, 172] width 69 height 9
select select "[DEMOGRAPHIC_DATA]"
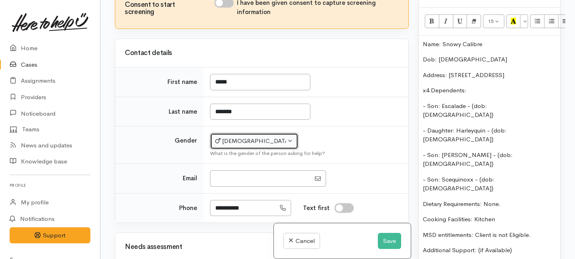
scroll to position [0, 0]
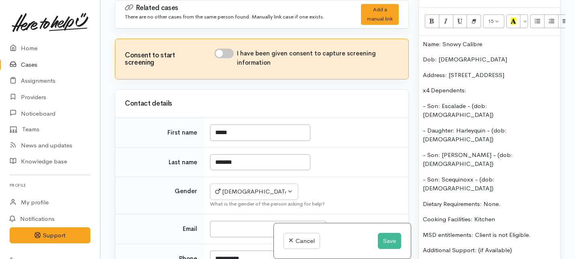
click at [227, 52] on input "I have been given consent to capture screening information" at bounding box center [223, 54] width 19 height 10
checkbox input "true"
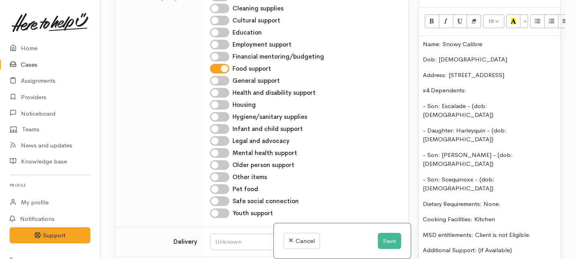
scroll to position [329, 0]
click at [221, 10] on input "Cleaning supplies" at bounding box center [219, 9] width 19 height 10
checkbox input "true"
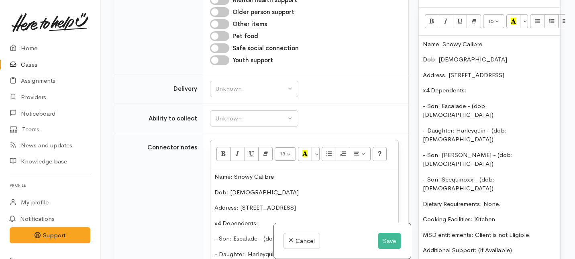
scroll to position [516, 0]
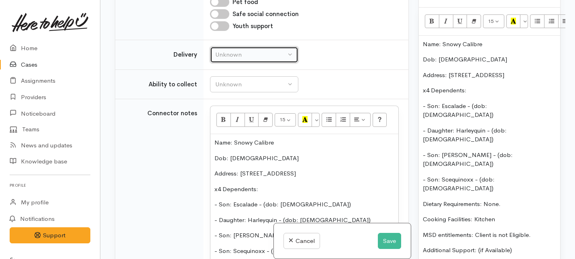
click at [263, 59] on div "Unknown" at bounding box center [250, 54] width 71 height 9
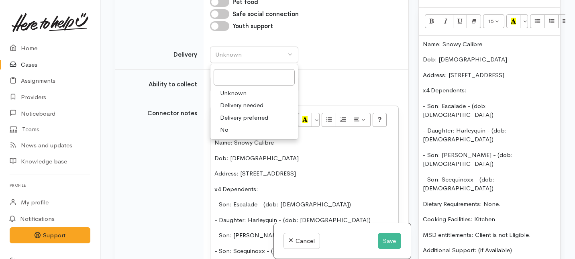
click at [237, 136] on div "Unknown Delivery needed Delivery preferred No" at bounding box center [254, 102] width 88 height 76
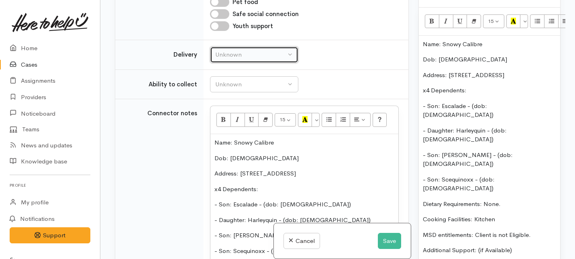
click at [247, 57] on div "Unknown" at bounding box center [250, 54] width 71 height 9
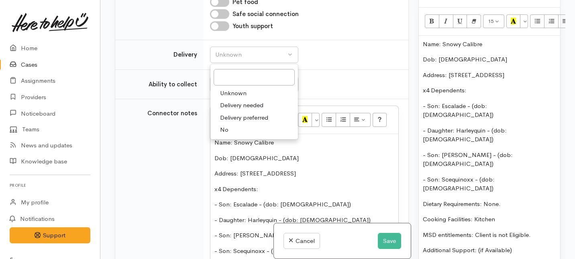
click at [225, 129] on span "No" at bounding box center [224, 129] width 8 height 9
select select "1"
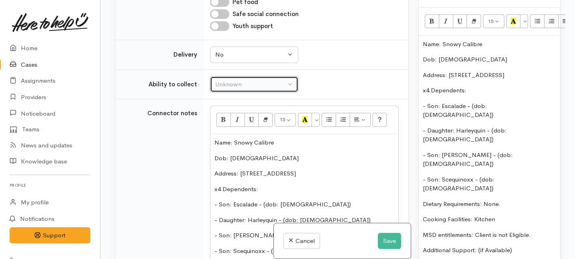
click at [226, 83] on div "Unknown" at bounding box center [250, 84] width 71 height 9
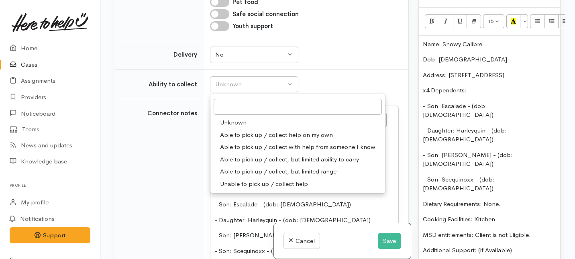
click at [229, 137] on span "Able to pick up / collect help on my own" at bounding box center [276, 135] width 113 height 9
select select "2"
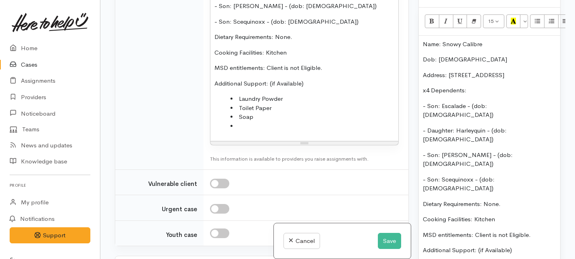
scroll to position [822, 0]
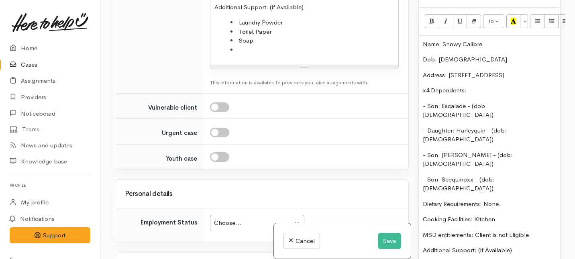
click at [239, 52] on li at bounding box center [313, 49] width 164 height 9
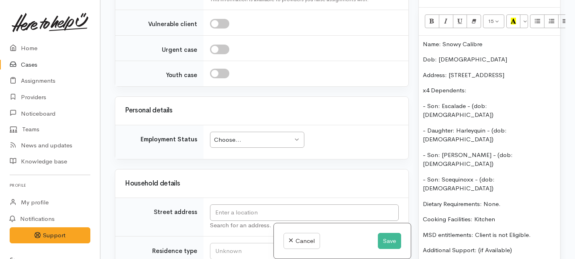
scroll to position [908, 0]
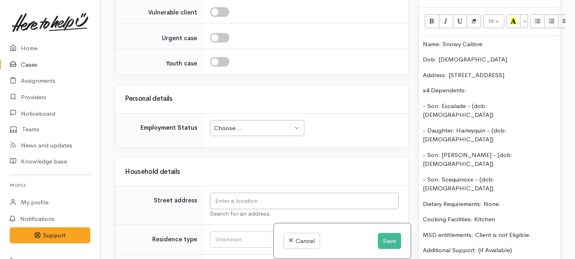
click at [243, 131] on div "Choose..." at bounding box center [253, 128] width 79 height 9
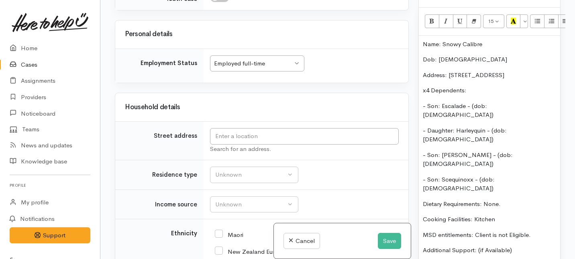
scroll to position [990, 0]
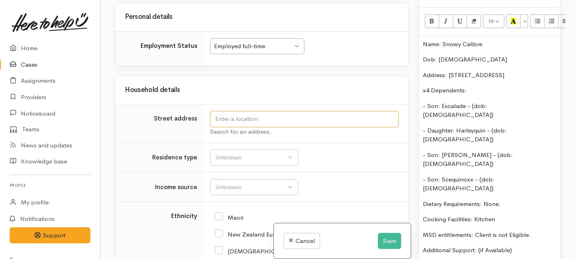
click at [235, 116] on input "text" at bounding box center [304, 119] width 189 height 16
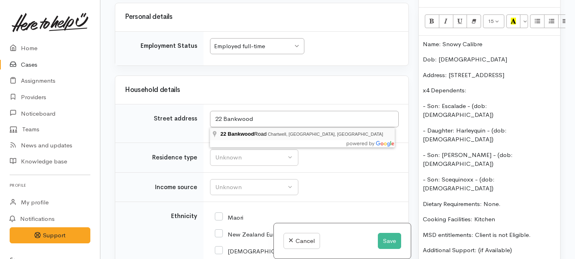
type input "22 Bankwood Road, Chartwell, Hamilton, New Zealand"
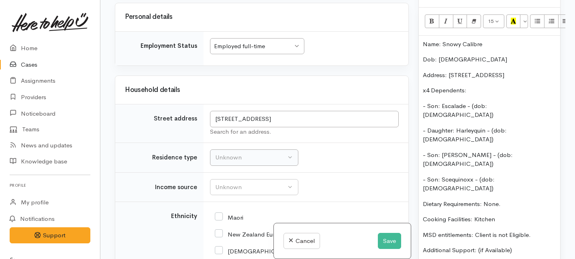
scroll to position [1147, 0]
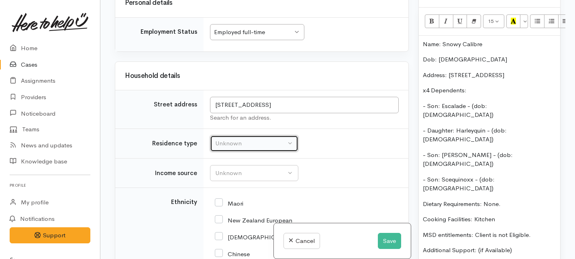
click at [237, 148] on div "Unknown" at bounding box center [250, 143] width 71 height 9
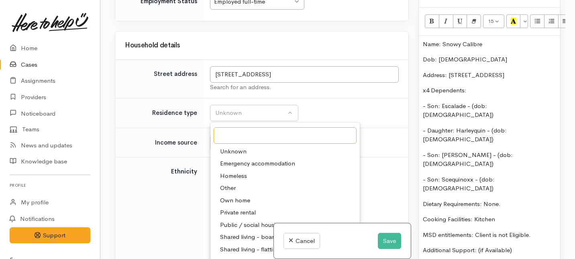
scroll to position [1179, 0]
click at [241, 216] on span "Private rental" at bounding box center [238, 211] width 36 height 9
select select "2"
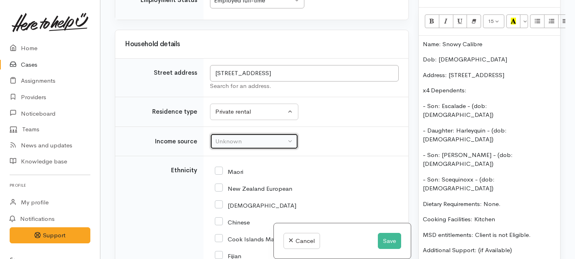
click at [239, 146] on div "Unknown" at bounding box center [250, 141] width 71 height 9
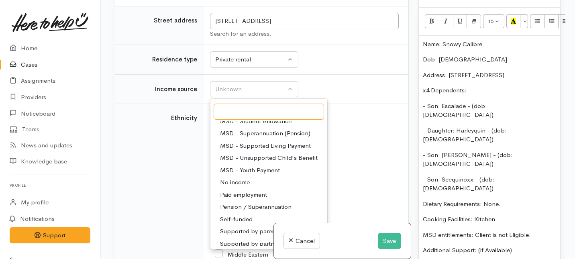
scroll to position [117, 0]
click at [239, 199] on span "Paid employment" at bounding box center [243, 194] width 47 height 9
select select "1"
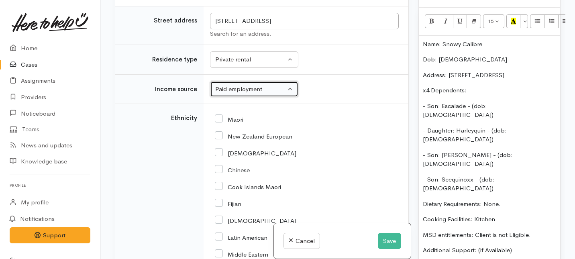
scroll to position [1281, 0]
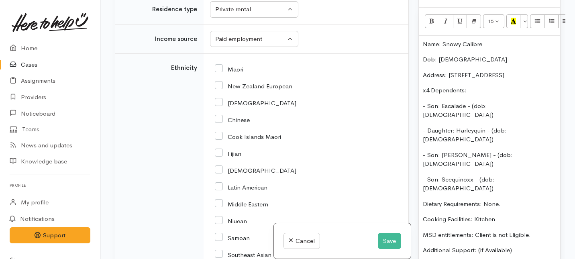
click at [220, 72] on input "Maori" at bounding box center [229, 68] width 29 height 7
checkbox input "true"
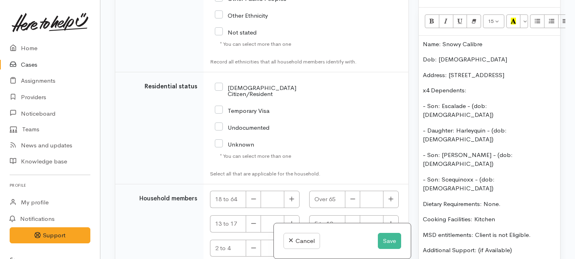
scroll to position [1637, 0]
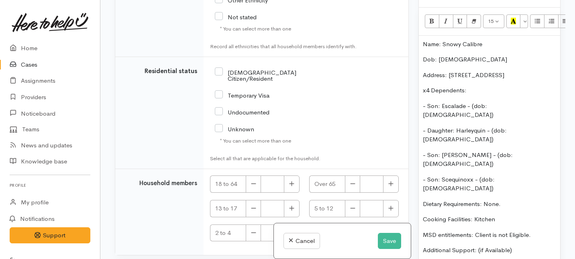
click at [222, 82] on input "NZ Citizen/Resident" at bounding box center [270, 74] width 110 height 13
checkbox input "true"
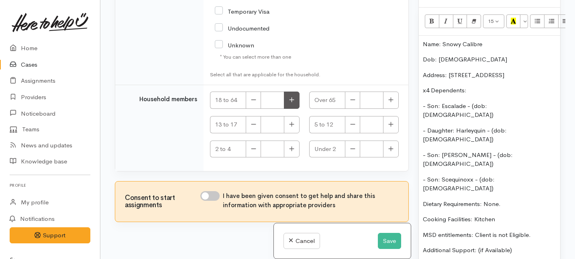
scroll to position [1742, 0]
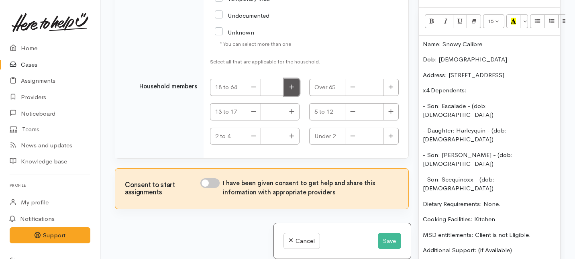
click at [292, 90] on icon "button" at bounding box center [291, 87] width 5 height 6
type input "1"
click at [292, 114] on icon "button" at bounding box center [291, 111] width 5 height 6
type input "2"
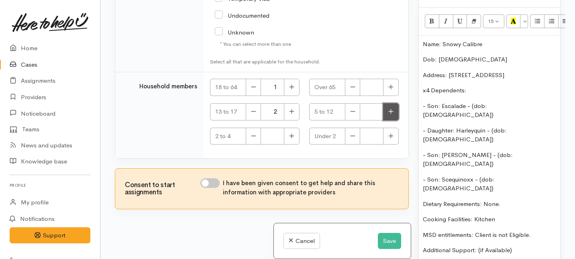
click at [390, 110] on icon "button" at bounding box center [390, 111] width 5 height 6
type input "2"
click at [217, 184] on input "I have been given consent to get help and share this information with appropria…" at bounding box center [209, 183] width 19 height 10
checkbox input "true"
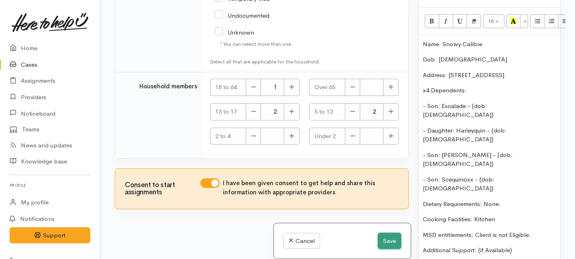
click at [387, 239] on button "Save" at bounding box center [389, 241] width 23 height 16
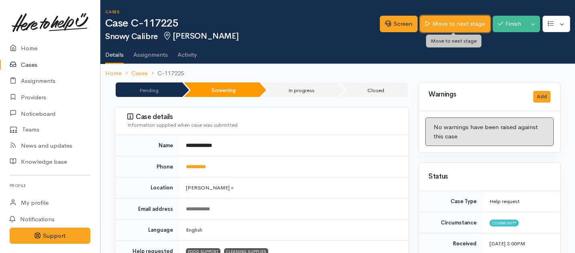
click at [435, 30] on link "Move to next stage" at bounding box center [455, 24] width 70 height 16
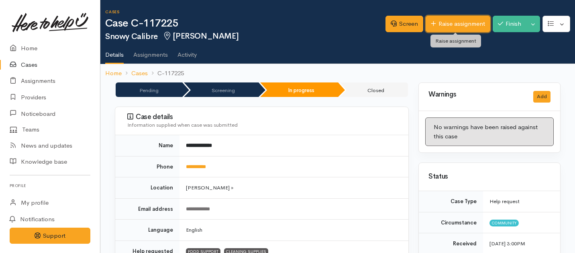
click at [449, 24] on link "Raise assignment" at bounding box center [458, 24] width 65 height 16
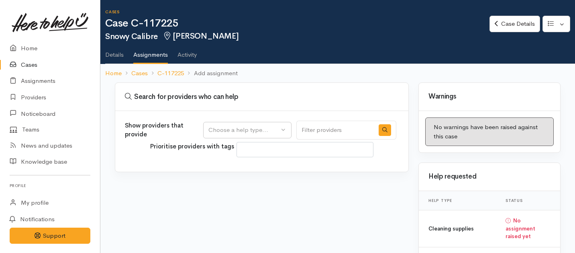
select select
click at [239, 128] on div "Choose a help type..." at bounding box center [243, 129] width 71 height 9
click at [226, 170] on span "Food support" at bounding box center [231, 168] width 37 height 9
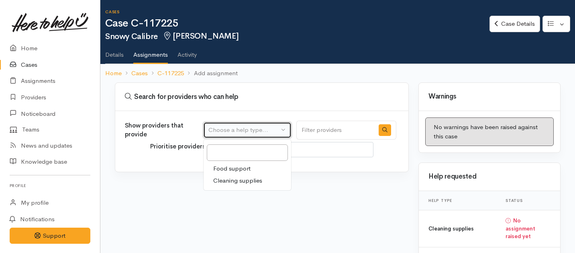
select select "3"
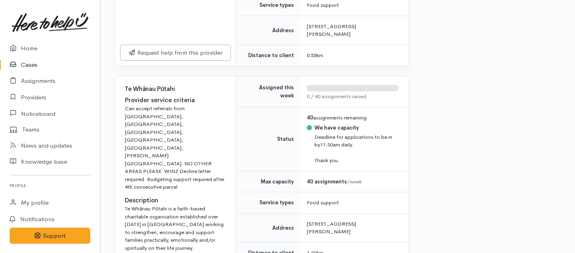
scroll to position [506, 0]
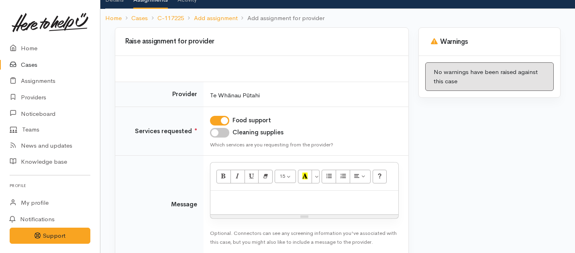
scroll to position [65, 0]
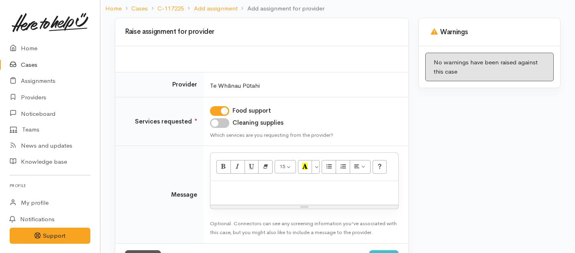
click at [219, 126] on input "Cleaning supplies" at bounding box center [219, 123] width 19 height 10
checkbox input "true"
click at [235, 190] on p at bounding box center [304, 189] width 180 height 9
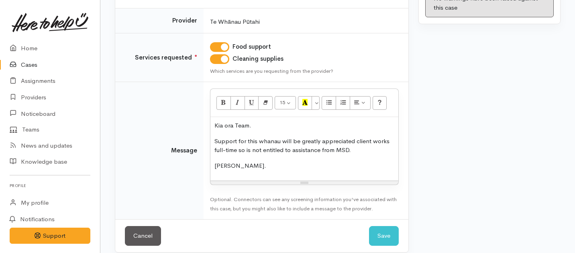
scroll to position [137, 0]
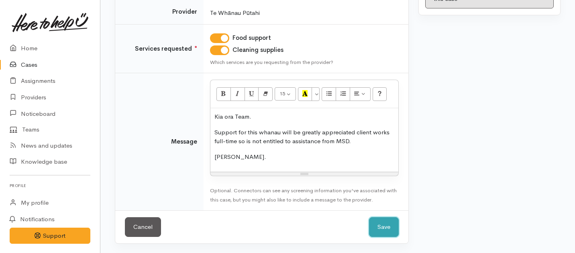
click at [381, 225] on button "Save" at bounding box center [384, 227] width 30 height 20
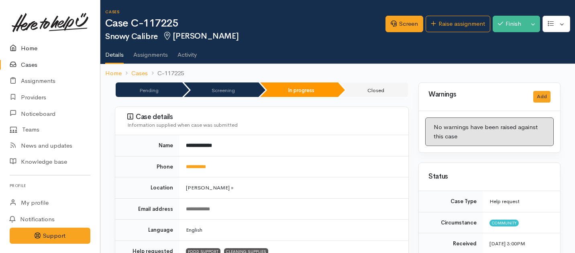
click at [30, 49] on link "Home" at bounding box center [50, 48] width 100 height 16
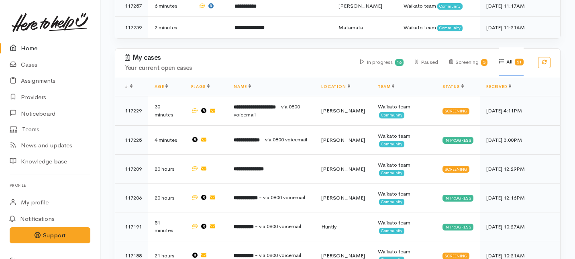
scroll to position [338, 0]
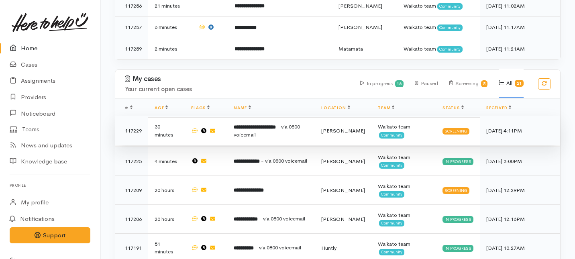
click at [248, 123] on span "- via 0800 voicemail" at bounding box center [267, 130] width 66 height 15
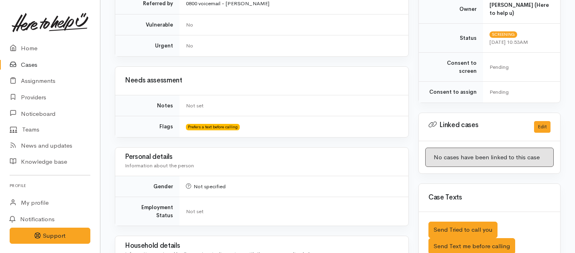
scroll to position [486, 0]
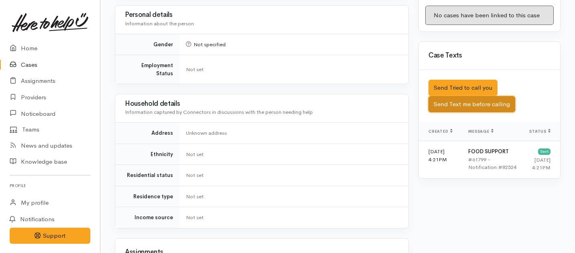
click at [447, 96] on button "Send Text me before calling" at bounding box center [472, 104] width 87 height 16
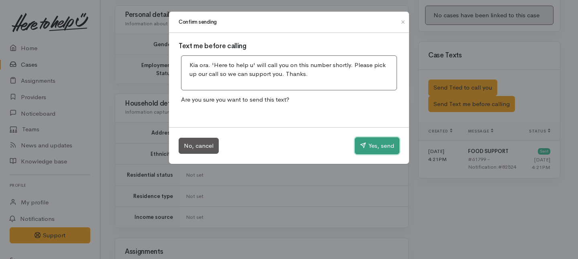
click at [380, 145] on button "Yes, send" at bounding box center [377, 145] width 45 height 17
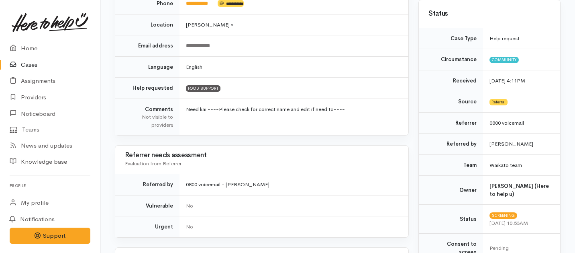
scroll to position [0, 0]
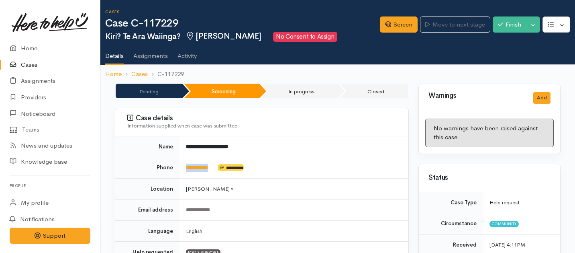
drag, startPoint x: 217, startPoint y: 168, endPoint x: 182, endPoint y: 167, distance: 35.0
click at [182, 167] on td "**********" at bounding box center [294, 167] width 229 height 21
copy td "**********"
click at [387, 22] on icon at bounding box center [388, 24] width 6 height 6
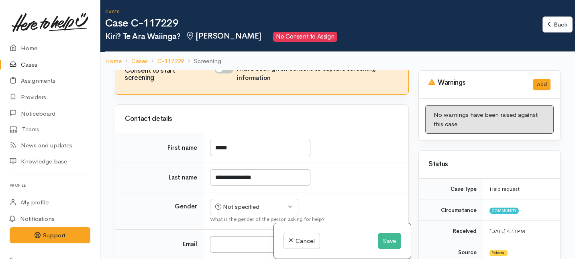
scroll to position [55, 0]
click at [234, 149] on input "*****" at bounding box center [260, 147] width 100 height 16
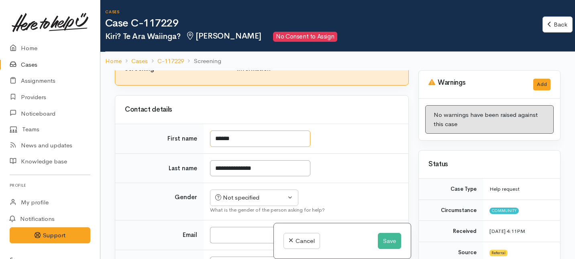
scroll to position [81, 0]
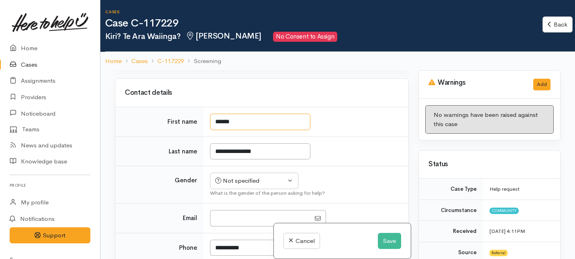
type input "*****"
click at [267, 153] on input "**********" at bounding box center [260, 151] width 100 height 16
type input "**********"
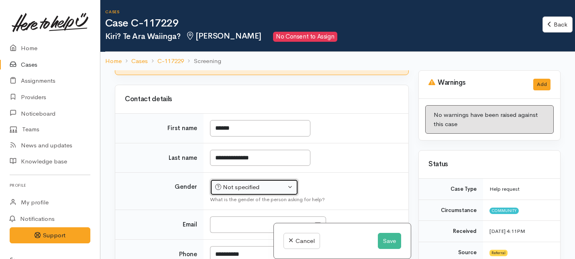
click at [264, 183] on div "Not specified" at bounding box center [250, 187] width 71 height 9
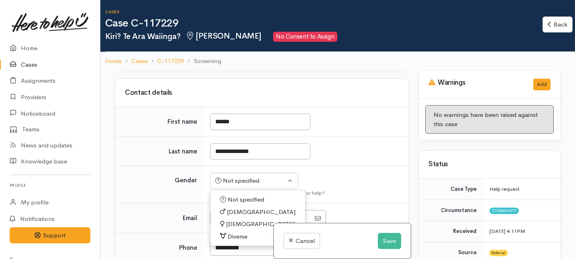
click at [229, 210] on span "[DEMOGRAPHIC_DATA]" at bounding box center [261, 212] width 69 height 9
select select "[DEMOGRAPHIC_DATA]"
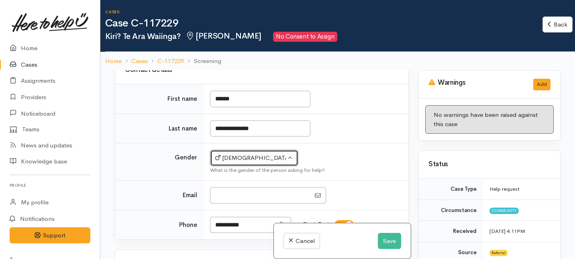
scroll to position [106, 0]
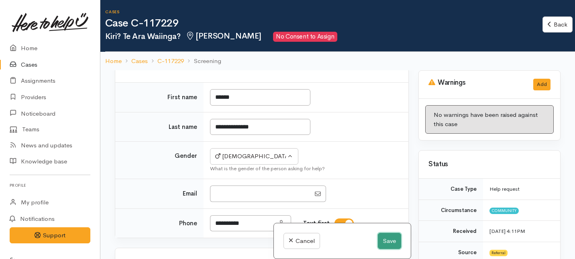
click at [385, 238] on button "Save" at bounding box center [389, 241] width 23 height 16
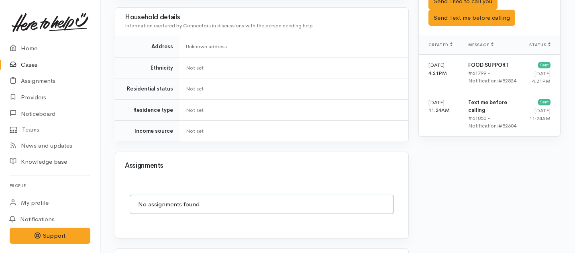
scroll to position [632, 0]
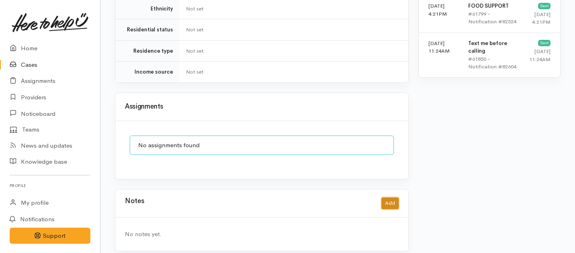
click at [389, 197] on button "Add" at bounding box center [390, 203] width 17 height 12
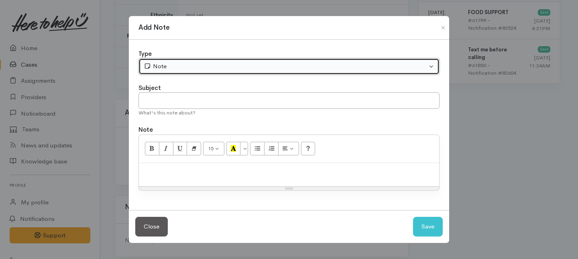
click at [232, 65] on div "Note" at bounding box center [286, 66] width 284 height 9
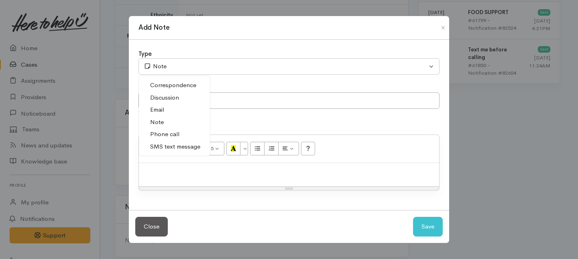
click at [165, 134] on span "Phone call" at bounding box center [164, 134] width 29 height 9
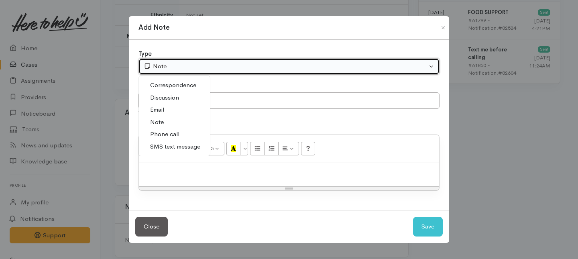
select select "3"
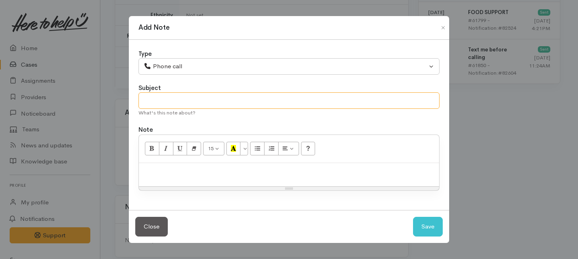
click at [166, 97] on input "text" at bounding box center [289, 100] width 301 height 16
type input "Request Cancelled."
click at [164, 182] on div at bounding box center [289, 175] width 300 height 24
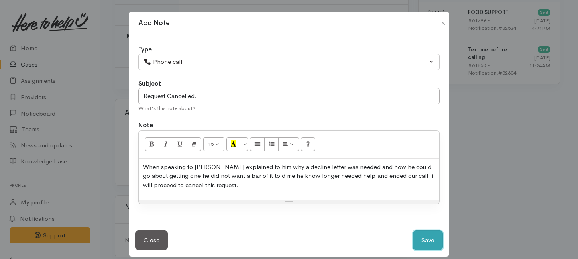
click at [420, 239] on button "Save" at bounding box center [428, 241] width 30 height 20
select select "1"
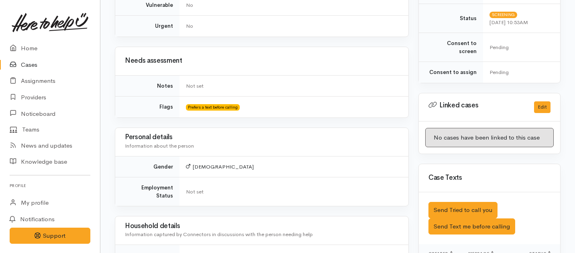
scroll to position [0, 0]
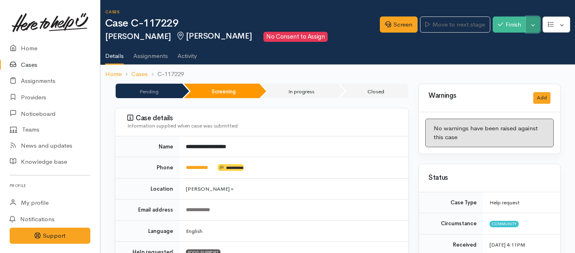
click at [533, 25] on button "Toggle Dropdown" at bounding box center [533, 24] width 14 height 16
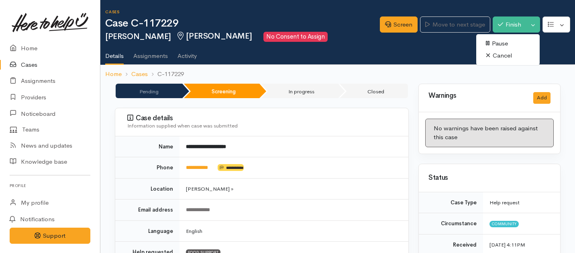
click at [494, 54] on link "Cancel" at bounding box center [507, 55] width 63 height 12
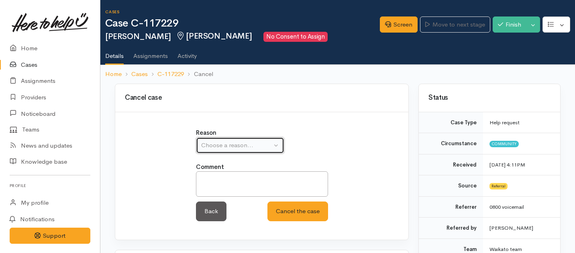
click at [230, 145] on div "Choose a reason..." at bounding box center [236, 145] width 71 height 9
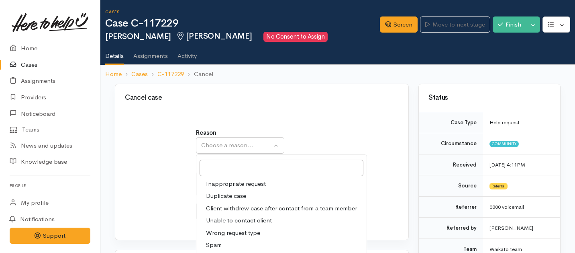
click at [218, 207] on span "Client withdrew case after contact from a team member" at bounding box center [281, 208] width 151 height 9
select select "3"
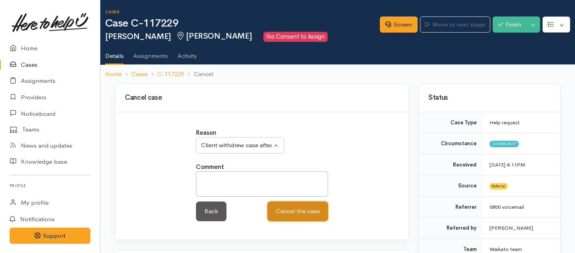
click at [287, 215] on button "Cancel the case" at bounding box center [297, 211] width 61 height 20
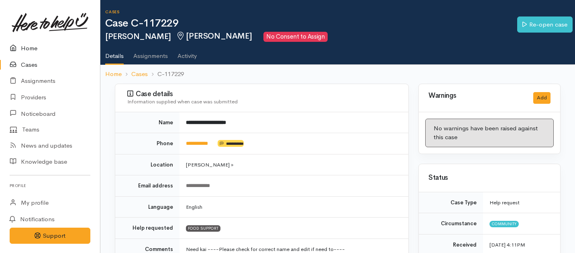
click at [31, 49] on link "Home" at bounding box center [50, 48] width 100 height 16
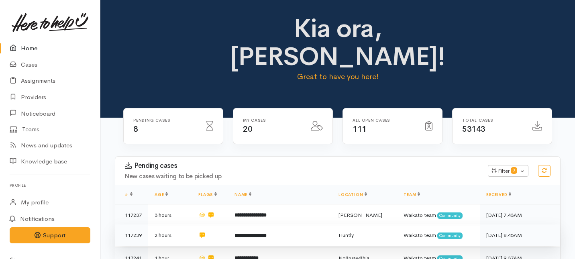
scroll to position [65, 0]
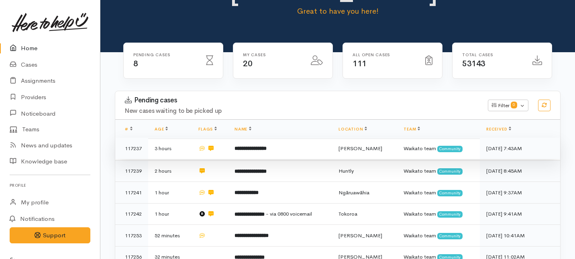
click at [269, 138] on td "**********" at bounding box center [280, 149] width 104 height 22
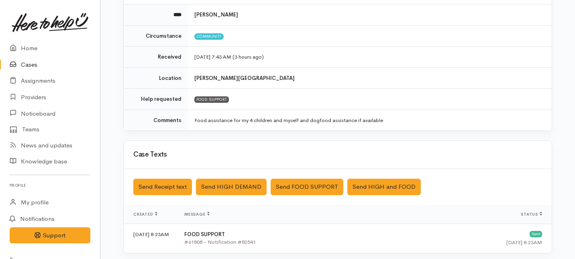
scroll to position [245, 0]
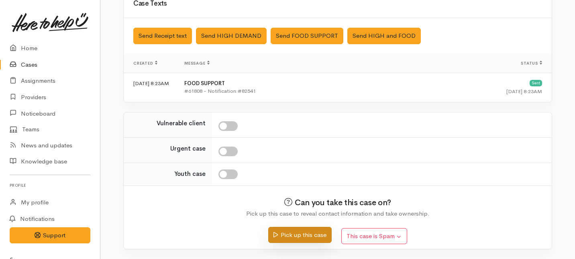
click at [290, 240] on button "Pick up this case" at bounding box center [299, 235] width 63 height 16
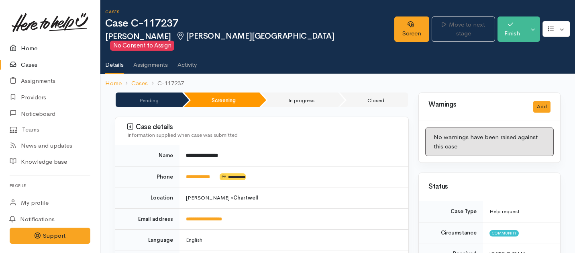
click at [28, 43] on link "Home" at bounding box center [50, 48] width 100 height 16
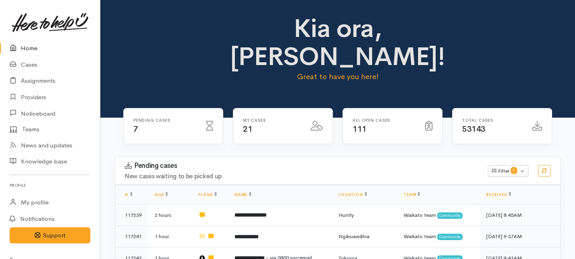
scroll to position [48, 0]
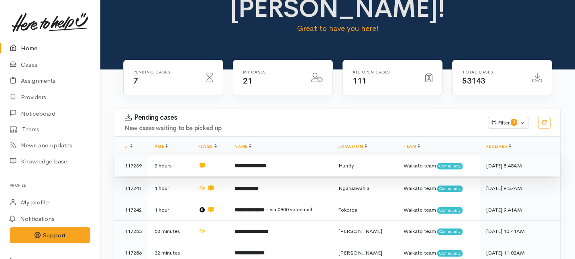
click at [281, 155] on td "**********" at bounding box center [280, 166] width 104 height 22
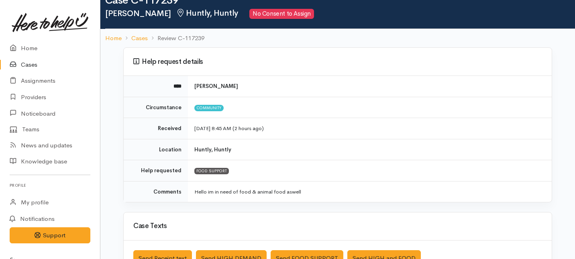
scroll to position [29, 0]
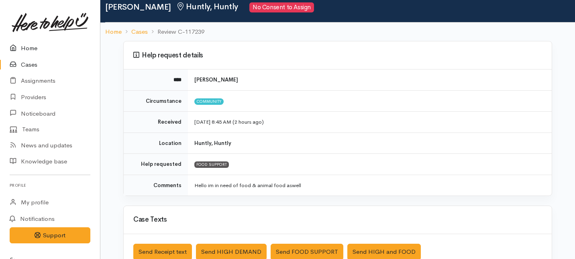
click at [24, 53] on link "Home" at bounding box center [50, 48] width 100 height 16
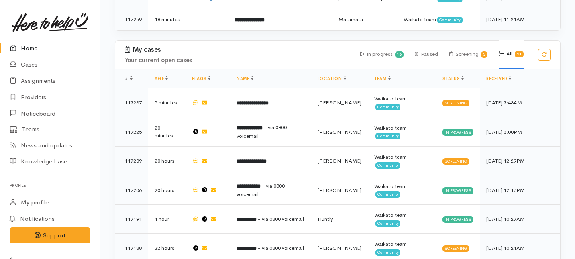
scroll to position [303, 0]
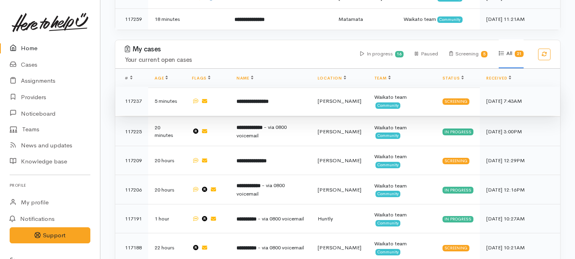
click at [310, 87] on td "**********" at bounding box center [270, 101] width 81 height 29
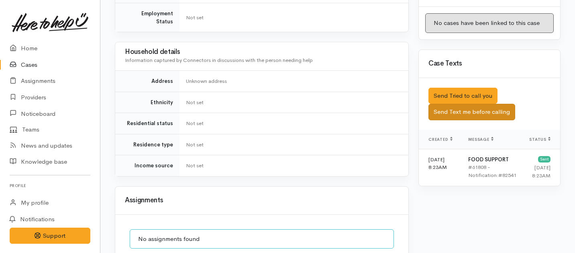
scroll to position [436, 0]
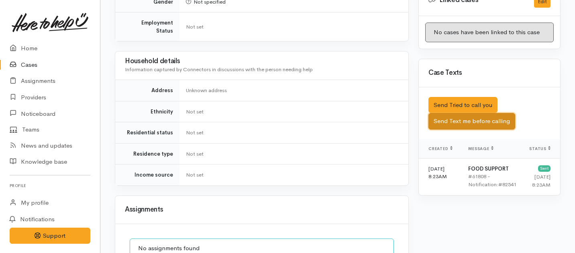
click at [473, 113] on button "Send Text me before calling" at bounding box center [472, 121] width 87 height 16
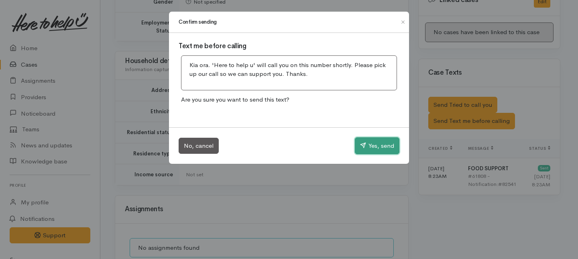
click at [377, 147] on button "Yes, send" at bounding box center [377, 145] width 45 height 17
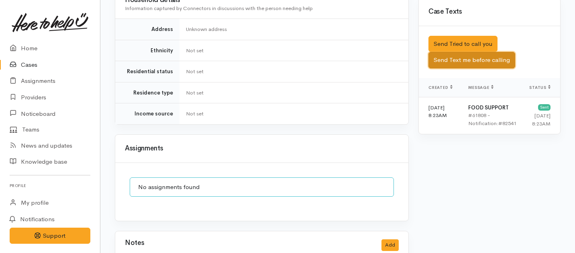
scroll to position [0, 0]
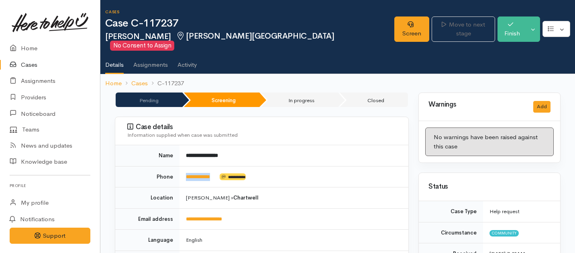
drag, startPoint x: 221, startPoint y: 169, endPoint x: 185, endPoint y: 169, distance: 36.1
click at [186, 169] on td "**********" at bounding box center [294, 176] width 229 height 21
copy td "**********"
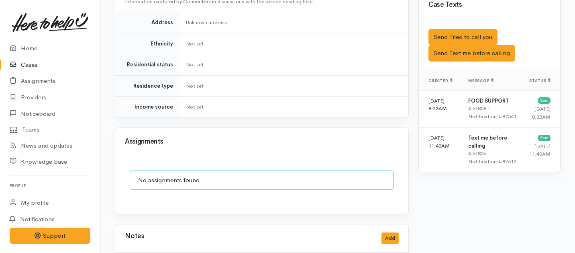
scroll to position [502, 0]
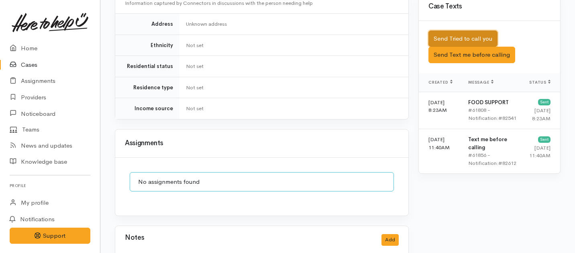
click at [450, 31] on button "Send Tried to call you" at bounding box center [463, 39] width 69 height 16
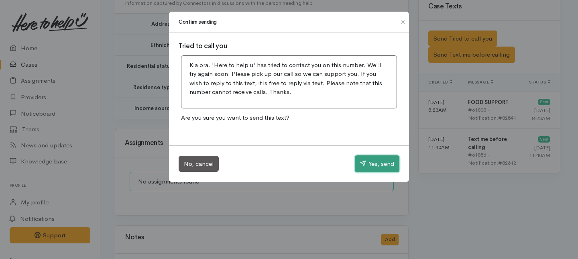
click at [373, 157] on button "Yes, send" at bounding box center [377, 163] width 45 height 17
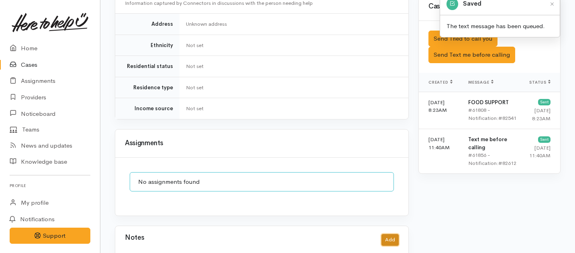
click at [390, 234] on button "Add" at bounding box center [390, 240] width 17 height 12
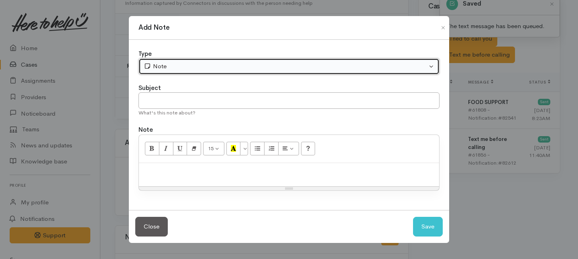
click at [194, 68] on div "Note" at bounding box center [286, 66] width 284 height 9
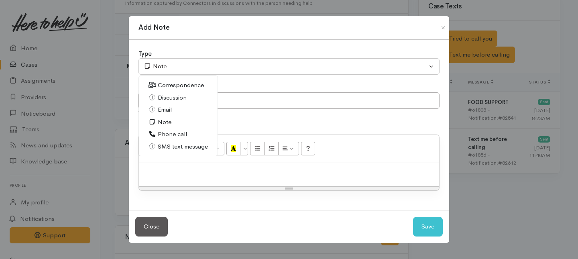
click at [162, 135] on span "Phone call" at bounding box center [172, 134] width 29 height 9
select select "3"
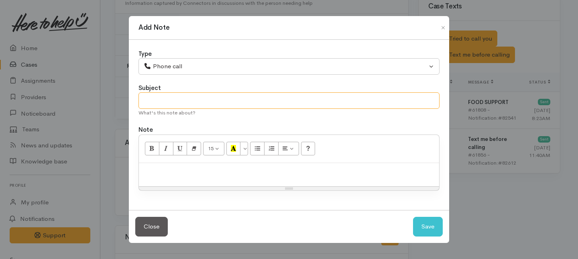
click at [170, 104] on input "text" at bounding box center [289, 100] width 301 height 16
type input "A"
type input "1st Attempt to contact"
click at [180, 178] on div at bounding box center [289, 175] width 300 height 24
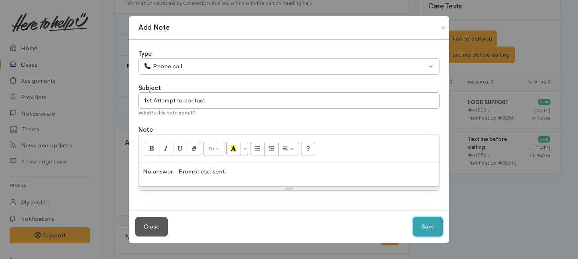
click at [432, 228] on button "Save" at bounding box center [428, 227] width 30 height 20
select select "1"
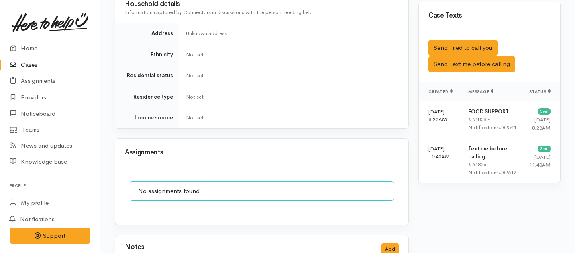
scroll to position [571, 0]
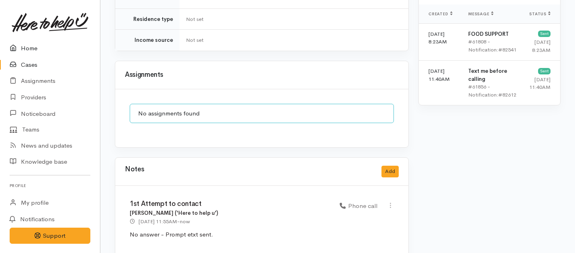
click at [31, 49] on link "Home" at bounding box center [50, 48] width 100 height 16
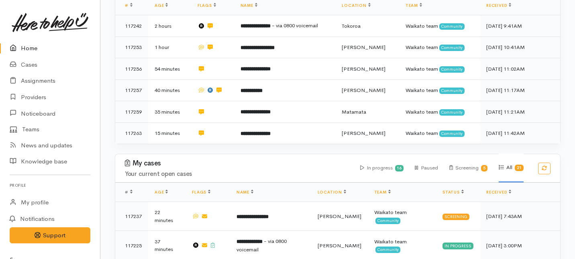
scroll to position [76, 0]
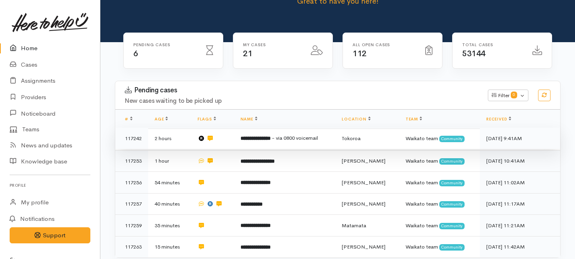
click at [276, 128] on td "**********" at bounding box center [285, 139] width 102 height 22
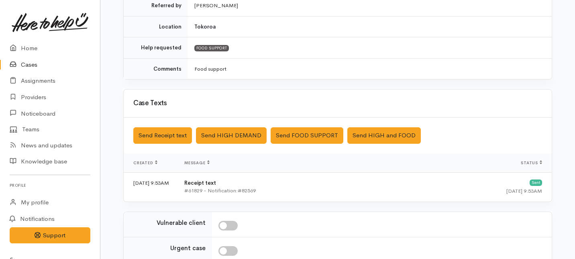
scroll to position [288, 0]
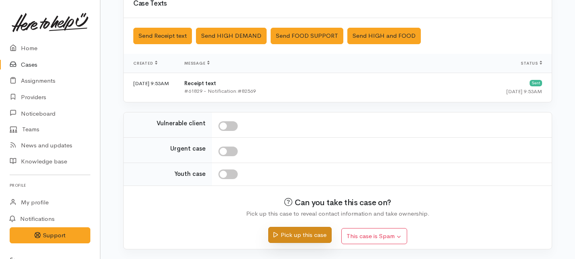
click at [305, 237] on button "Pick up this case" at bounding box center [299, 235] width 63 height 16
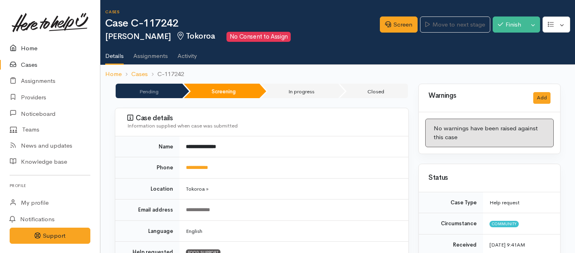
click at [25, 45] on link "Home" at bounding box center [50, 48] width 100 height 16
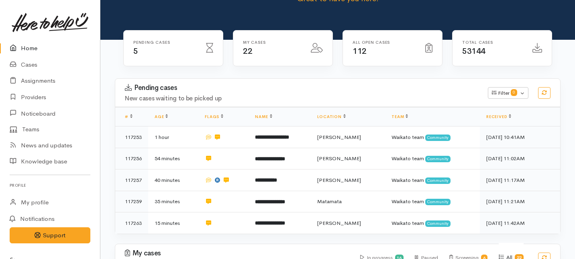
scroll to position [87, 0]
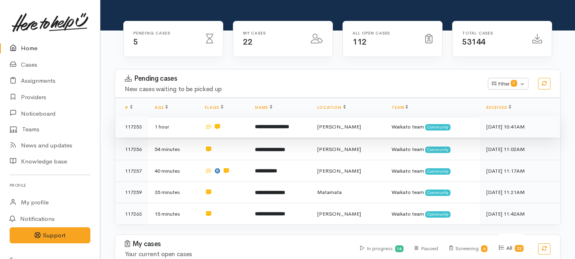
click at [258, 124] on b "**********" at bounding box center [272, 126] width 34 height 5
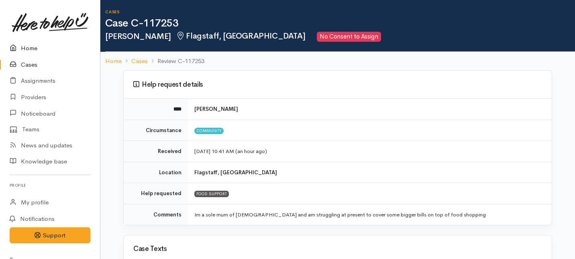
click at [29, 47] on link "Home" at bounding box center [50, 48] width 100 height 16
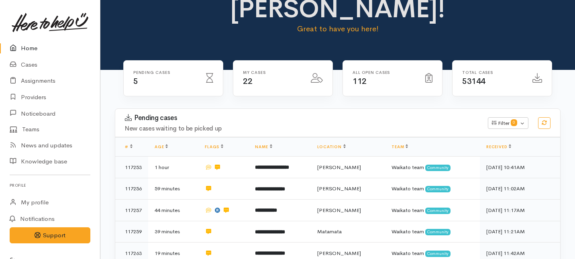
scroll to position [62, 0]
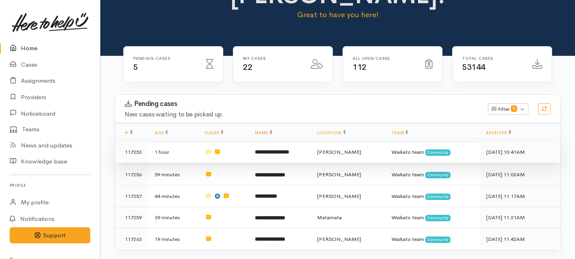
click at [294, 141] on td "**********" at bounding box center [280, 152] width 62 height 22
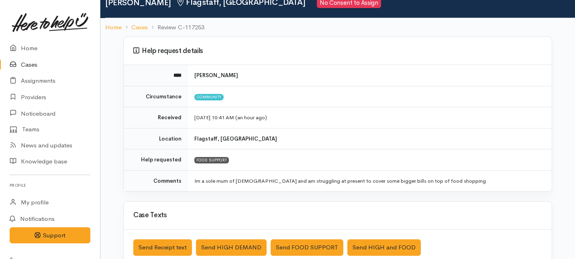
scroll to position [245, 0]
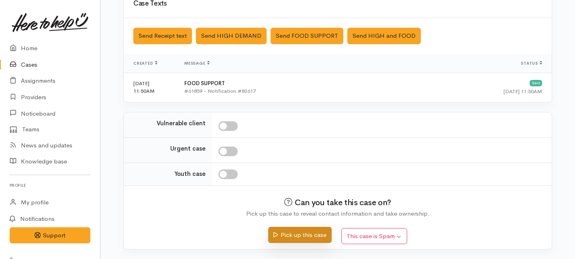
click at [296, 235] on button "Pick up this case" at bounding box center [299, 235] width 63 height 16
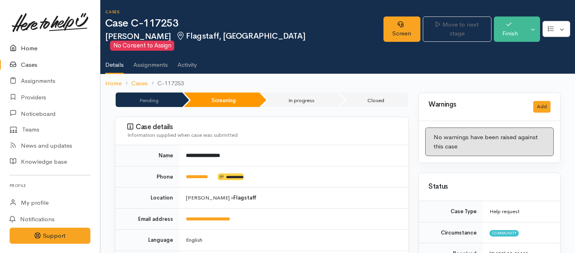
click at [33, 51] on link "Home" at bounding box center [50, 48] width 100 height 16
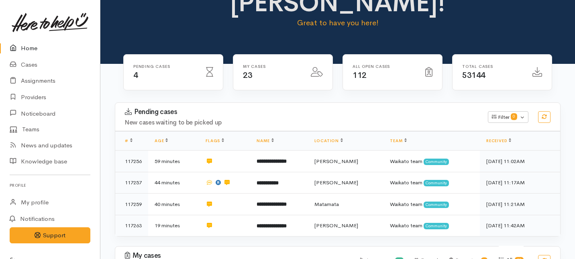
scroll to position [74, 0]
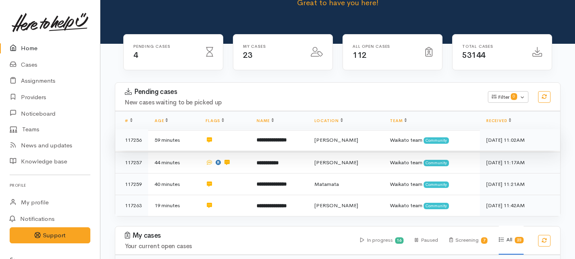
click at [234, 129] on td at bounding box center [224, 140] width 51 height 22
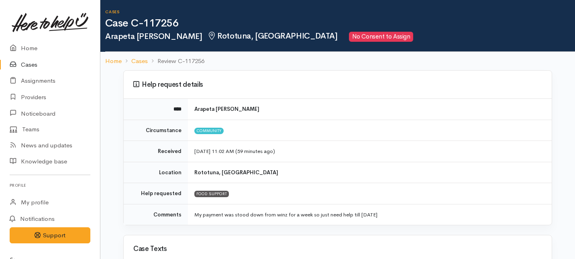
scroll to position [41, 0]
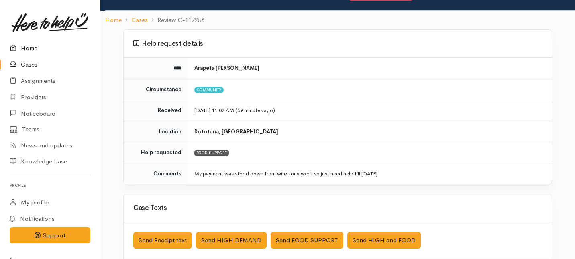
click at [33, 47] on link "Home" at bounding box center [50, 48] width 100 height 16
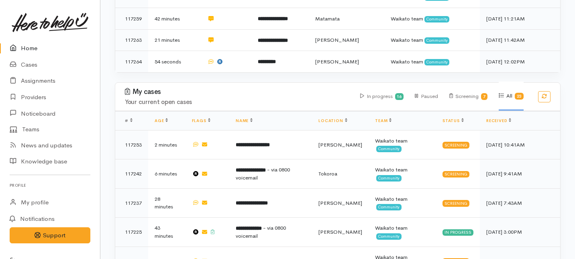
scroll to position [237, 0]
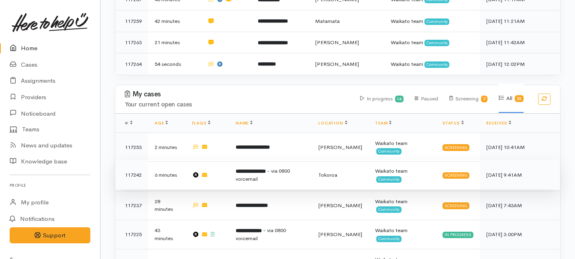
click at [260, 167] on span "- via 0800 voicemail" at bounding box center [263, 174] width 54 height 15
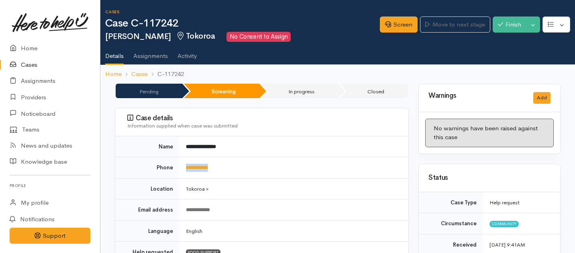
drag, startPoint x: 223, startPoint y: 168, endPoint x: 180, endPoint y: 168, distance: 43.4
click at [180, 168] on td "**********" at bounding box center [294, 167] width 229 height 21
copy link "**********"
click at [393, 30] on link "Screen" at bounding box center [399, 24] width 38 height 16
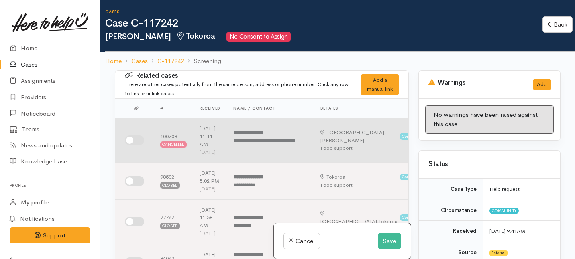
scroll to position [65, 0]
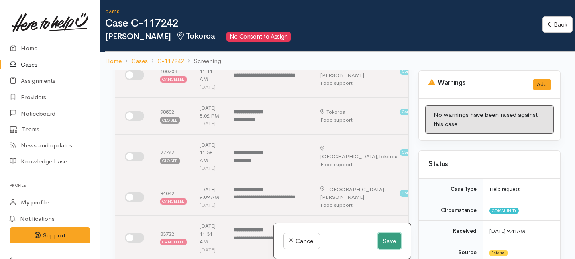
click at [388, 243] on button "Save" at bounding box center [389, 241] width 23 height 16
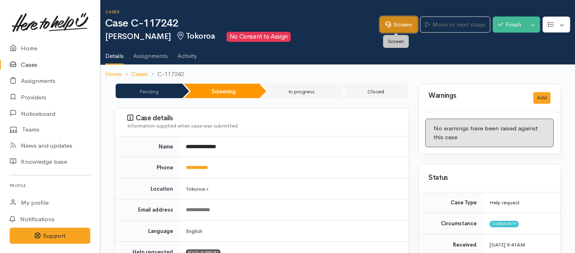
click at [389, 28] on link "Screen" at bounding box center [399, 24] width 38 height 16
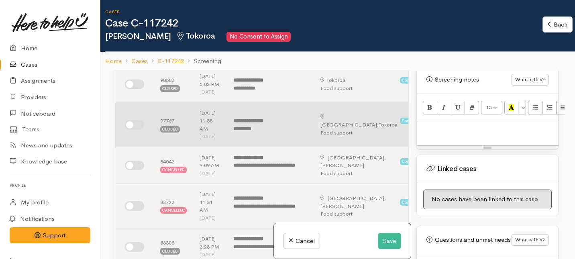
scroll to position [95, 0]
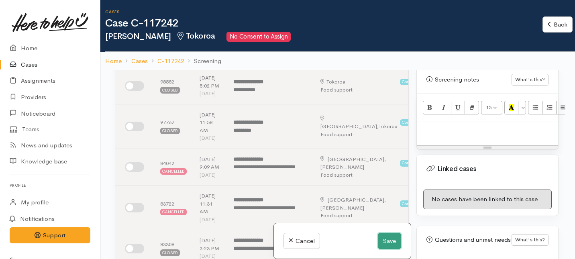
click at [385, 244] on button "Save" at bounding box center [389, 241] width 23 height 16
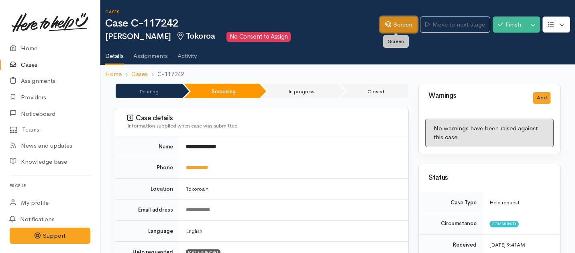
click at [394, 29] on link "Screen" at bounding box center [399, 24] width 38 height 16
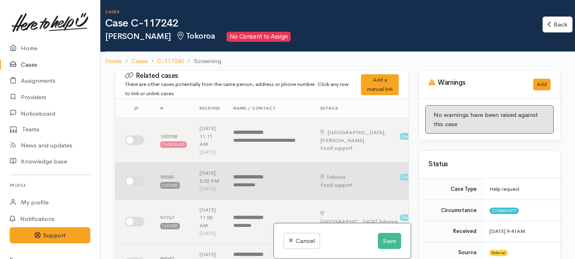
click at [131, 186] on input "checkbox" at bounding box center [134, 181] width 19 height 10
checkbox input "true"
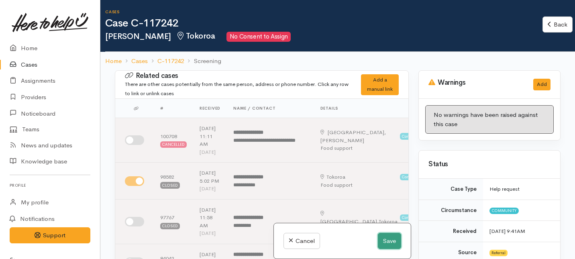
click at [385, 247] on button "Save" at bounding box center [389, 241] width 23 height 16
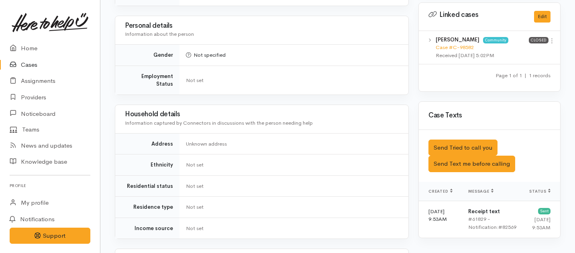
scroll to position [464, 0]
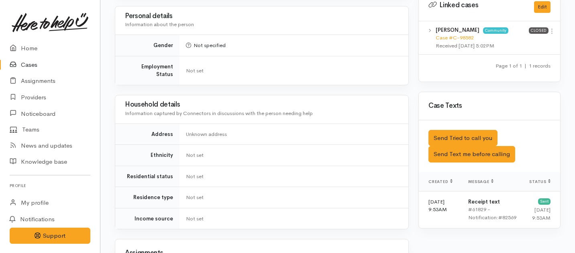
click at [552, 29] on div "View case Unlink case" at bounding box center [552, 38] width 7 height 24
click at [552, 28] on icon at bounding box center [552, 31] width 7 height 7
click at [520, 42] on link "View case" at bounding box center [523, 47] width 63 height 12
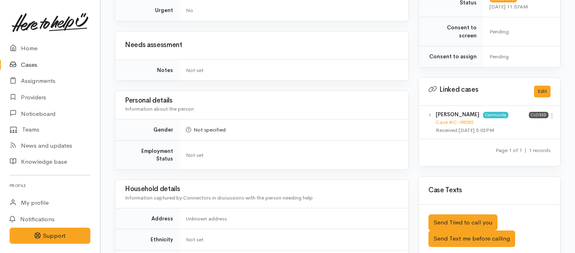
scroll to position [359, 0]
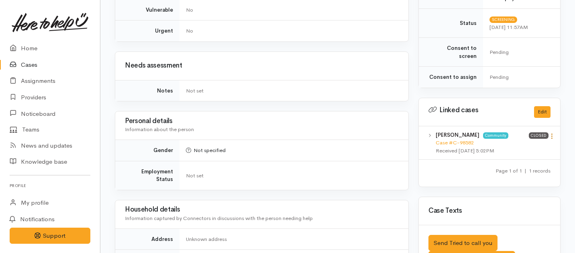
click at [553, 133] on icon at bounding box center [552, 136] width 7 height 7
click at [516, 146] on link "View case" at bounding box center [523, 151] width 63 height 12
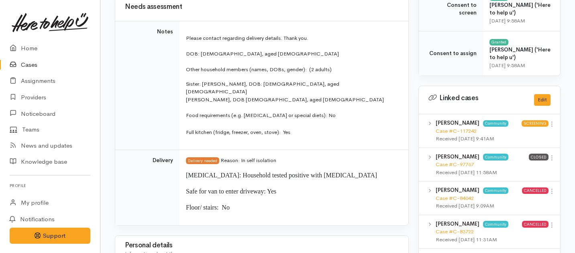
scroll to position [417, 0]
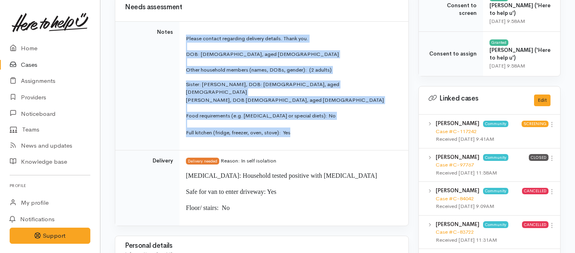
drag, startPoint x: 301, startPoint y: 130, endPoint x: 180, endPoint y: 37, distance: 152.4
click at [180, 37] on td "Please contact regarding delivery details. Thank you. DOB: [DEMOGRAPHIC_DATA], …" at bounding box center [294, 86] width 229 height 129
copy td "Please contact regarding delivery details. Thank you. DOB: [DEMOGRAPHIC_DATA], …"
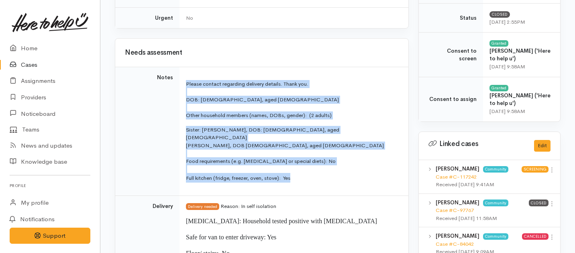
scroll to position [379, 0]
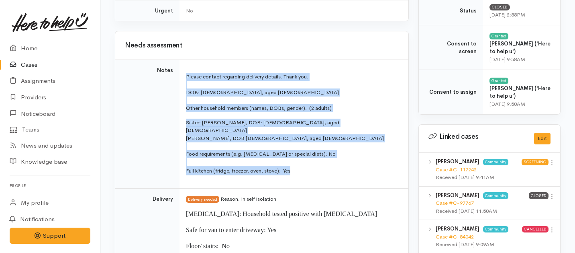
click at [312, 165] on p "Full kitchen (fridge, freezer, oven, stove): Yes" at bounding box center [292, 170] width 213 height 10
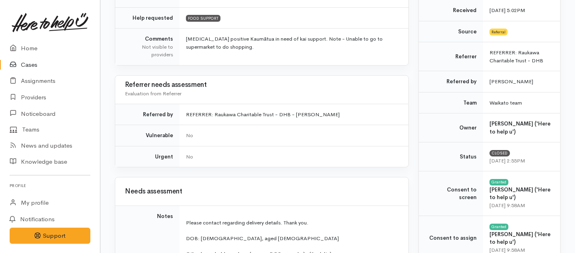
scroll to position [0, 0]
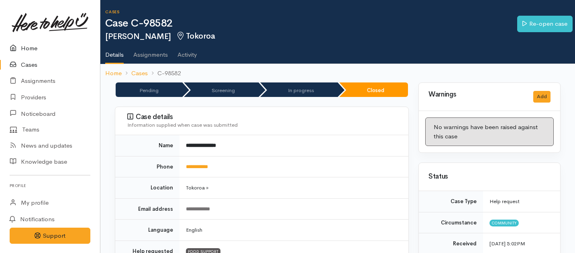
click at [29, 52] on link "Home" at bounding box center [50, 48] width 100 height 16
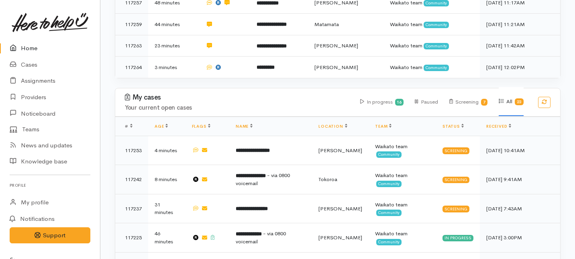
scroll to position [233, 0]
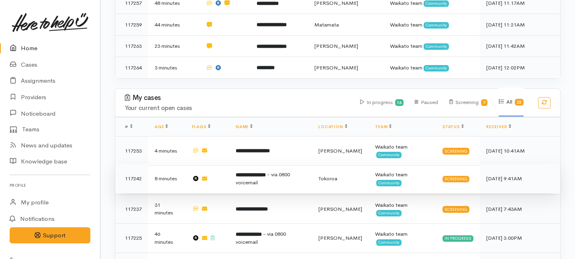
click at [259, 171] on span "- via 0800 voicemail" at bounding box center [263, 178] width 54 height 15
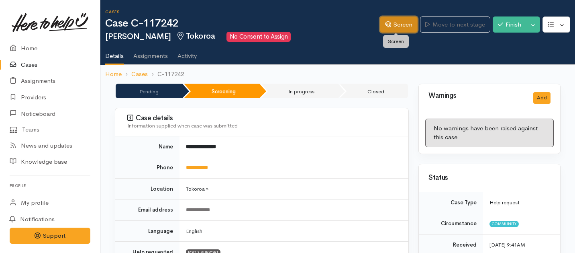
click at [397, 27] on link "Screen" at bounding box center [399, 24] width 38 height 16
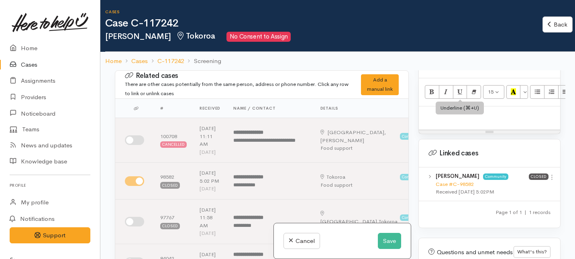
scroll to position [534, 0]
click at [431, 110] on p at bounding box center [489, 114] width 133 height 9
paste div
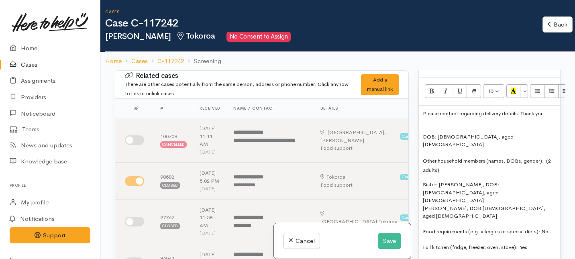
click at [423, 133] on p "DOB: [DEMOGRAPHIC_DATA], aged [DEMOGRAPHIC_DATA]" at bounding box center [489, 141] width 133 height 16
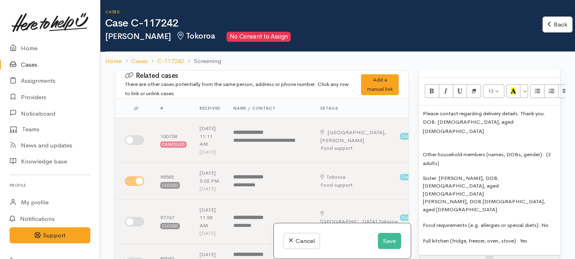
click at [423, 151] on span "Other household members (names, DOBs, gender): (2 adults)" at bounding box center [487, 159] width 128 height 16
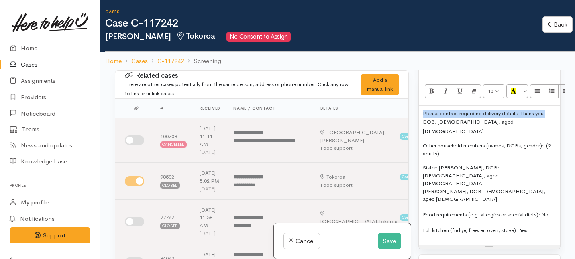
drag, startPoint x: 551, startPoint y: 106, endPoint x: 406, endPoint y: 104, distance: 144.6
click at [406, 104] on div "Related cases There are other cases potentially from the same person, address o…" at bounding box center [337, 199] width 455 height 259
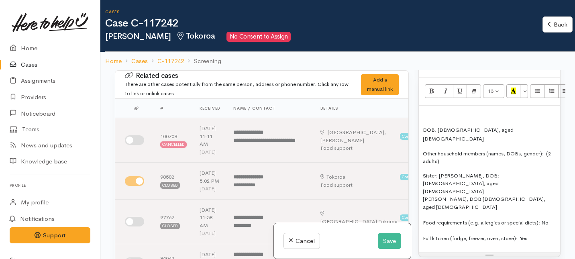
click at [425, 110] on p at bounding box center [489, 114] width 133 height 8
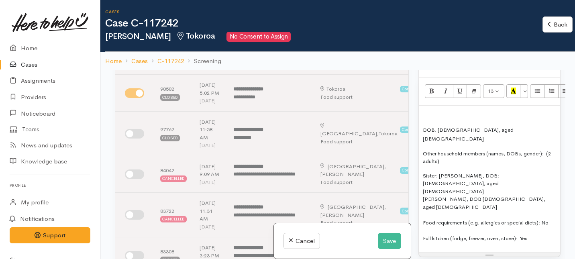
scroll to position [82, 0]
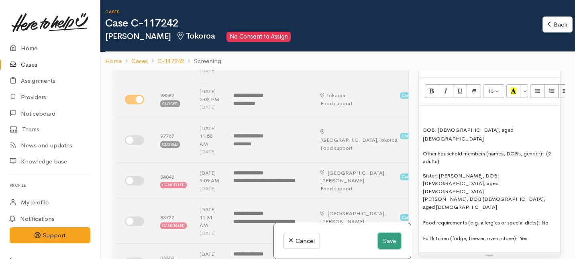
click at [388, 243] on button "Save" at bounding box center [389, 241] width 23 height 16
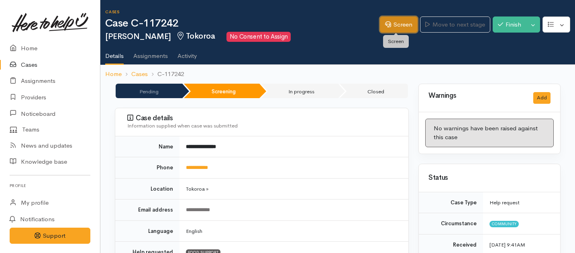
click at [395, 25] on link "Screen" at bounding box center [399, 24] width 38 height 16
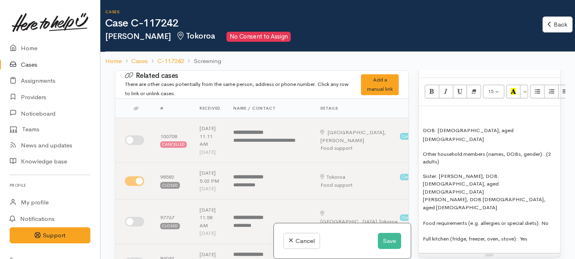
scroll to position [538, 0]
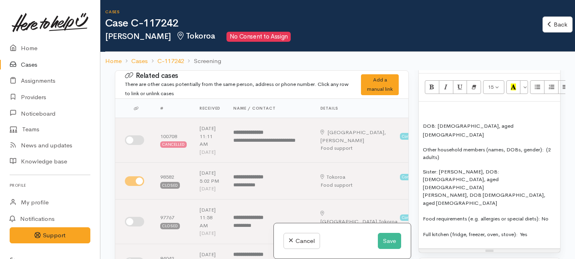
click at [425, 106] on p at bounding box center [489, 110] width 133 height 8
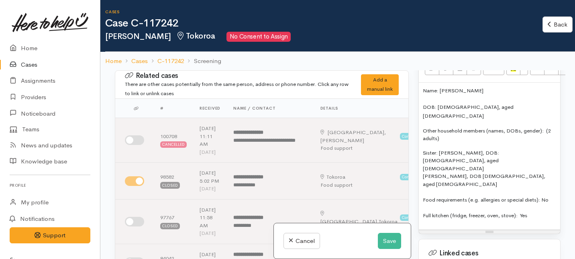
click at [545, 127] on span "Other household members (names, DOBs, gender): (2 adults)" at bounding box center [487, 134] width 128 height 15
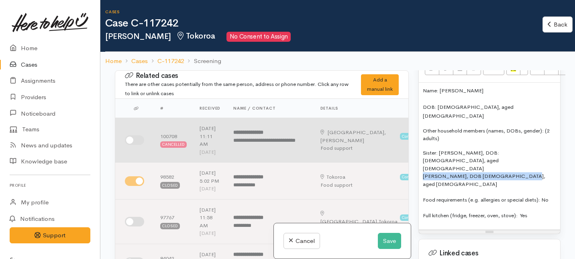
drag, startPoint x: 527, startPoint y: 144, endPoint x: 394, endPoint y: 144, distance: 132.5
click at [394, 144] on div "Related cases There are other cases potentially from the same person, address o…" at bounding box center [337, 199] width 455 height 259
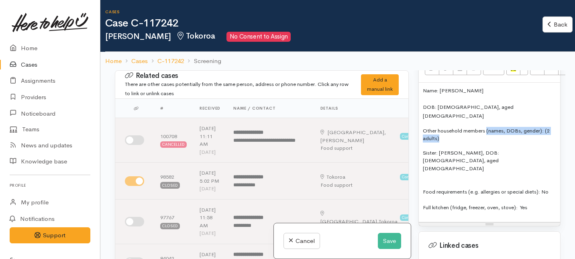
drag, startPoint x: 446, startPoint y: 123, endPoint x: 486, endPoint y: 114, distance: 41.1
click at [486, 127] on p "Other household members (names, DOBs, gender): (2 adults)" at bounding box center [489, 135] width 133 height 16
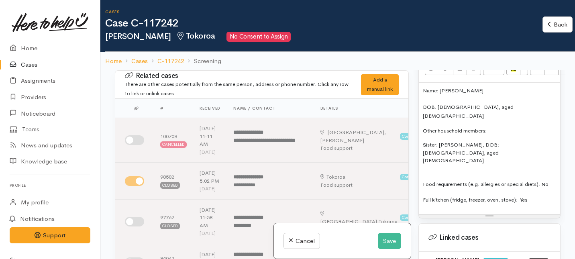
click at [420, 128] on div "Name: Tracey William DOB: 01/09/1975, aged 48 Other household members: Sister: …" at bounding box center [489, 149] width 141 height 132
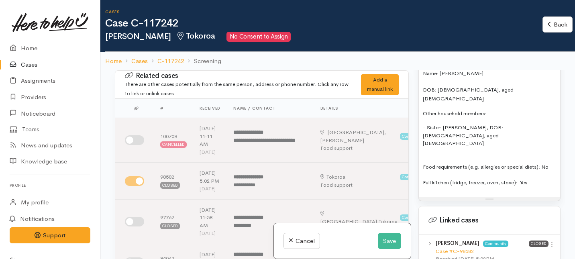
scroll to position [576, 0]
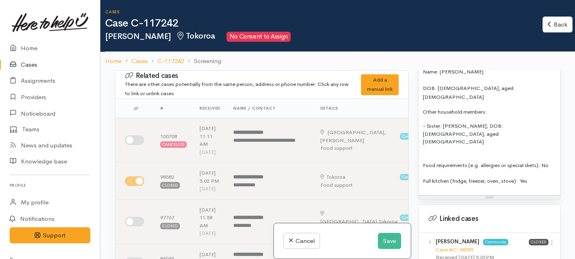
click at [423, 161] on p "Food requirements (e.g. allergies or special diets): No" at bounding box center [489, 165] width 133 height 8
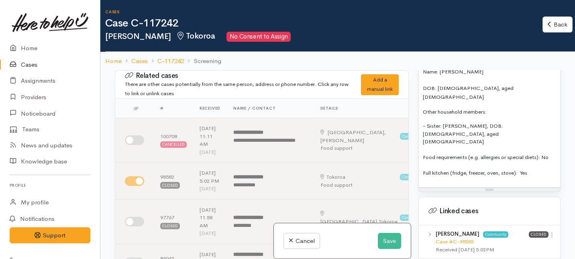
click at [545, 169] on p "Full kitchen (fridge, freezer, oven, stove): Yes" at bounding box center [489, 173] width 133 height 8
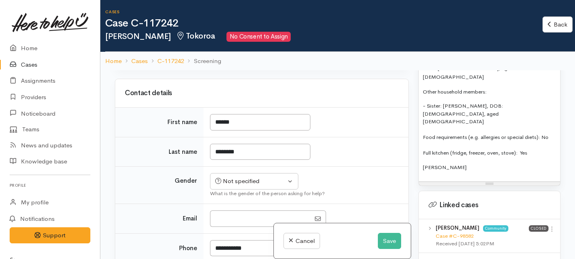
scroll to position [523, 0]
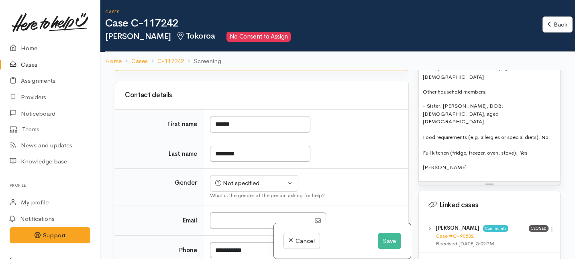
click at [226, 50] on input "I have been given consent to capture screening information" at bounding box center [223, 46] width 19 height 10
checkbox input "true"
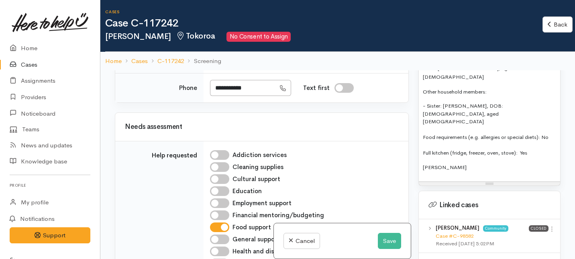
scroll to position [697, 0]
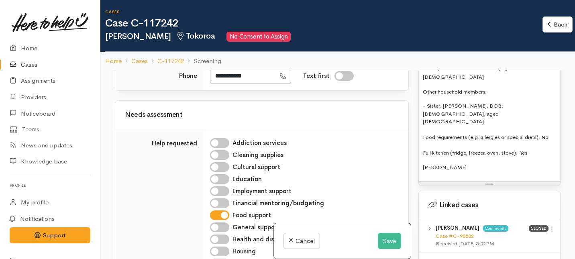
click at [237, 14] on div "Not specified" at bounding box center [250, 8] width 71 height 9
click at [234, 57] on span "Female" at bounding box center [260, 52] width 69 height 9
select select "Female"
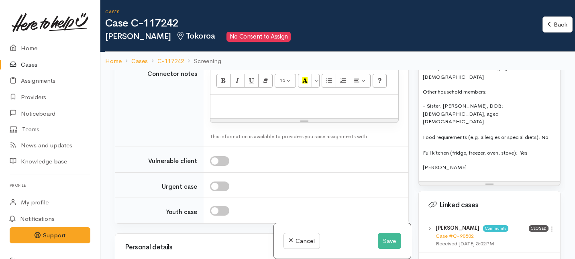
scroll to position [1122, 0]
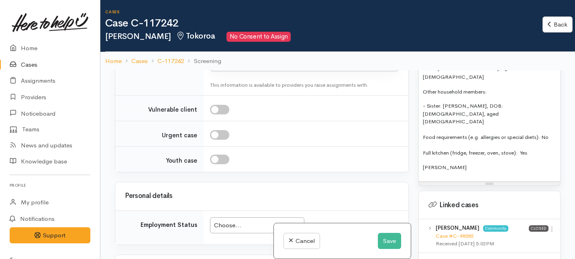
click at [231, 45] on link "No" at bounding box center [254, 39] width 88 height 12
select select "1"
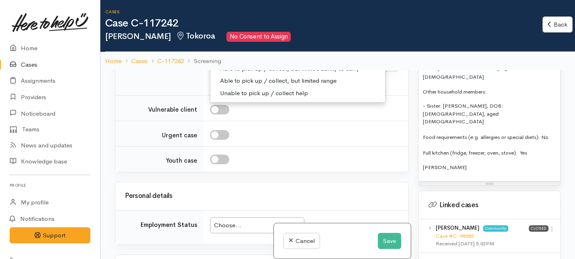
click at [241, 51] on link "Able to pick up / collect help on my own" at bounding box center [297, 44] width 175 height 12
select select "2"
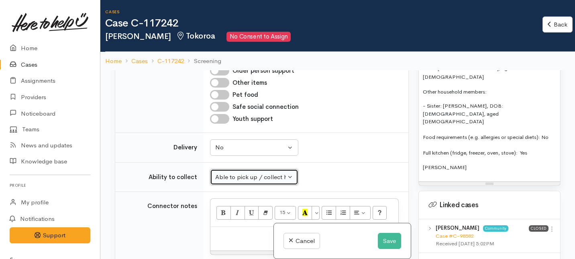
scroll to position [953, 0]
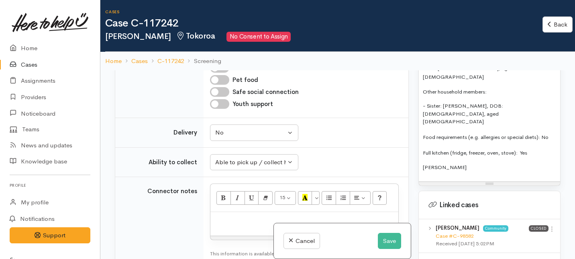
click at [436, 163] on p "Jessi" at bounding box center [489, 167] width 133 height 8
click at [423, 163] on p "Jess" at bounding box center [489, 167] width 133 height 8
click at [490, 163] on p "Tracey Spoke with Jess" at bounding box center [489, 167] width 133 height 8
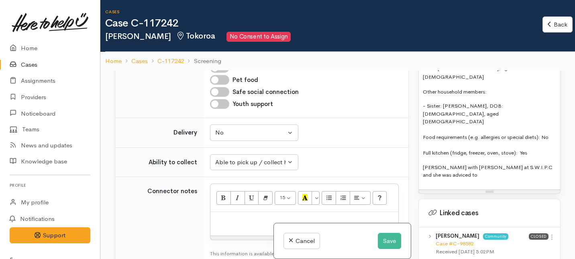
click at [435, 163] on p "Tracey Spoke with Jess at S.W.I.P.C and she was adviced to" at bounding box center [489, 171] width 133 height 16
click at [453, 163] on p "Tracey Spoke with Jess at S.W.I.P.C and she was advised to" at bounding box center [489, 171] width 133 height 16
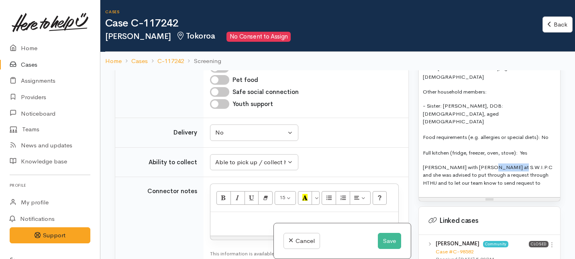
drag, startPoint x: 506, startPoint y: 135, endPoint x: 483, endPoint y: 135, distance: 22.9
click at [483, 163] on p "Tracey Spoke with Jess at S.W.I.P.C and she was advised to put through a reques…" at bounding box center [489, 175] width 133 height 24
copy p "S.W.I.P.C"
click at [521, 163] on p "Tracey Spoke with Jess at S.W.I.P.C and she was advised to put through a reques…" at bounding box center [489, 175] width 133 height 24
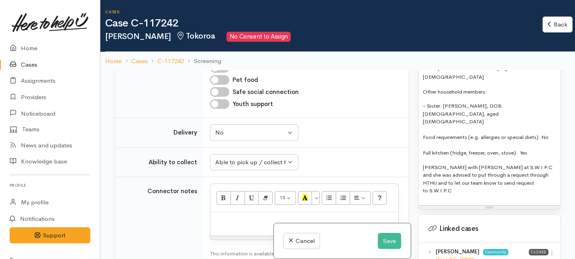
click at [505, 163] on p "Tracey Spoke with Jess at S.W.I.P.C and she was advised to put through a reques…" at bounding box center [489, 178] width 133 height 31
click at [469, 163] on p "Tracey Spoke with Jess at S.W.I.P.C this morning and she was advised to put thr…" at bounding box center [489, 178] width 133 height 31
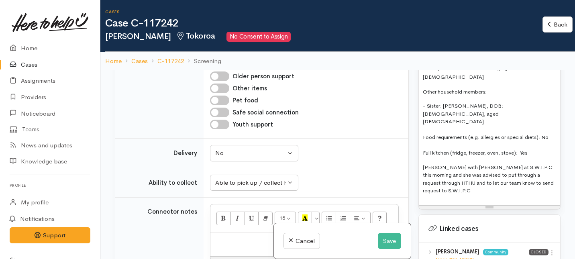
scroll to position [932, 0]
drag, startPoint x: 541, startPoint y: 104, endPoint x: 469, endPoint y: 102, distance: 72.7
click at [469, 134] on span "Food requirements (e.g. allergies or special diets): No" at bounding box center [486, 137] width 126 height 7
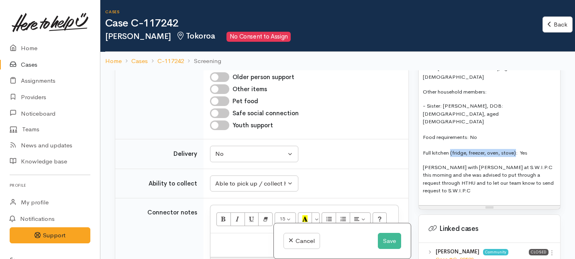
drag, startPoint x: 516, startPoint y: 122, endPoint x: 451, endPoint y: 120, distance: 65.5
click at [451, 149] on p "Full kitchen (fridge, freezer, oven, stove): Yes" at bounding box center [489, 153] width 133 height 8
click at [465, 125] on div "Name: Tracey William DOB: 01/09/1975, aged 48 Other household members: - Sister…" at bounding box center [489, 124] width 141 height 161
click at [455, 149] on p "Full kitchen: Yes" at bounding box center [489, 153] width 133 height 8
click at [469, 149] on p "Full kitchen: Yes" at bounding box center [489, 153] width 133 height 8
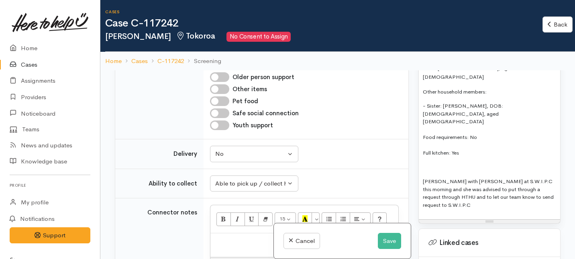
click at [472, 149] on p "Full kitchen: Yes" at bounding box center [489, 153] width 133 height 8
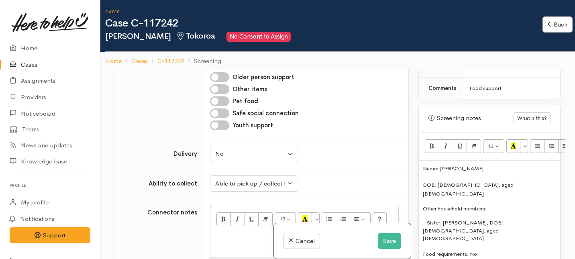
scroll to position [479, 0]
click at [538, 143] on icon "Unordered list (⌘+⇧+NUM7)" at bounding box center [537, 146] width 5 height 7
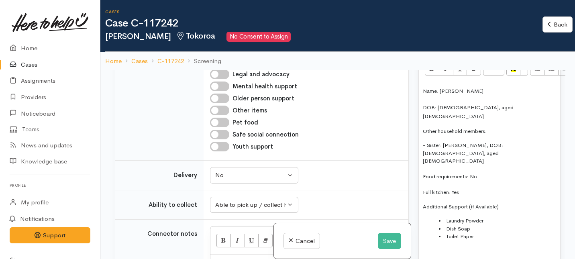
scroll to position [910, 0]
checkbox input "true"
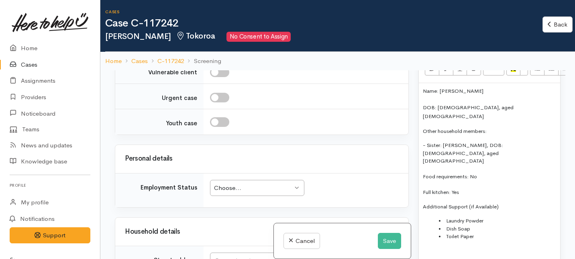
scroll to position [1165, 0]
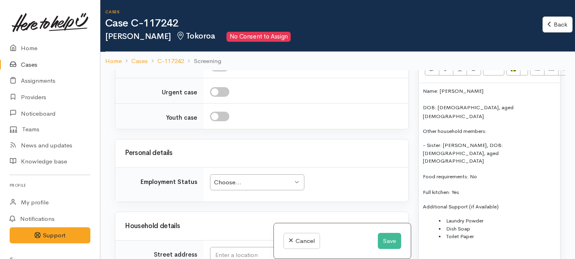
click at [425, 223] on div "Name: Tracey William DOB: 01/09/1975, aged 48 Other household members: - Sister…" at bounding box center [489, 193] width 141 height 220
click at [427, 247] on p at bounding box center [489, 251] width 133 height 8
click at [422, 217] on div "Name: Tracey William DOB: 01/09/1975, aged 48 Other household members: - Sister…" at bounding box center [489, 193] width 141 height 220
click at [451, 247] on p "***Situation" at bounding box center [489, 251] width 133 height 8
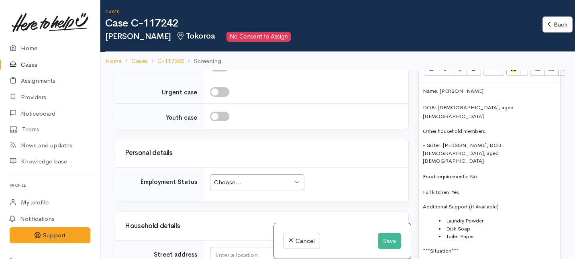
click at [422, 233] on div "Name: Tracey William DOB: 01/09/1975, aged 48 Other household members: - Sister…" at bounding box center [489, 193] width 141 height 220
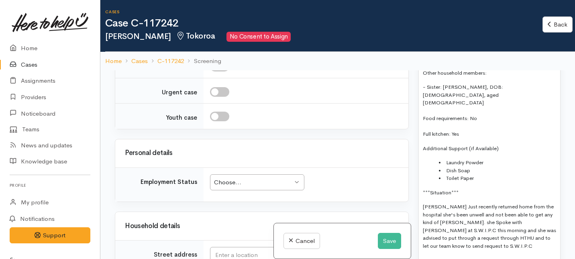
scroll to position [622, 0]
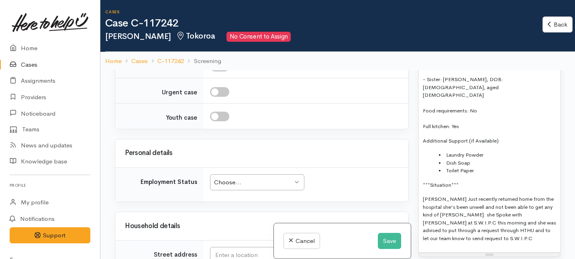
click at [481, 167] on li "Toilet Paper" at bounding box center [497, 171] width 117 height 8
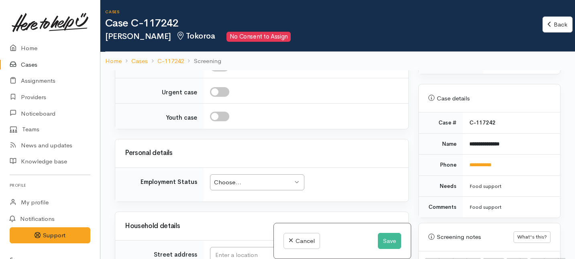
drag, startPoint x: 481, startPoint y: 136, endPoint x: 480, endPoint y: 63, distance: 73.1
click at [480, 63] on div "Cases Case C-117242 Tracey Williams Tokoroa No Consent to Assign Back Back Home…" at bounding box center [337, 164] width 475 height 329
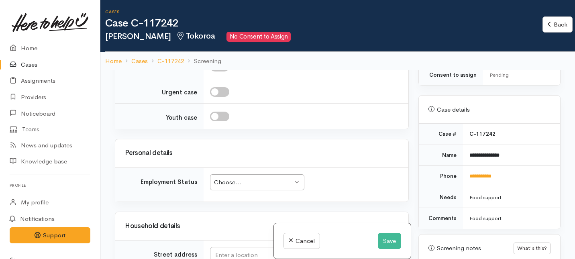
copy div "Name: Tracey William DOB: 01/09/1975, aged 48 Other household members: - Sister…"
click at [225, 14] on p at bounding box center [304, 8] width 180 height 9
paste div
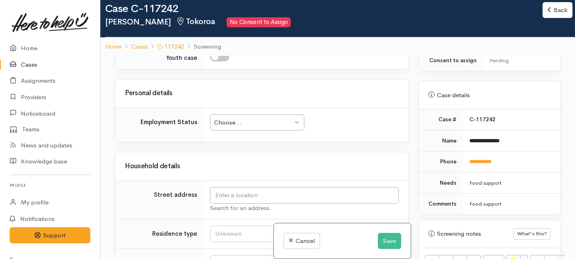
scroll to position [1355, 0]
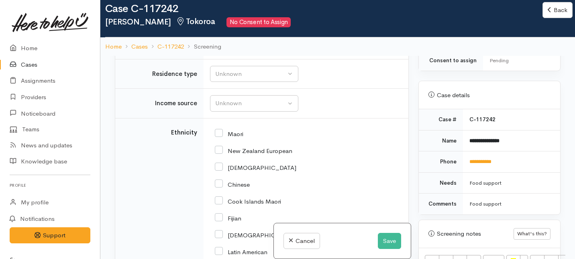
scroll to position [1512, 0]
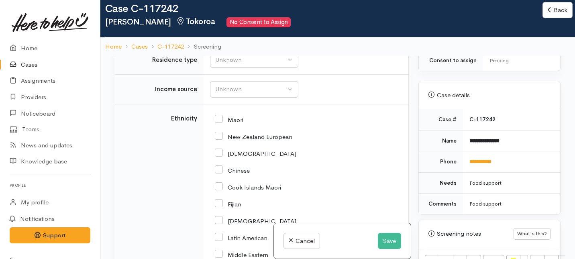
click at [231, 30] on input "text" at bounding box center [304, 21] width 189 height 16
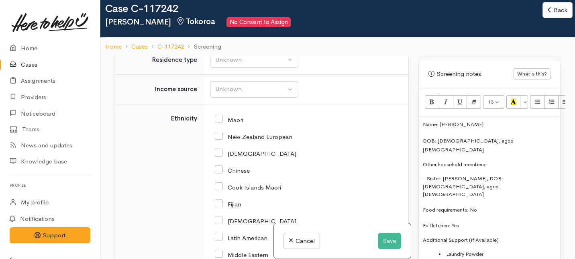
scroll to position [521, 0]
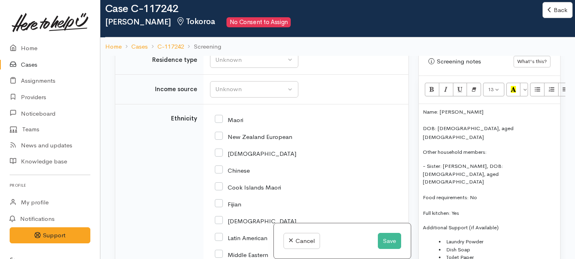
paste input "4 Andrew Street Tokoroa"
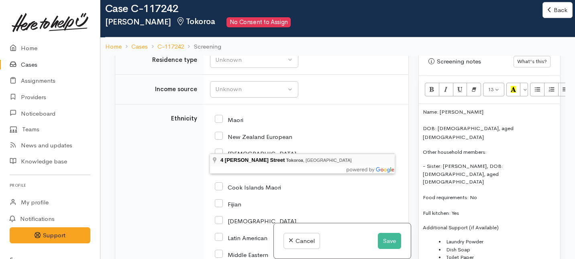
type input "4 Andrew Street, Tokoroa, New Zealand"
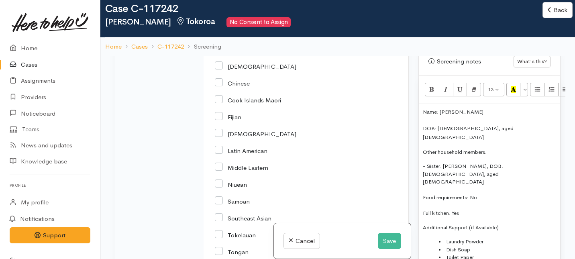
scroll to position [1596, 0]
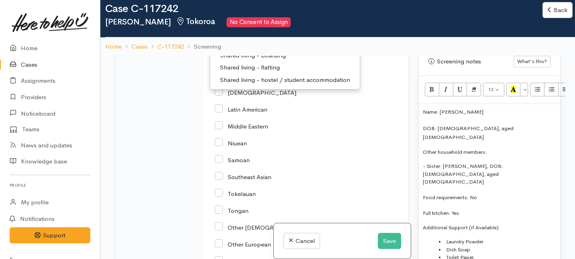
scroll to position [1606, 0]
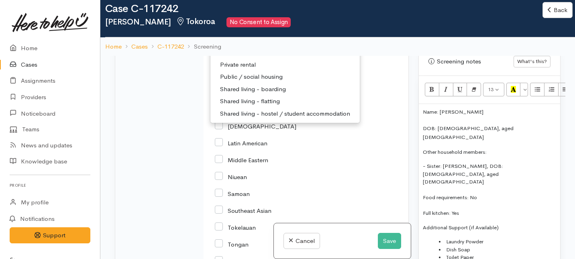
click at [236, 69] on span "Private rental" at bounding box center [238, 64] width 36 height 9
select select "2"
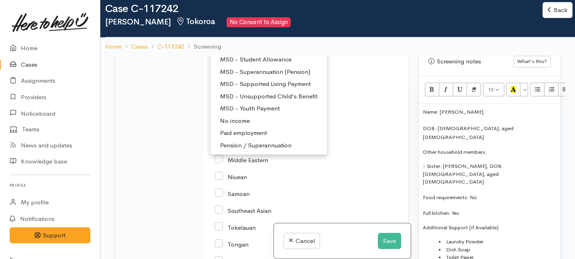
scroll to position [89, 0]
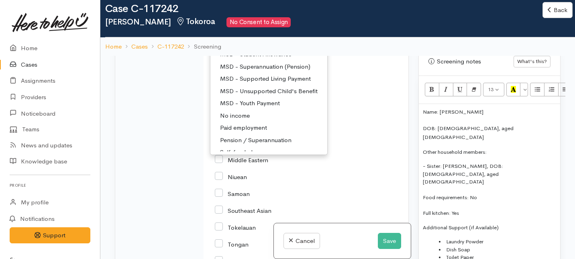
click at [234, 35] on span "MSD - Other" at bounding box center [237, 29] width 35 height 9
select select "6"
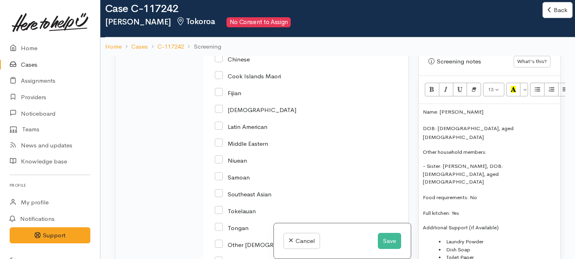
scroll to position [1633, 0]
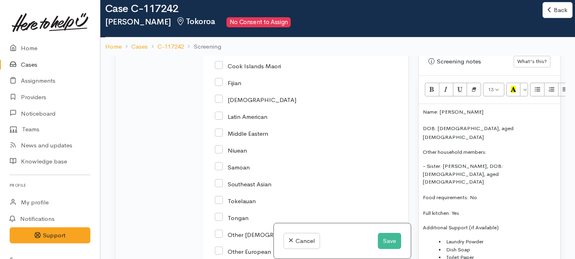
checkbox input "true"
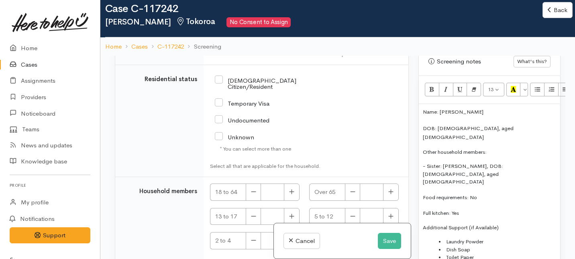
scroll to position [1920, 0]
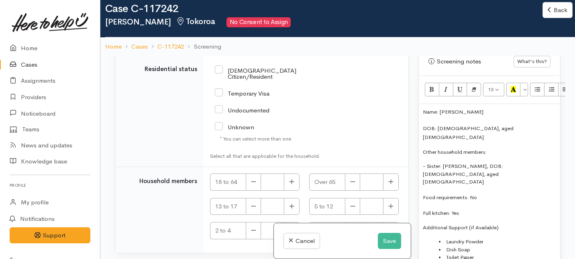
click at [219, 80] on input "NZ Citizen/Resident" at bounding box center [270, 72] width 110 height 13
checkbox input "true"
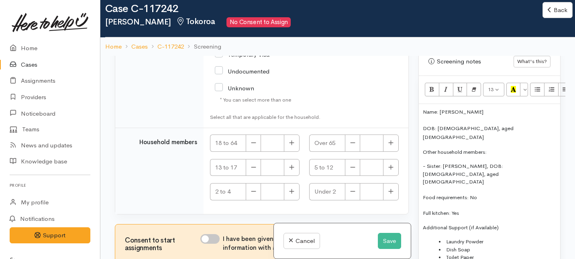
scroll to position [2077, 0]
click at [292, 144] on icon "button" at bounding box center [291, 143] width 5 height 6
type input "2"
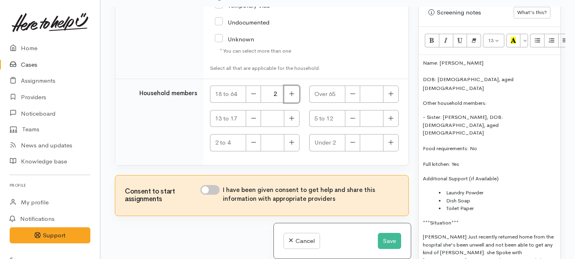
scroll to position [70, 0]
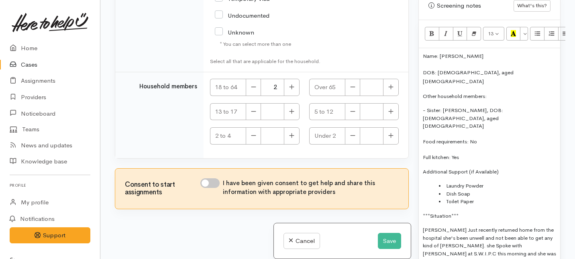
click at [215, 187] on input "I have been given consent to get help and share this information with appropria…" at bounding box center [209, 183] width 19 height 10
checkbox input "true"
click at [390, 241] on button "Save" at bounding box center [389, 241] width 23 height 16
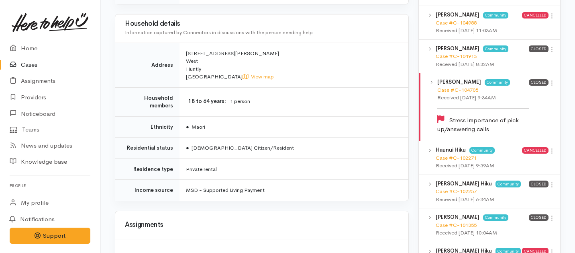
scroll to position [755, 0]
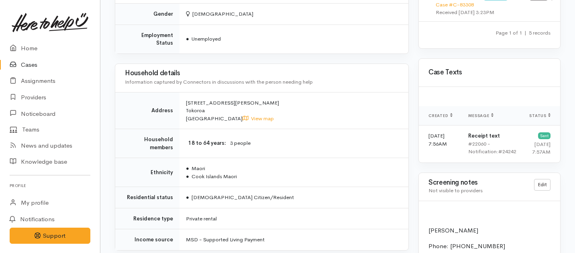
scroll to position [685, 0]
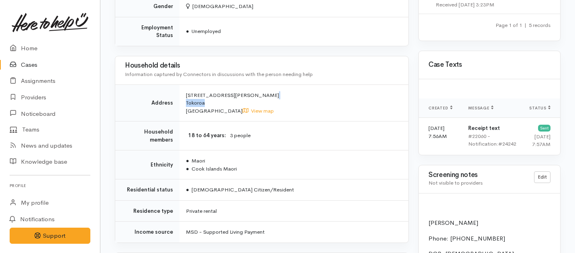
drag, startPoint x: 207, startPoint y: 86, endPoint x: 184, endPoint y: 79, distance: 24.3
click at [184, 84] on td "[STREET_ADDRESS][PERSON_NAME] View map" at bounding box center [294, 102] width 229 height 37
copy span "[STREET_ADDRESS][PERSON_NAME]"
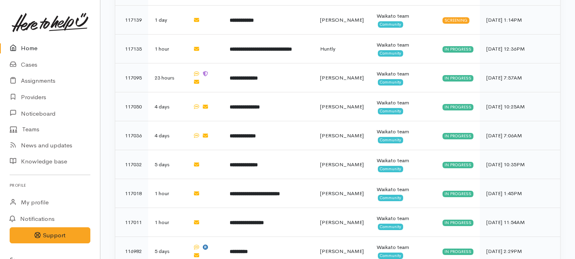
scroll to position [799, 0]
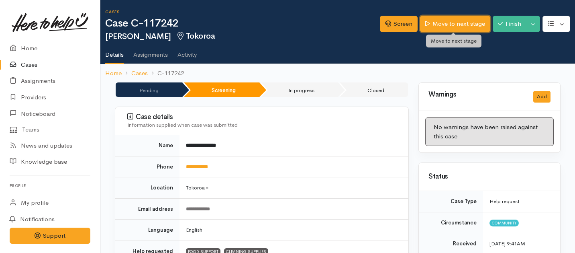
click at [448, 29] on link "Move to next stage" at bounding box center [455, 24] width 70 height 16
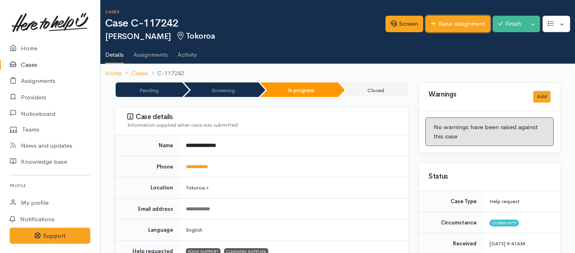
click at [449, 24] on link "Raise assignment" at bounding box center [458, 24] width 65 height 16
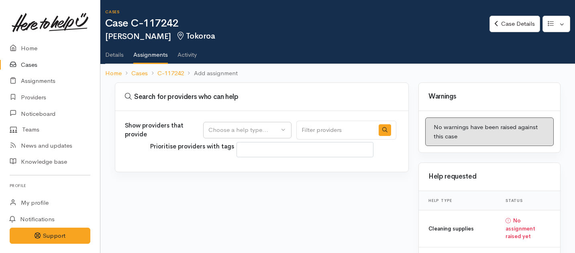
select select
click at [255, 123] on button "Choose a help type..." at bounding box center [247, 130] width 88 height 16
click at [237, 167] on span "Food support" at bounding box center [231, 168] width 37 height 9
select select "3"
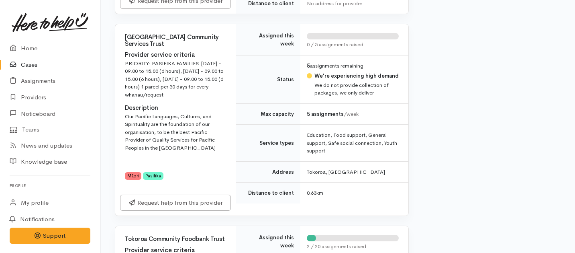
scroll to position [316, 0]
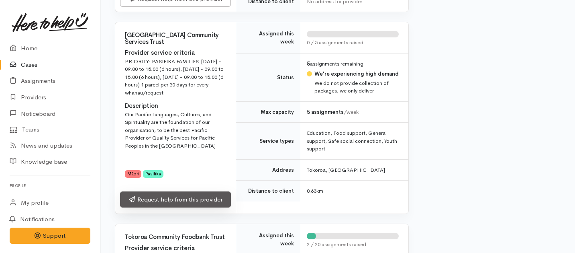
click at [200, 203] on link "Request help from this provider" at bounding box center [175, 199] width 111 height 16
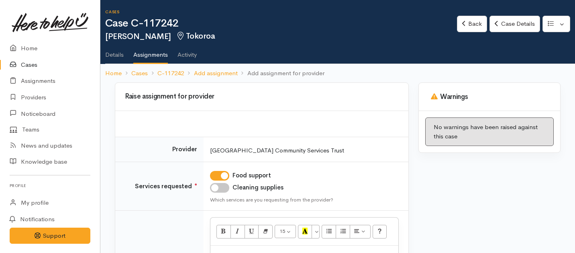
click at [224, 186] on input "Cleaning supplies" at bounding box center [219, 188] width 19 height 10
checkbox input "true"
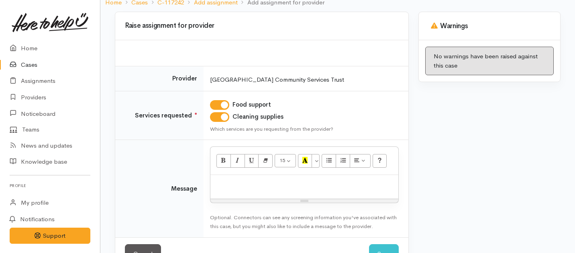
scroll to position [97, 0]
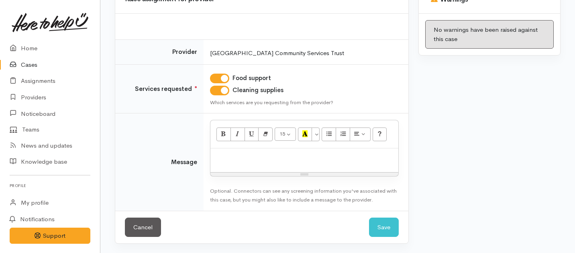
click at [228, 157] on p at bounding box center [304, 156] width 180 height 9
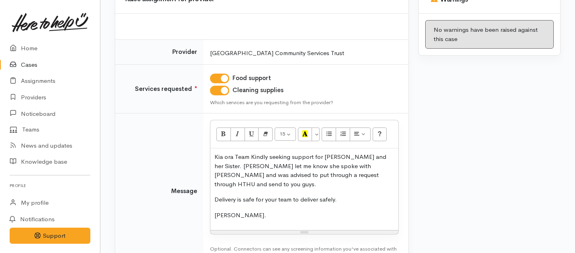
scroll to position [146, 0]
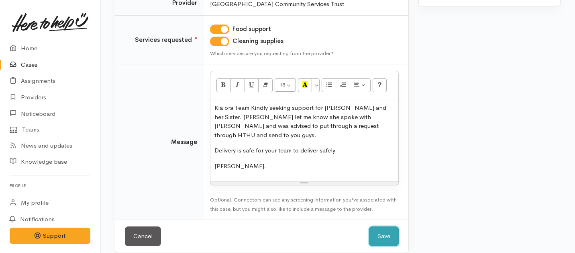
click at [379, 230] on button "Save" at bounding box center [384, 236] width 30 height 20
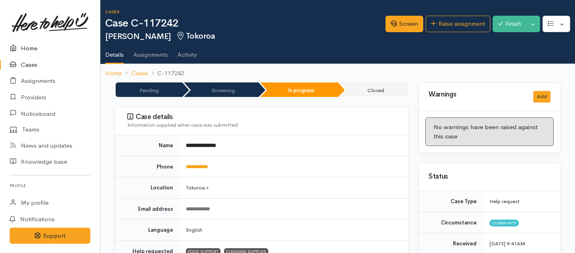
click at [31, 47] on link "Home" at bounding box center [50, 48] width 100 height 16
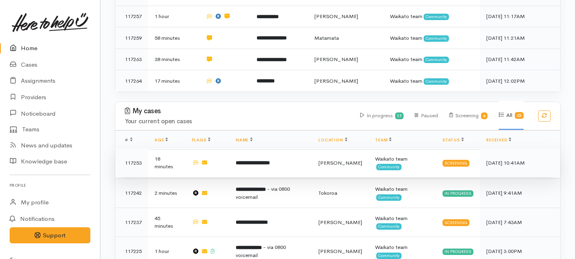
scroll to position [221, 0]
